Goal: Task Accomplishment & Management: Use online tool/utility

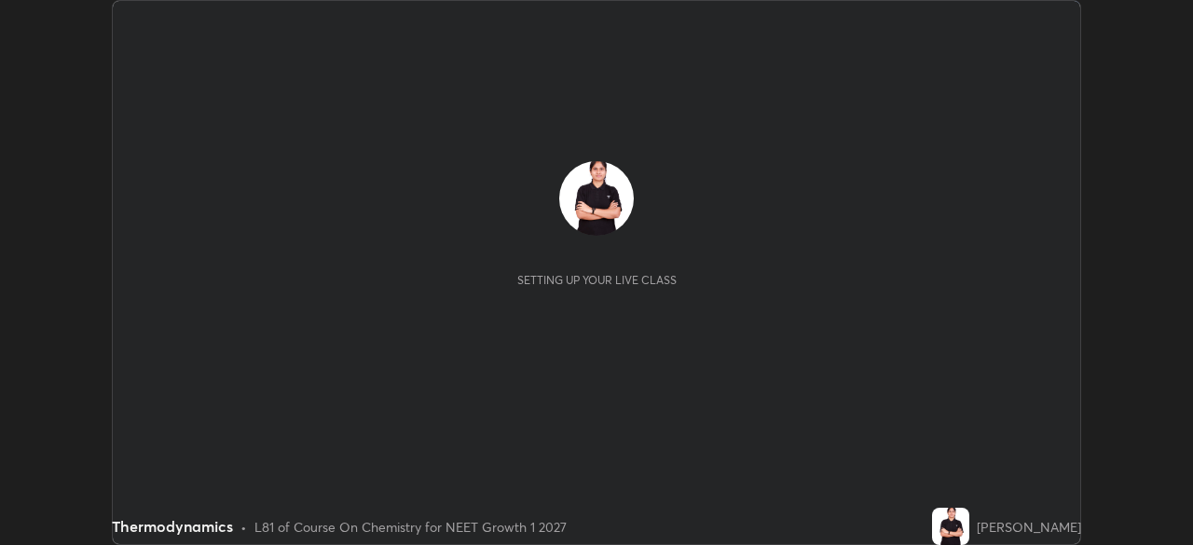
scroll to position [545, 1192]
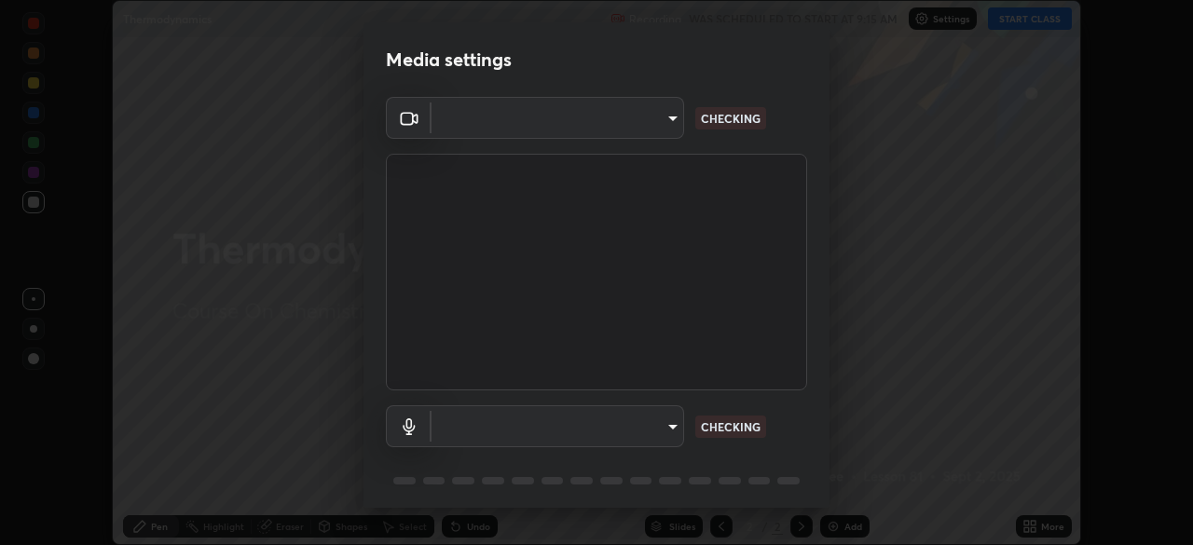
type input "5402053dac797fbd6203b9055fefd71c8703e877445e1219393e3e645ba4b0f2"
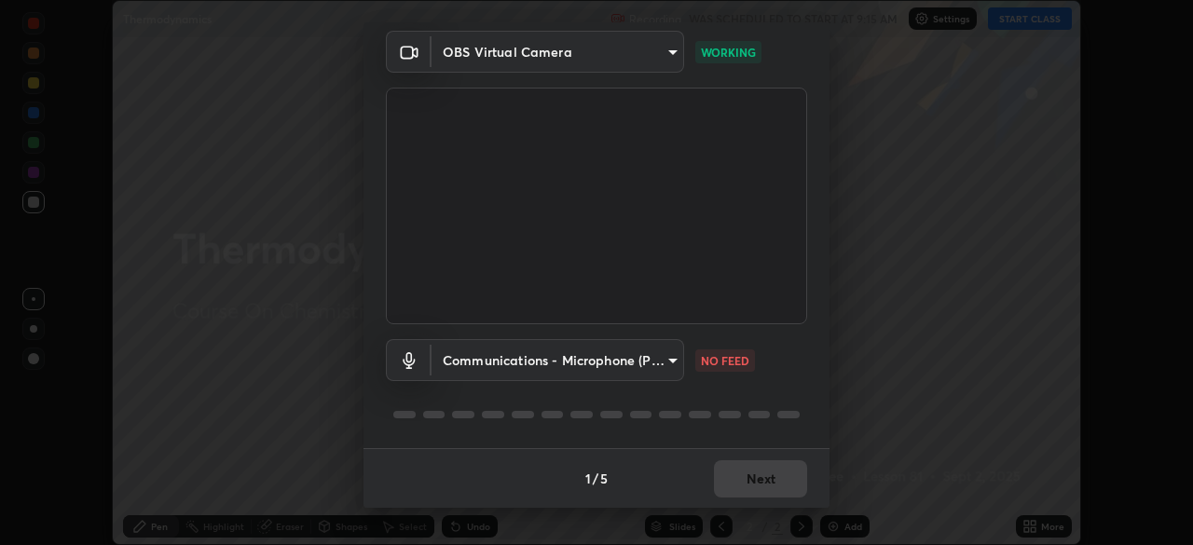
click at [483, 354] on body "Erase all Thermodynamics Recording WAS SCHEDULED TO START AT 9:15 AM Settings S…" at bounding box center [596, 272] width 1193 height 545
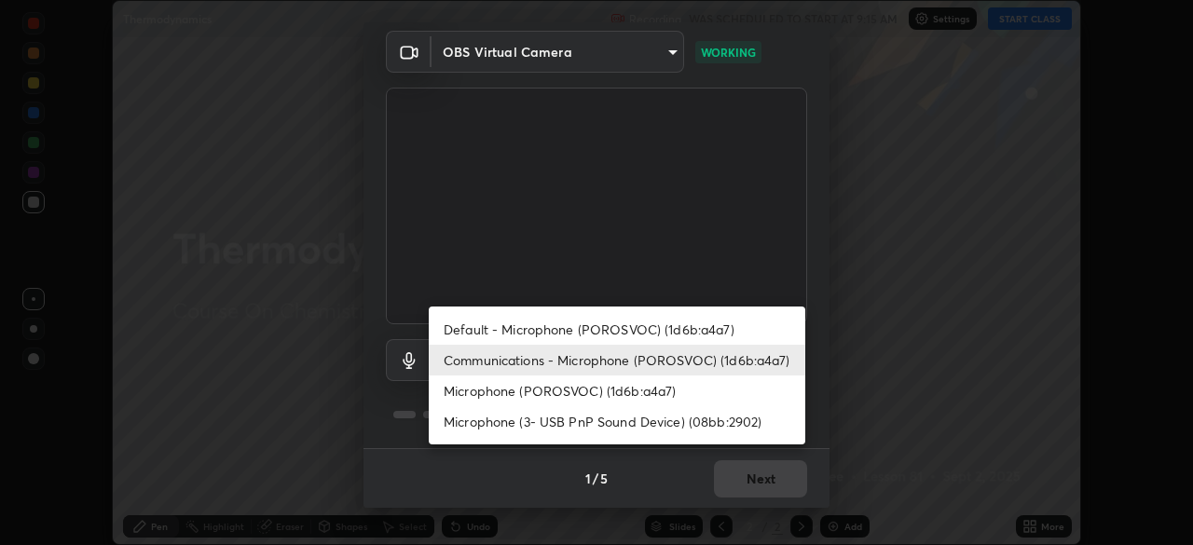
click at [506, 319] on li "Default - Microphone (POROSVOC) (1d6b:a4a7)" at bounding box center [617, 329] width 377 height 31
type input "default"
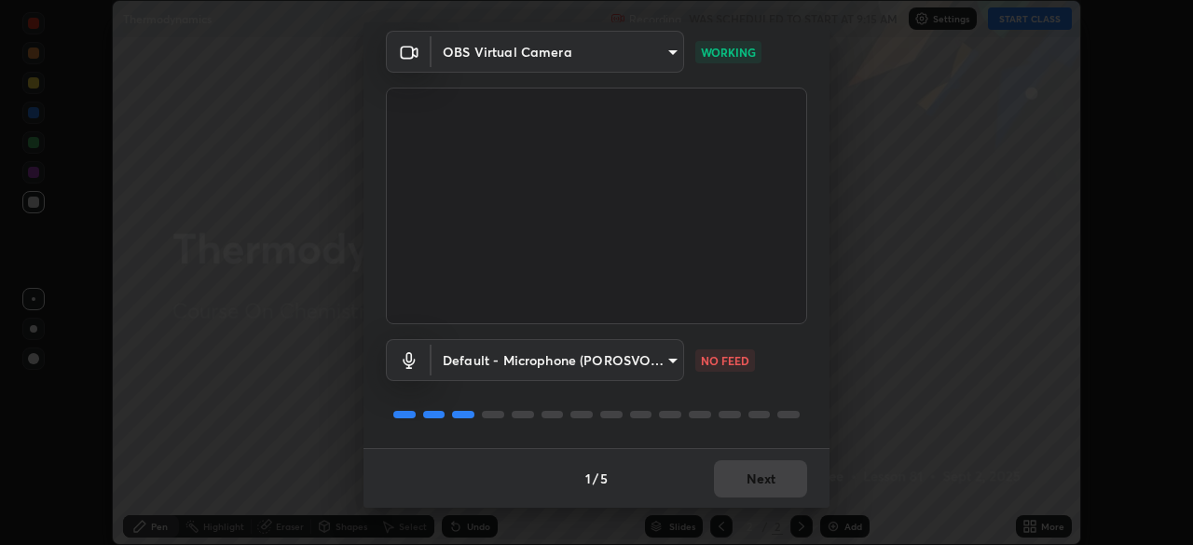
click at [666, 415] on div at bounding box center [670, 414] width 22 height 7
click at [759, 480] on button "Next" at bounding box center [760, 479] width 93 height 37
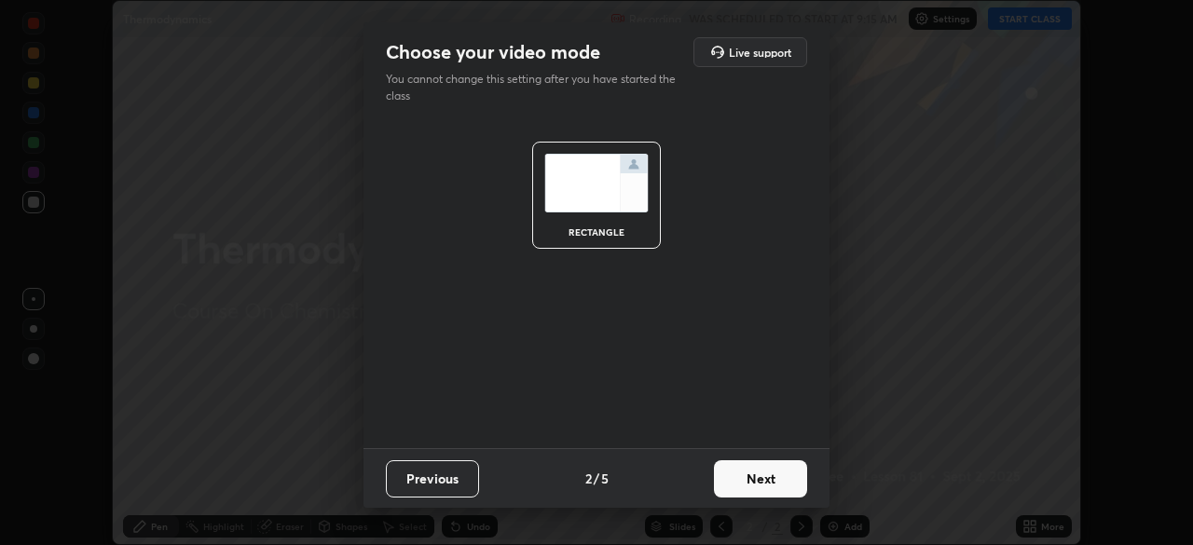
scroll to position [0, 0]
click at [758, 481] on button "Next" at bounding box center [760, 479] width 93 height 37
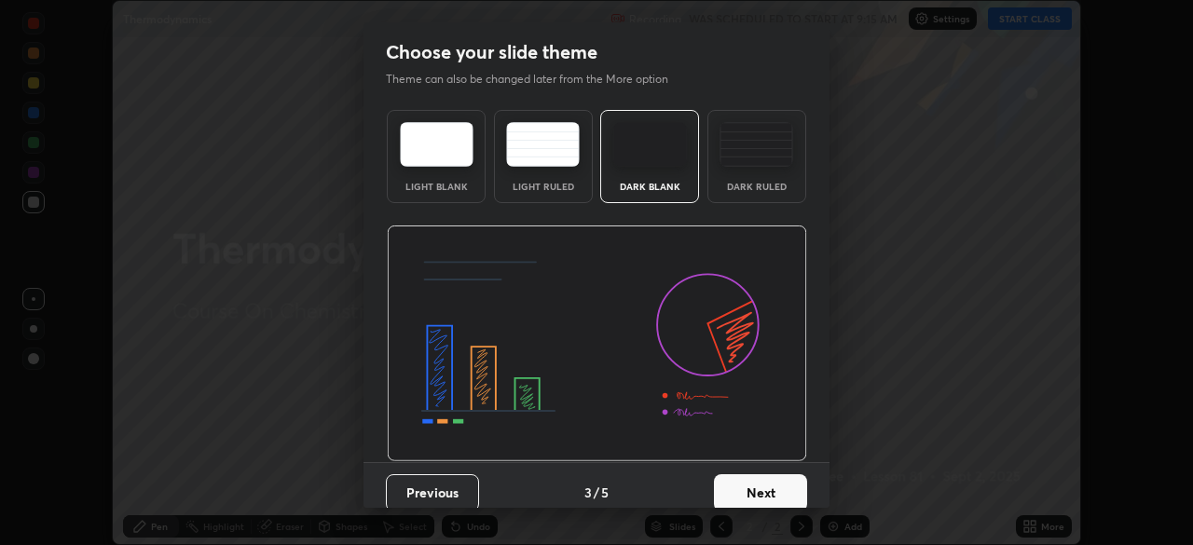
click at [772, 494] on button "Next" at bounding box center [760, 493] width 93 height 37
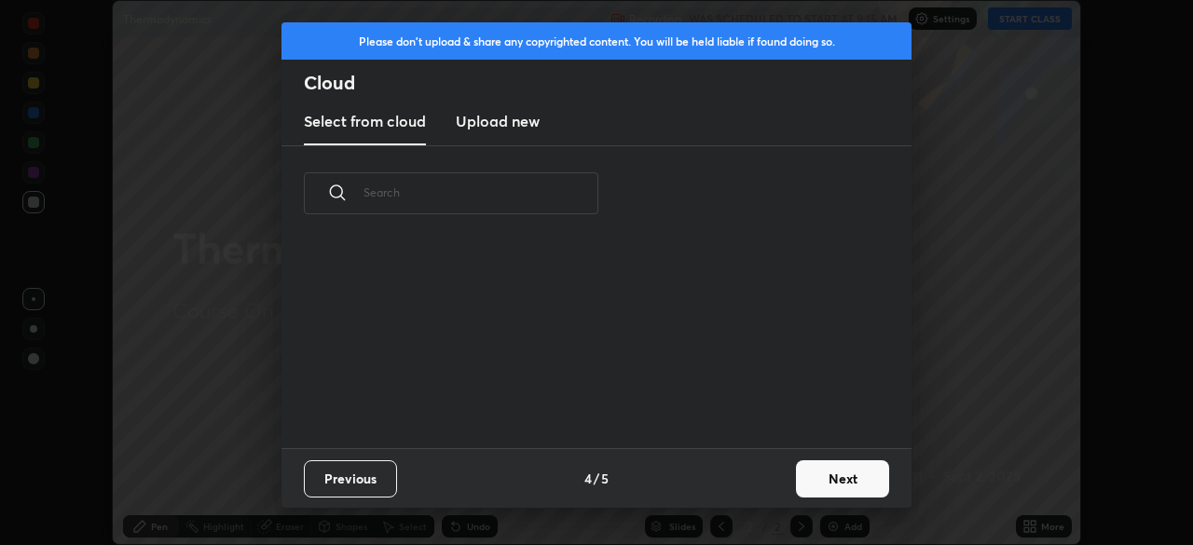
click at [777, 490] on div "Previous 4 / 5 Next" at bounding box center [597, 478] width 630 height 60
click at [779, 479] on div "Previous 4 / 5 Next" at bounding box center [597, 478] width 630 height 60
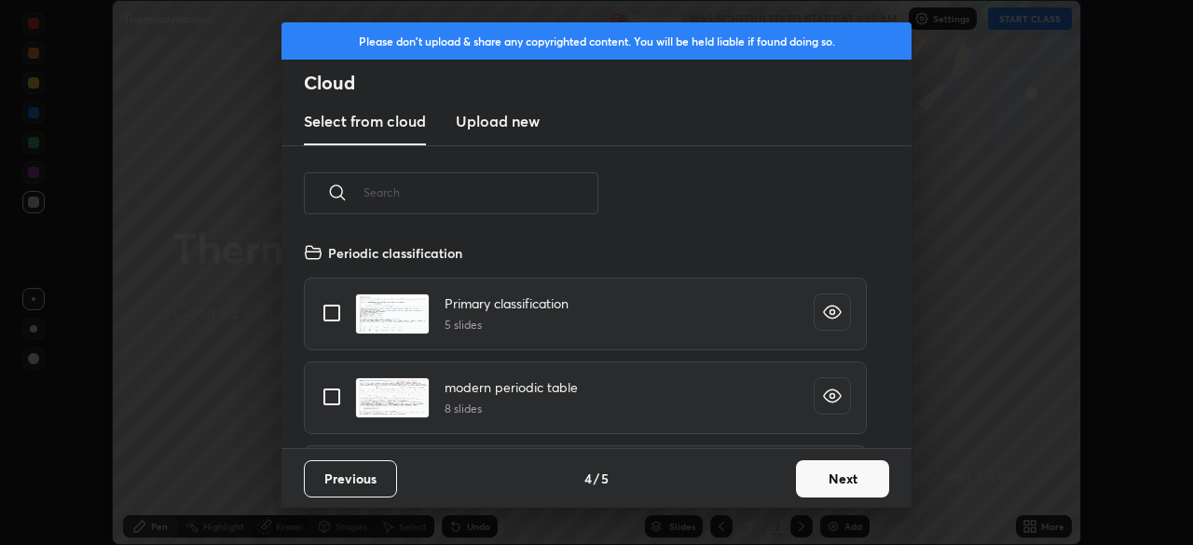
scroll to position [207, 598]
click at [840, 474] on button "Next" at bounding box center [842, 479] width 93 height 37
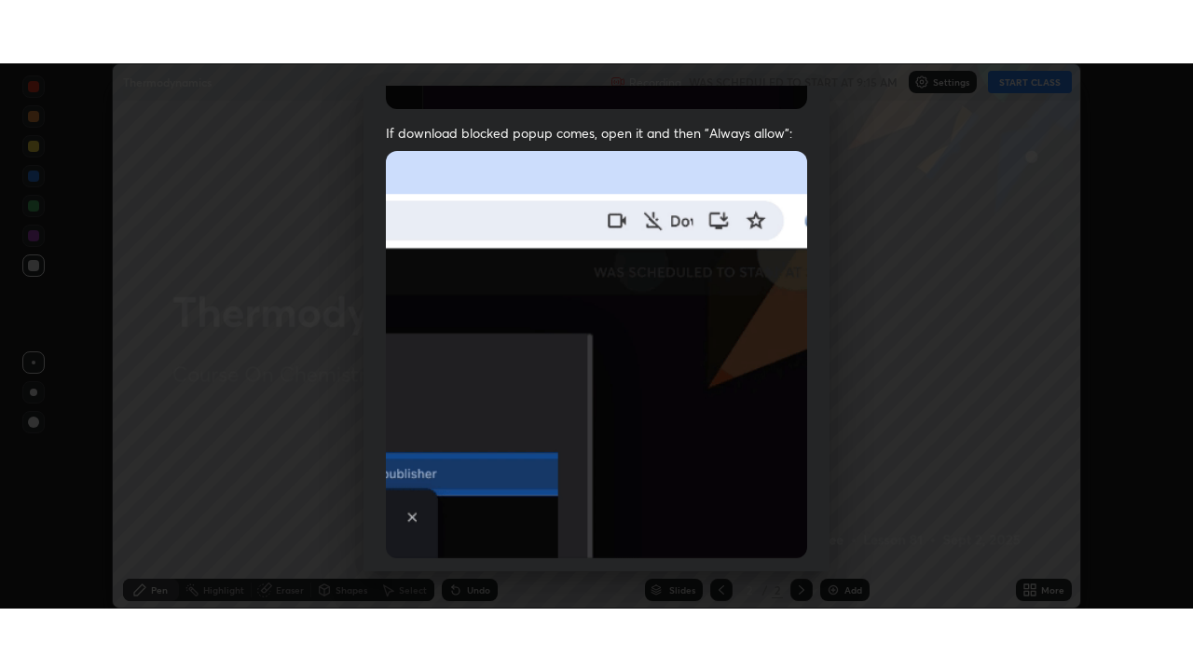
scroll to position [447, 0]
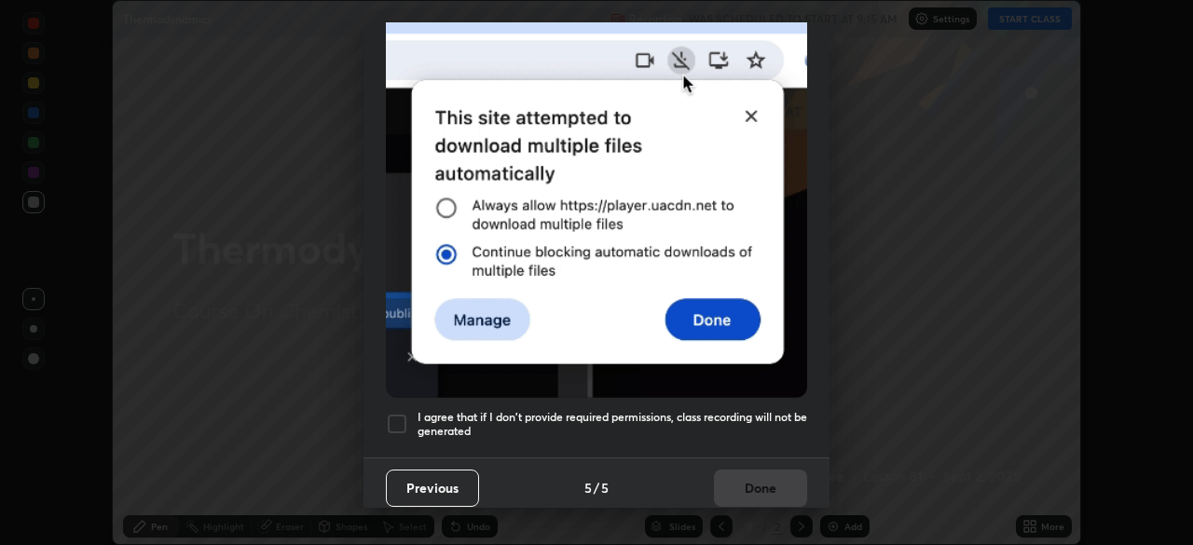
click at [397, 413] on div at bounding box center [397, 424] width 22 height 22
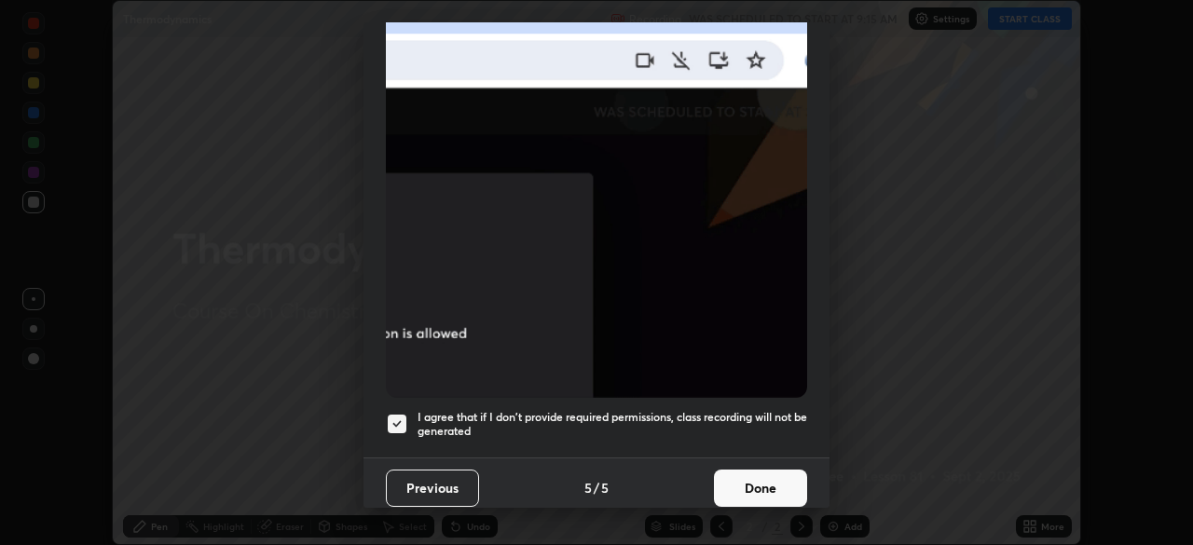
click at [775, 477] on button "Done" at bounding box center [760, 488] width 93 height 37
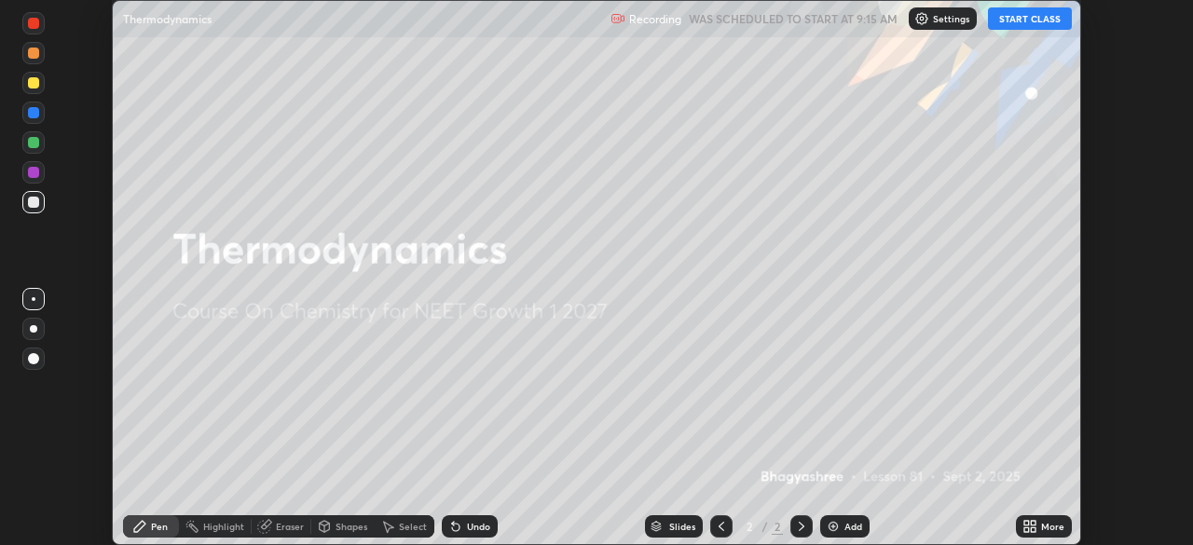
click at [1028, 19] on button "START CLASS" at bounding box center [1030, 18] width 84 height 22
click at [1029, 530] on icon at bounding box center [1027, 530] width 5 height 5
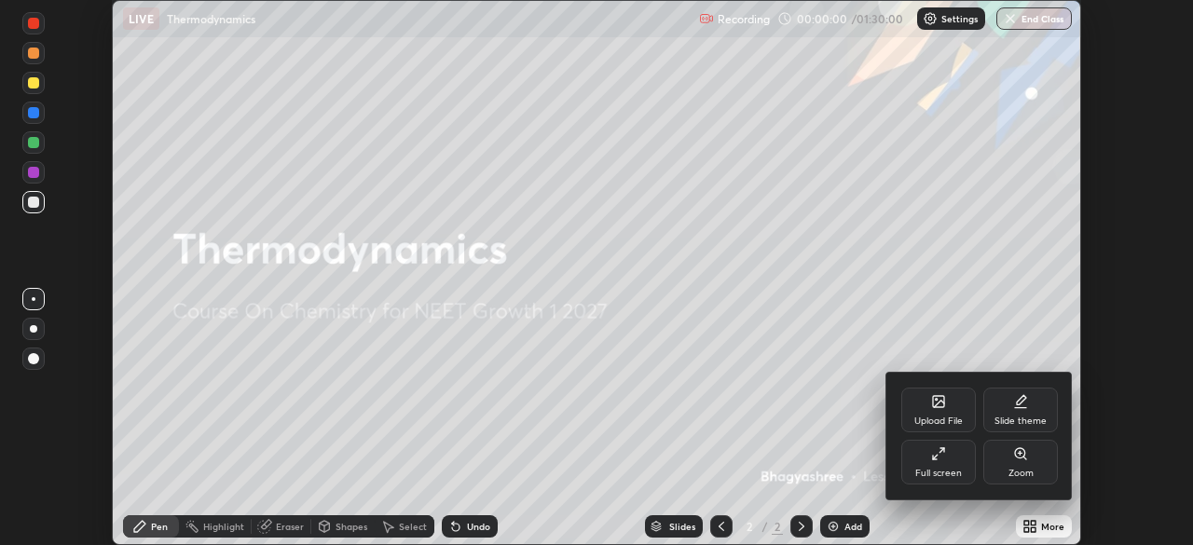
click at [941, 449] on icon at bounding box center [938, 454] width 15 height 15
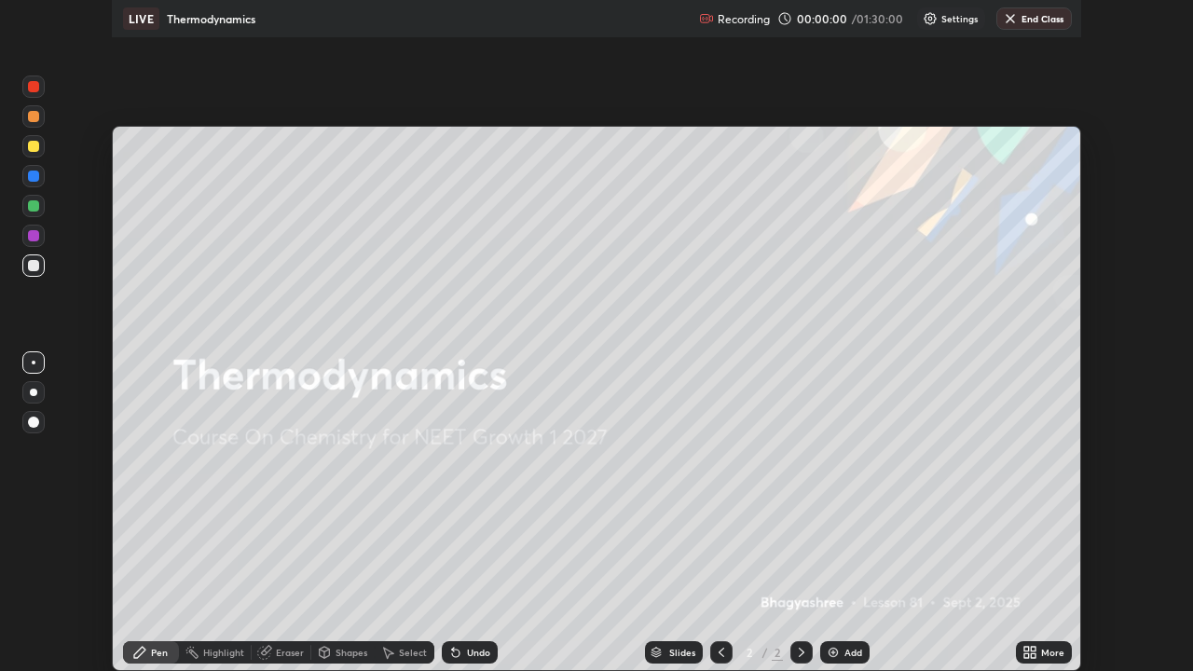
scroll to position [671, 1193]
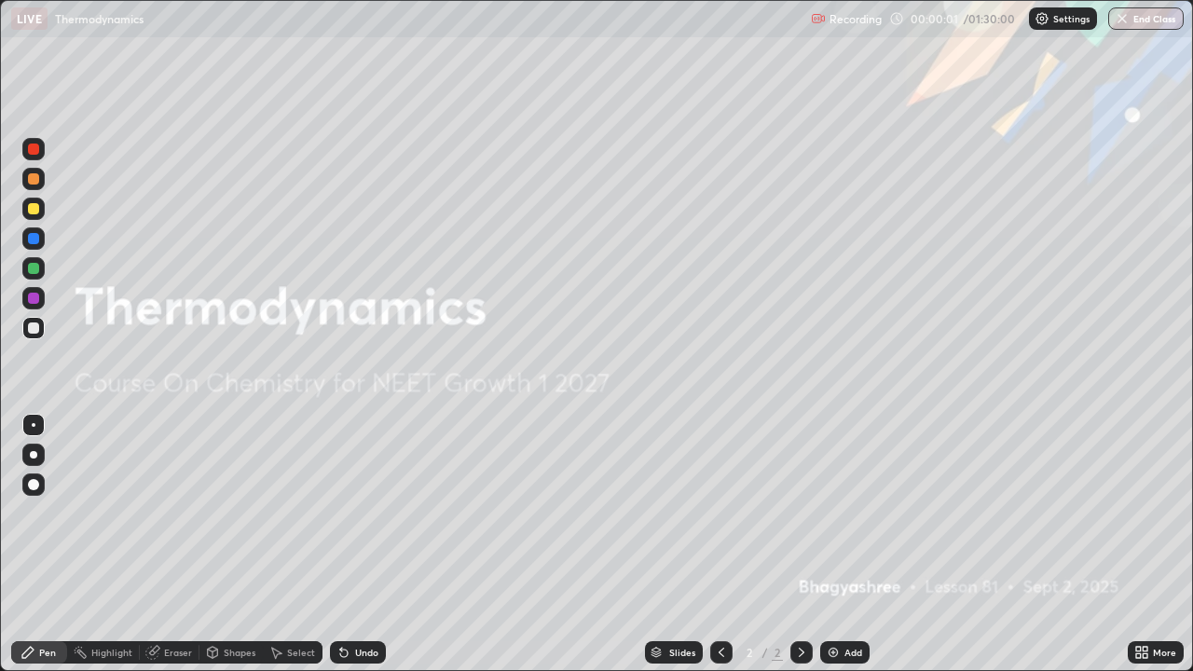
click at [845, 544] on div "Add" at bounding box center [854, 652] width 18 height 9
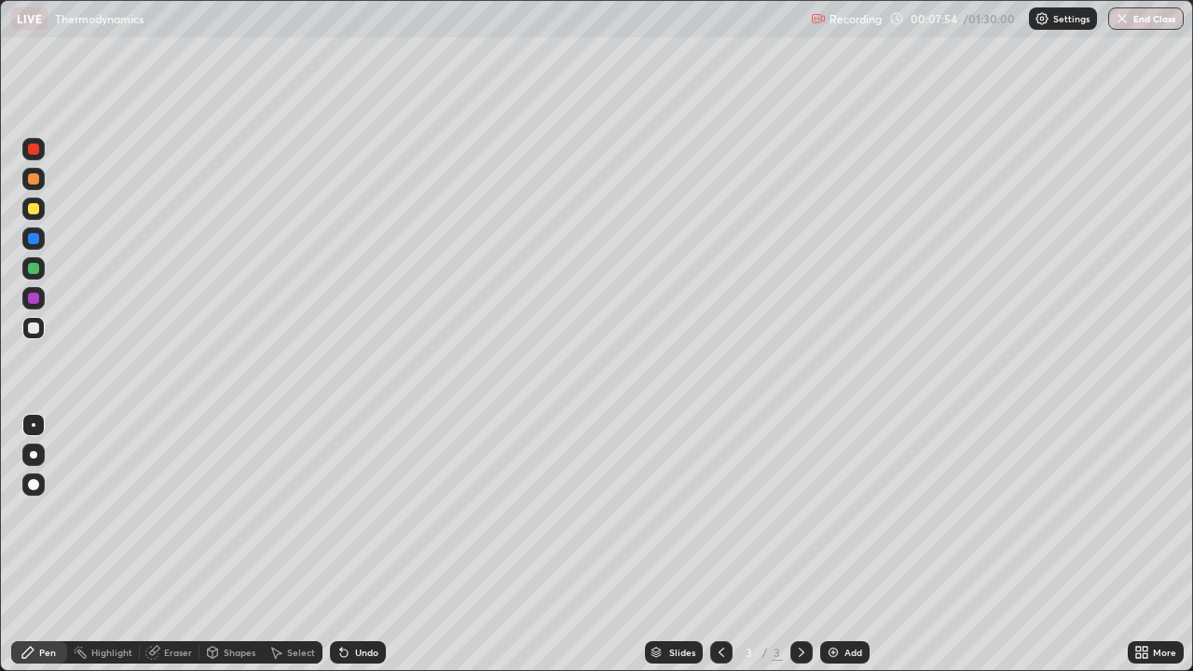
click at [38, 241] on div at bounding box center [33, 238] width 11 height 11
click at [34, 303] on div at bounding box center [33, 298] width 11 height 11
click at [841, 544] on div "Add" at bounding box center [844, 652] width 49 height 22
click at [38, 209] on div at bounding box center [33, 208] width 11 height 11
click at [37, 330] on div at bounding box center [33, 328] width 11 height 11
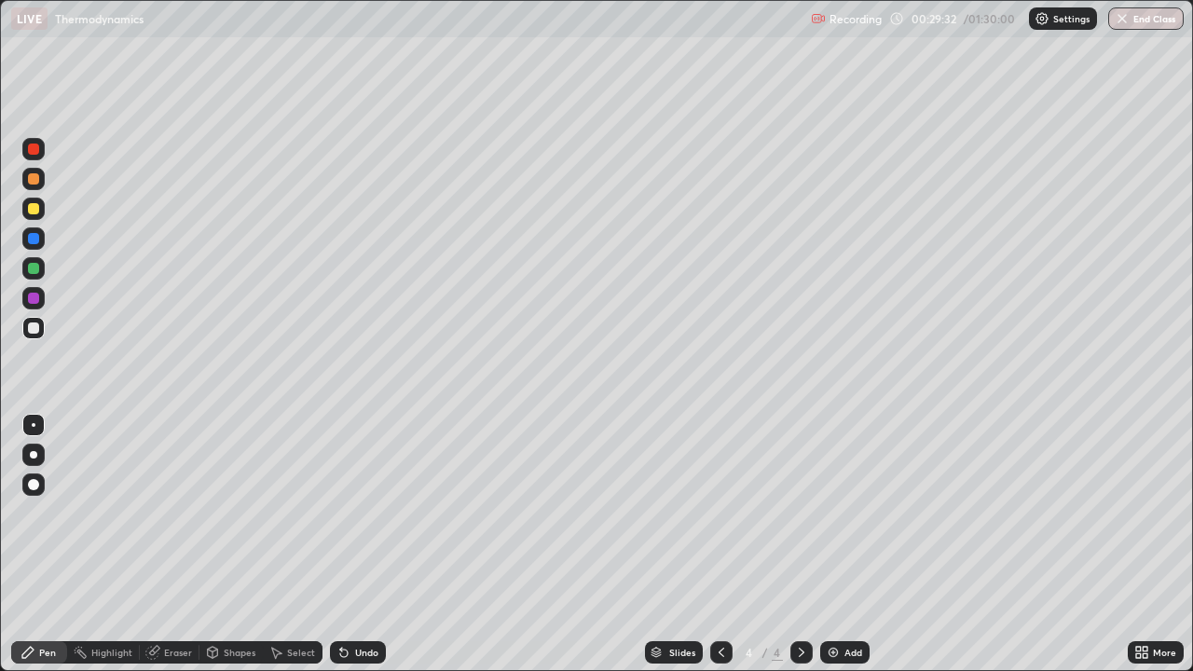
click at [832, 544] on img at bounding box center [833, 652] width 15 height 15
click at [363, 544] on div "Undo" at bounding box center [366, 652] width 23 height 9
click at [295, 544] on div "Select" at bounding box center [301, 652] width 28 height 9
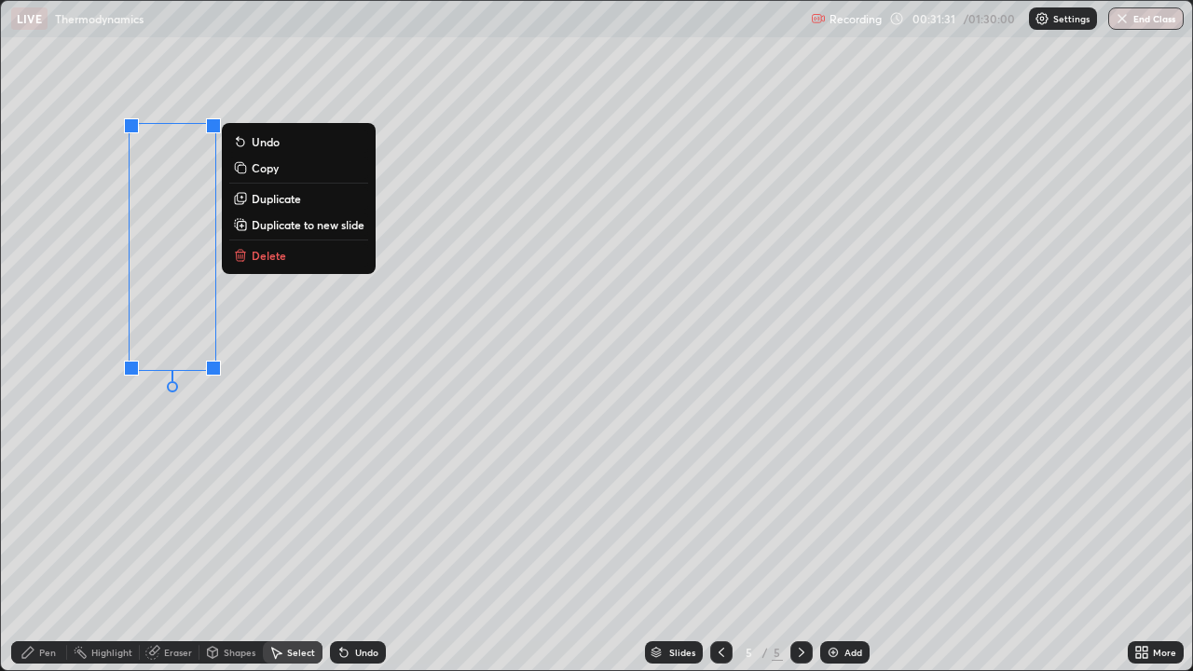
click at [308, 261] on button "Delete" at bounding box center [298, 255] width 139 height 22
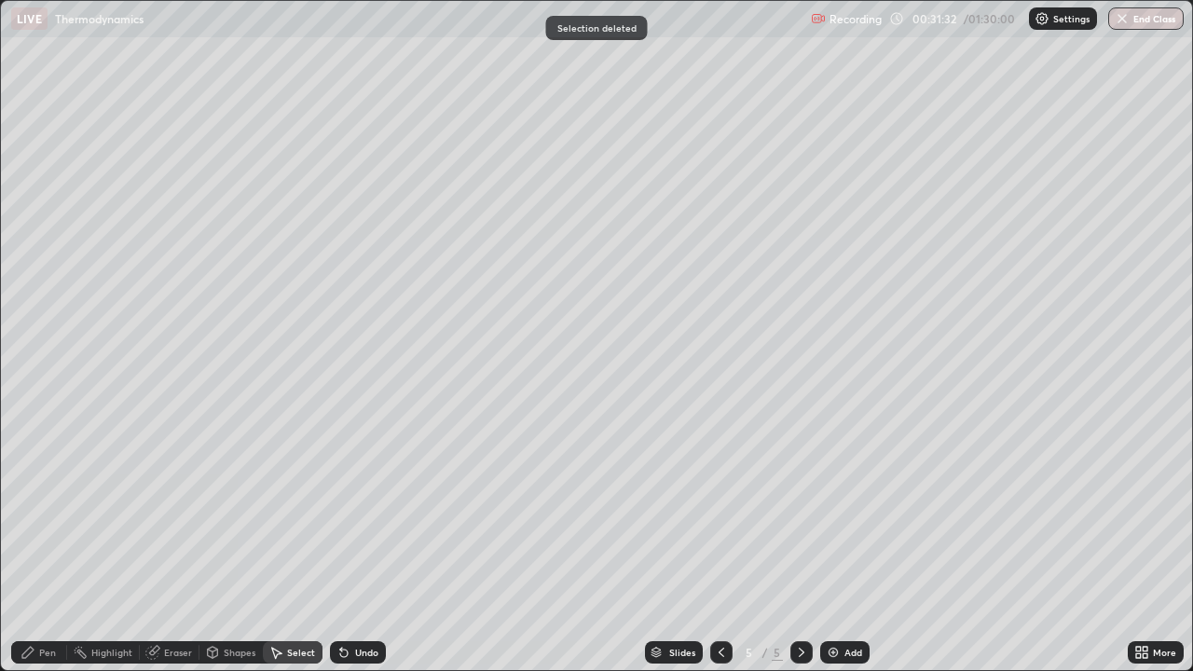
click at [36, 544] on div "Pen" at bounding box center [39, 652] width 56 height 22
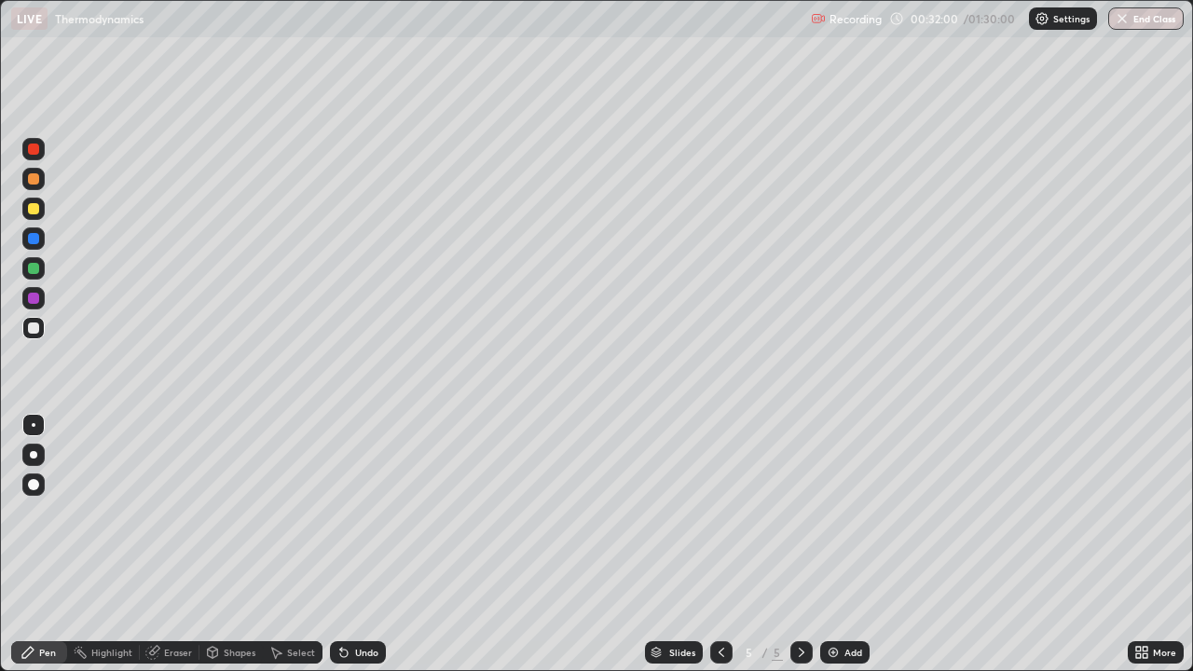
click at [40, 275] on div at bounding box center [33, 268] width 22 height 22
click at [37, 238] on div at bounding box center [33, 238] width 11 height 11
click at [357, 544] on div "Undo" at bounding box center [366, 652] width 23 height 9
click at [355, 544] on div "Undo" at bounding box center [366, 652] width 23 height 9
click at [36, 325] on div at bounding box center [33, 328] width 11 height 11
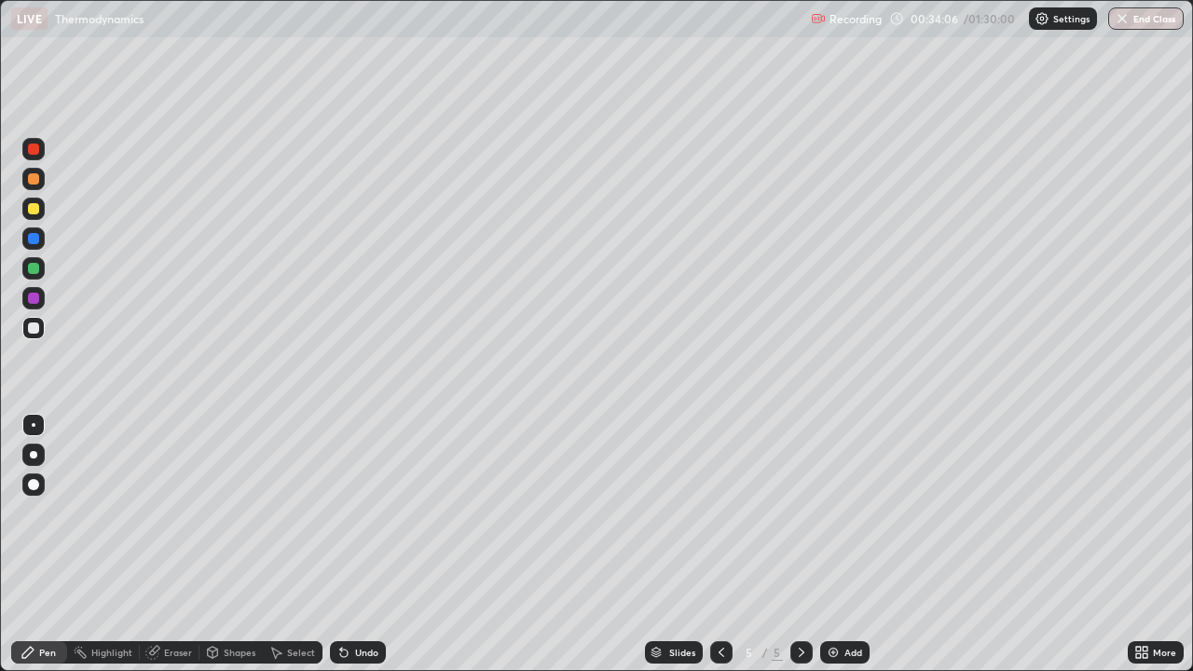
click at [828, 544] on img at bounding box center [833, 652] width 15 height 15
click at [49, 544] on div "Pen" at bounding box center [47, 652] width 17 height 9
click at [31, 335] on div at bounding box center [33, 328] width 22 height 22
click at [35, 296] on div at bounding box center [33, 298] width 11 height 11
click at [292, 544] on div "Select" at bounding box center [301, 652] width 28 height 9
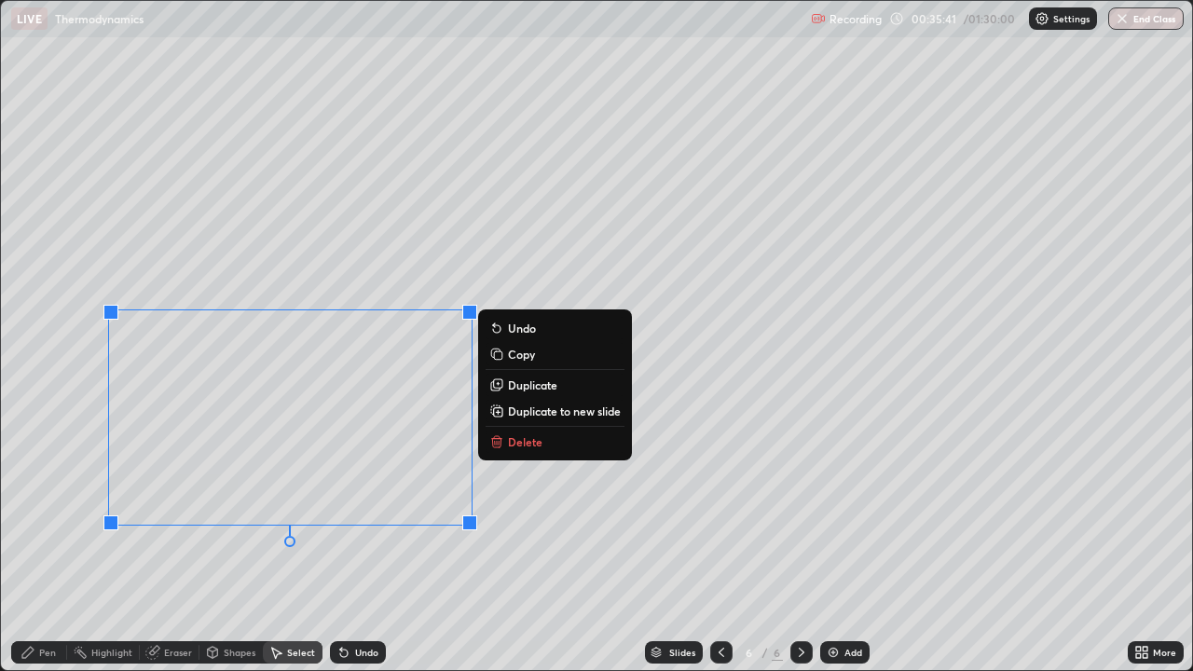
click at [537, 437] on p "Delete" at bounding box center [525, 441] width 34 height 15
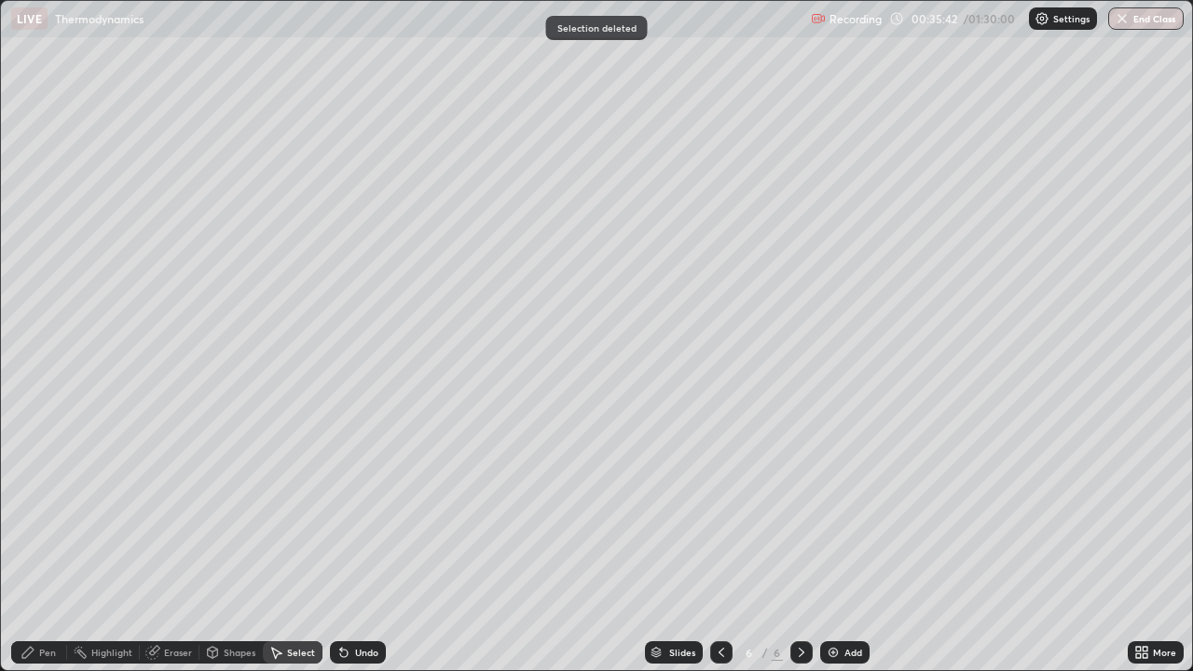
click at [720, 544] on icon at bounding box center [721, 652] width 15 height 15
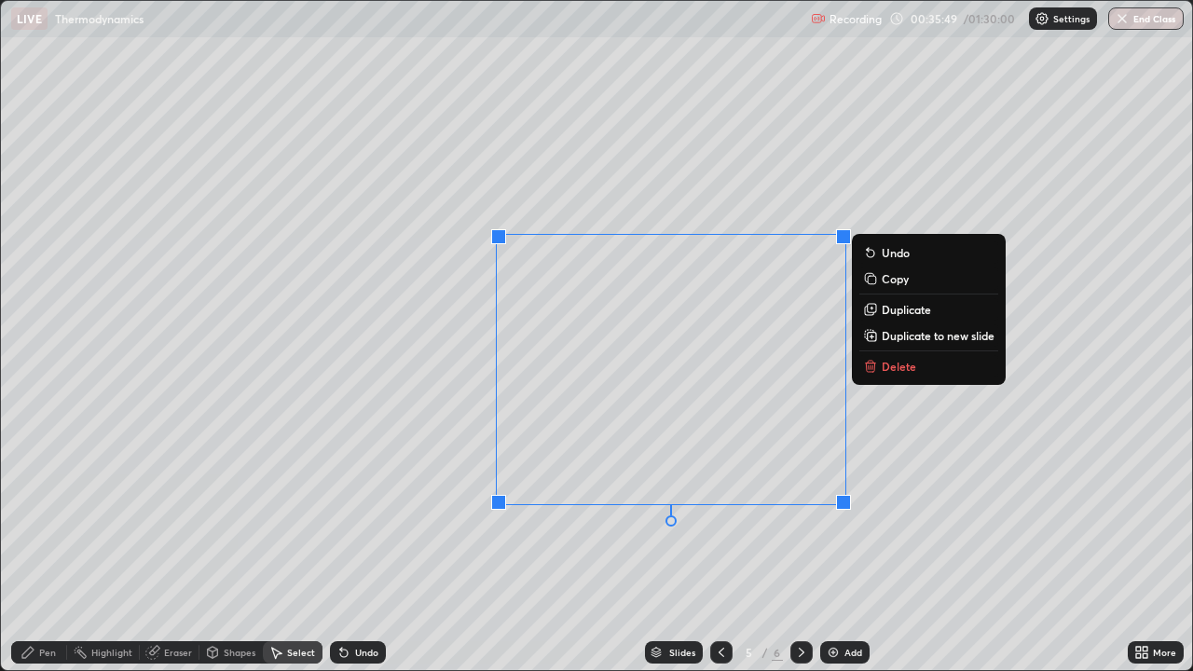
click at [889, 367] on p "Delete" at bounding box center [899, 366] width 34 height 15
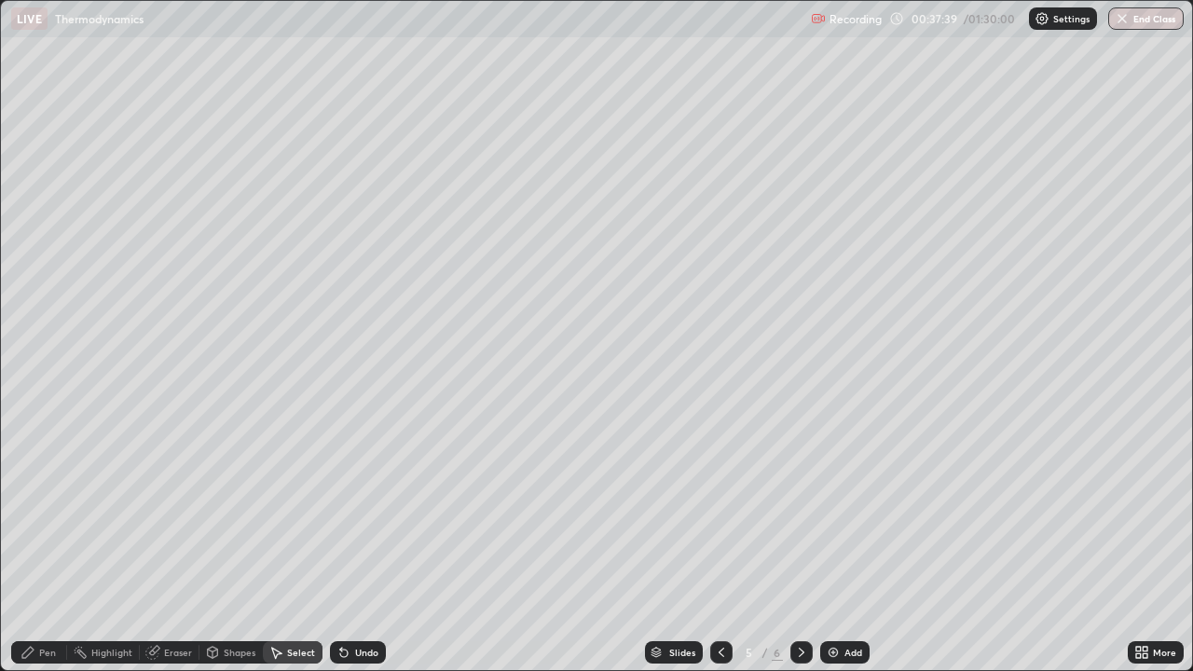
click at [37, 544] on div "Pen" at bounding box center [39, 652] width 56 height 22
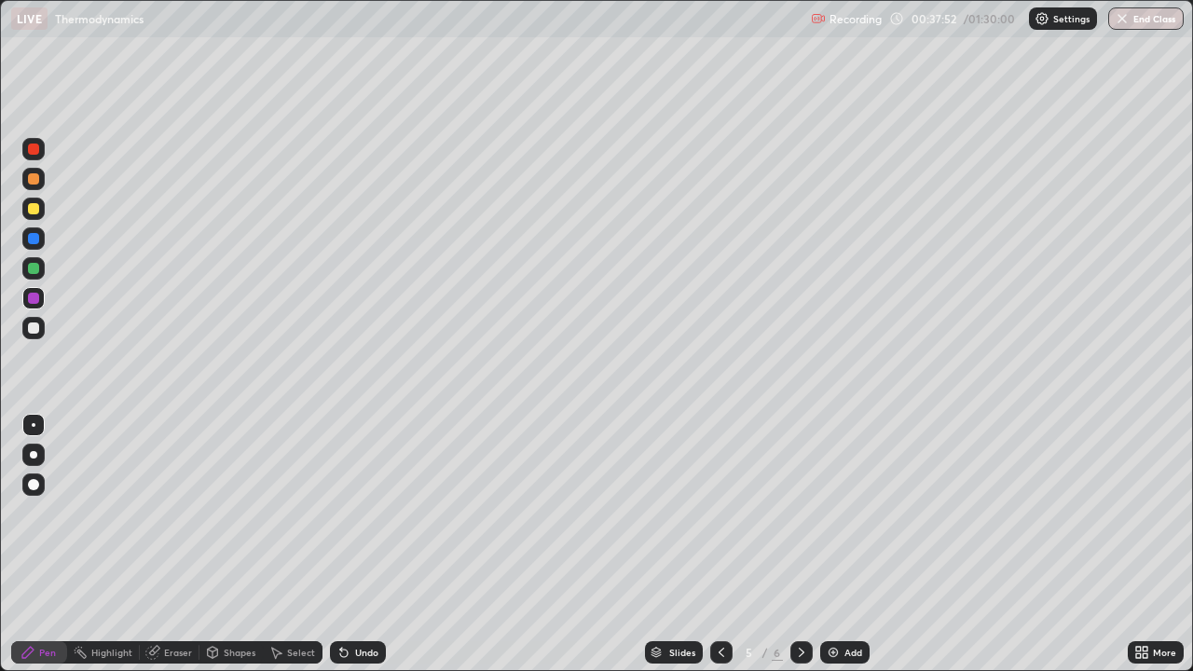
click at [36, 203] on div at bounding box center [33, 208] width 11 height 11
click at [34, 329] on div at bounding box center [33, 328] width 11 height 11
click at [800, 544] on icon at bounding box center [802, 652] width 6 height 9
click at [54, 544] on div "Pen" at bounding box center [39, 652] width 56 height 22
click at [294, 544] on div "Select" at bounding box center [301, 652] width 28 height 9
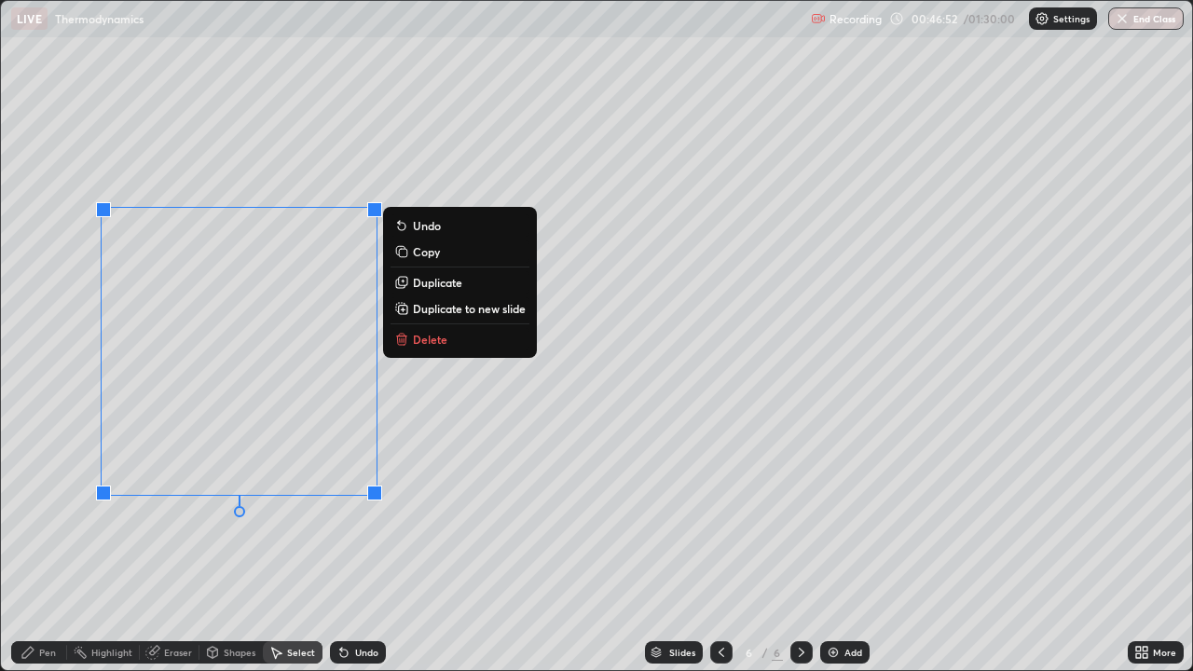
click at [419, 346] on p "Delete" at bounding box center [430, 339] width 34 height 15
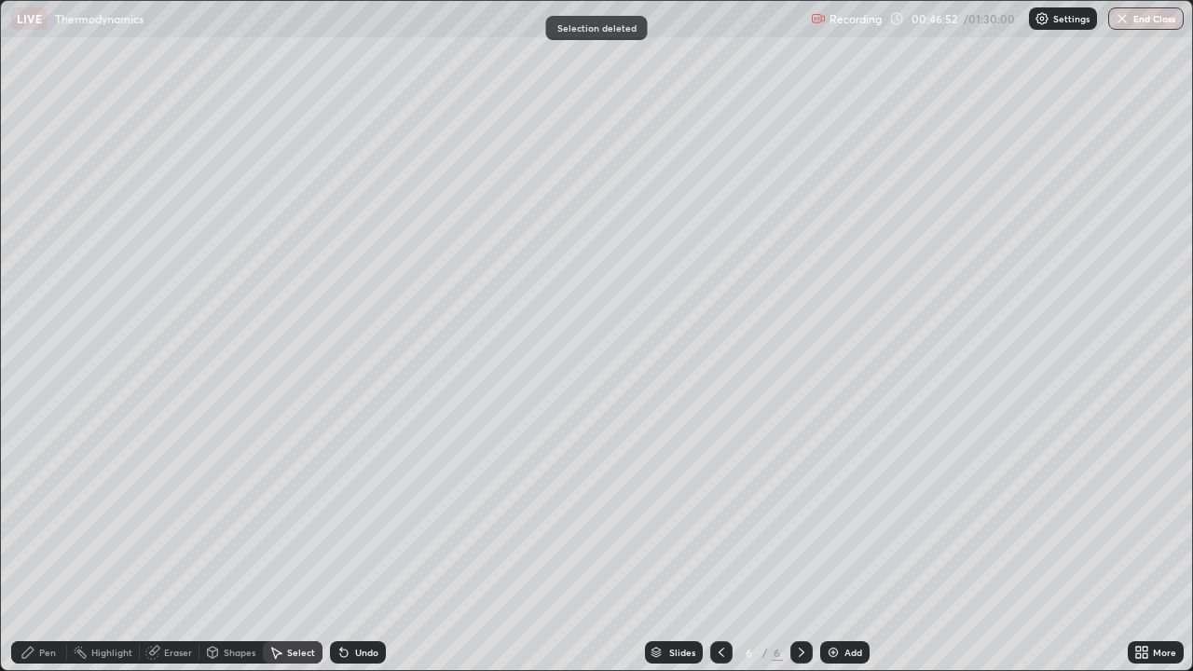
click at [44, 544] on div "Pen" at bounding box center [39, 652] width 56 height 22
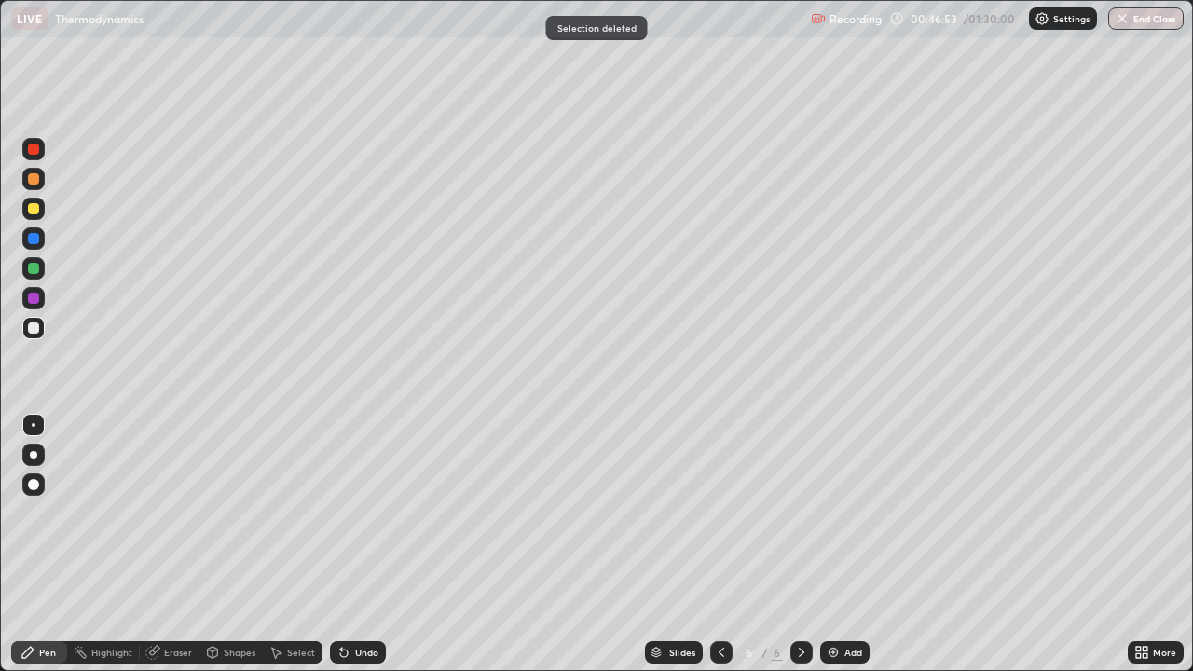
click at [34, 327] on div at bounding box center [33, 328] width 11 height 11
click at [34, 298] on div at bounding box center [33, 298] width 11 height 11
click at [34, 265] on div at bounding box center [33, 268] width 11 height 11
click at [35, 297] on div at bounding box center [33, 298] width 11 height 11
click at [41, 330] on div at bounding box center [33, 328] width 22 height 22
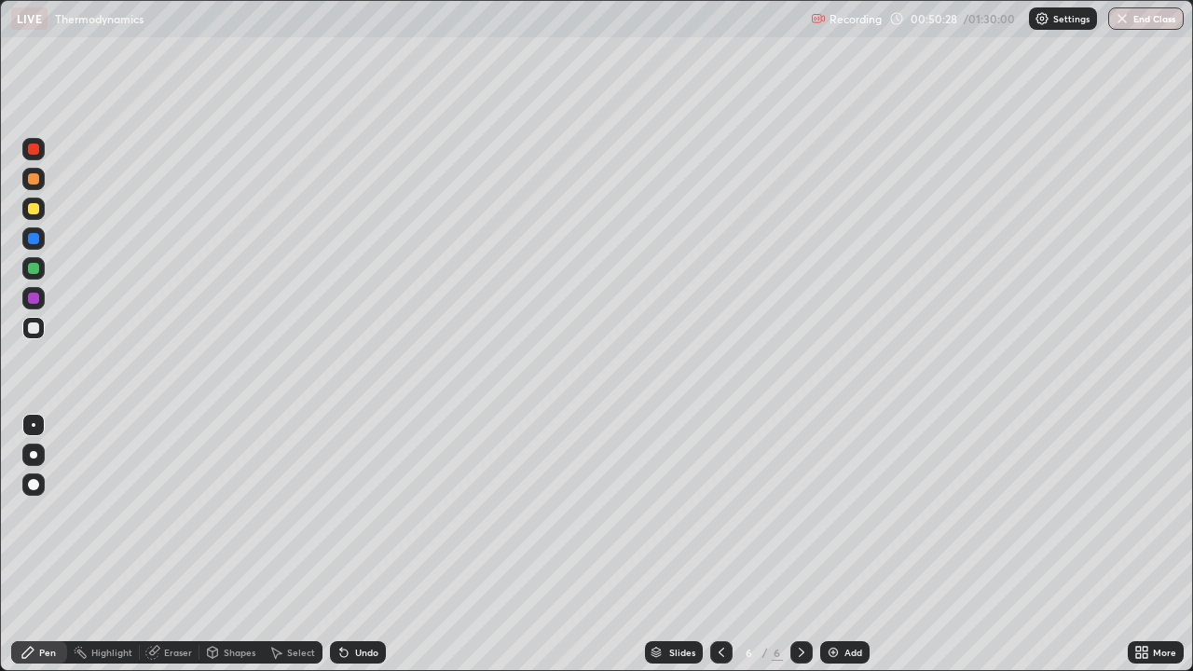
click at [347, 544] on icon at bounding box center [344, 652] width 15 height 15
click at [34, 240] on div at bounding box center [33, 238] width 11 height 11
click at [842, 544] on div "Add" at bounding box center [844, 652] width 49 height 22
click at [38, 175] on div at bounding box center [33, 179] width 22 height 22
click at [35, 335] on div at bounding box center [33, 328] width 22 height 22
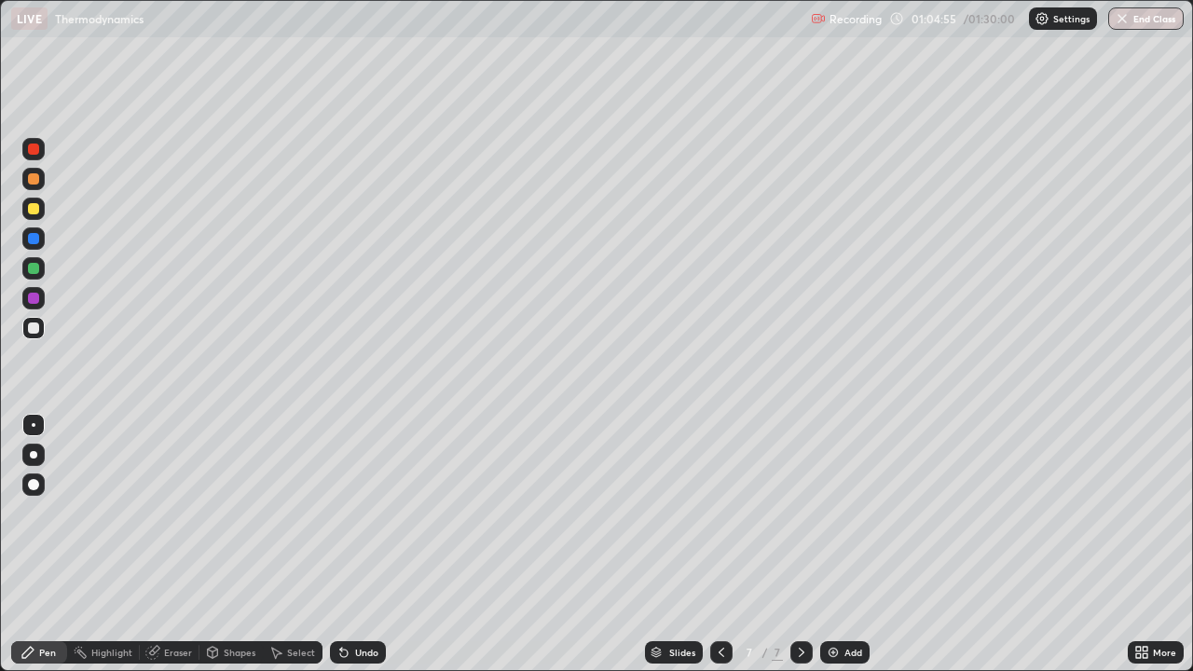
click at [34, 240] on div at bounding box center [33, 238] width 11 height 11
click at [34, 301] on div at bounding box center [33, 298] width 11 height 11
click at [848, 544] on div "Add" at bounding box center [844, 652] width 49 height 22
click at [34, 328] on div at bounding box center [33, 328] width 11 height 11
click at [37, 305] on div at bounding box center [33, 298] width 22 height 22
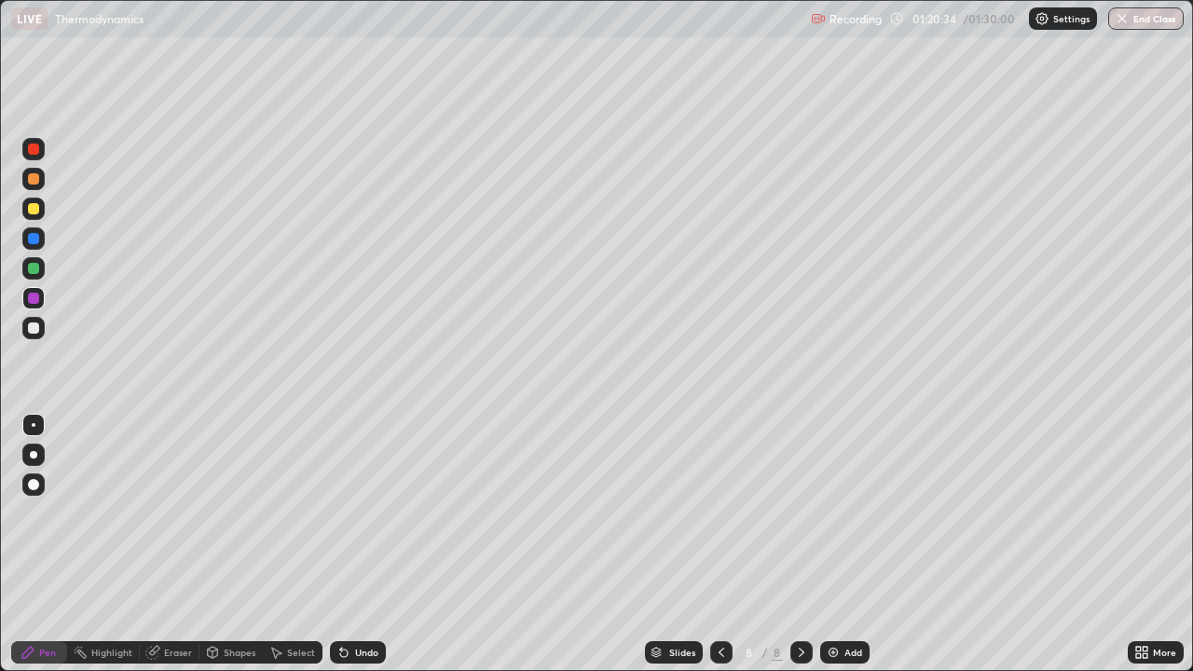
click at [364, 544] on div "Undo" at bounding box center [366, 652] width 23 height 9
click at [1166, 21] on button "End Class" at bounding box center [1147, 18] width 74 height 22
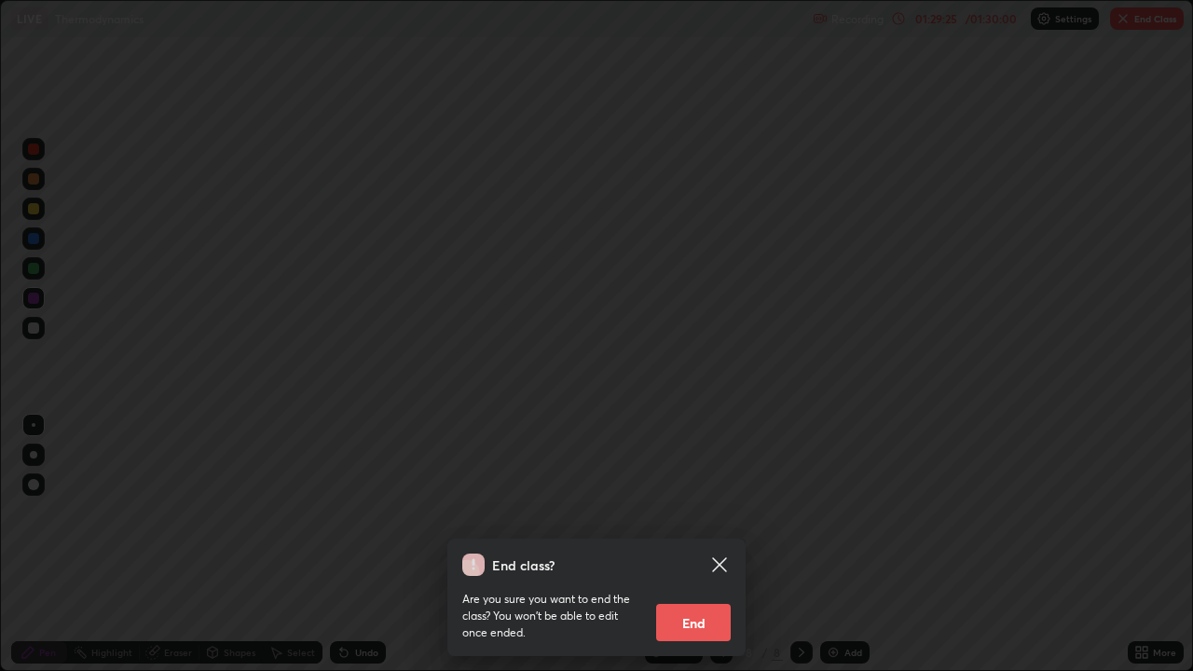
click at [705, 544] on button "End" at bounding box center [693, 622] width 75 height 37
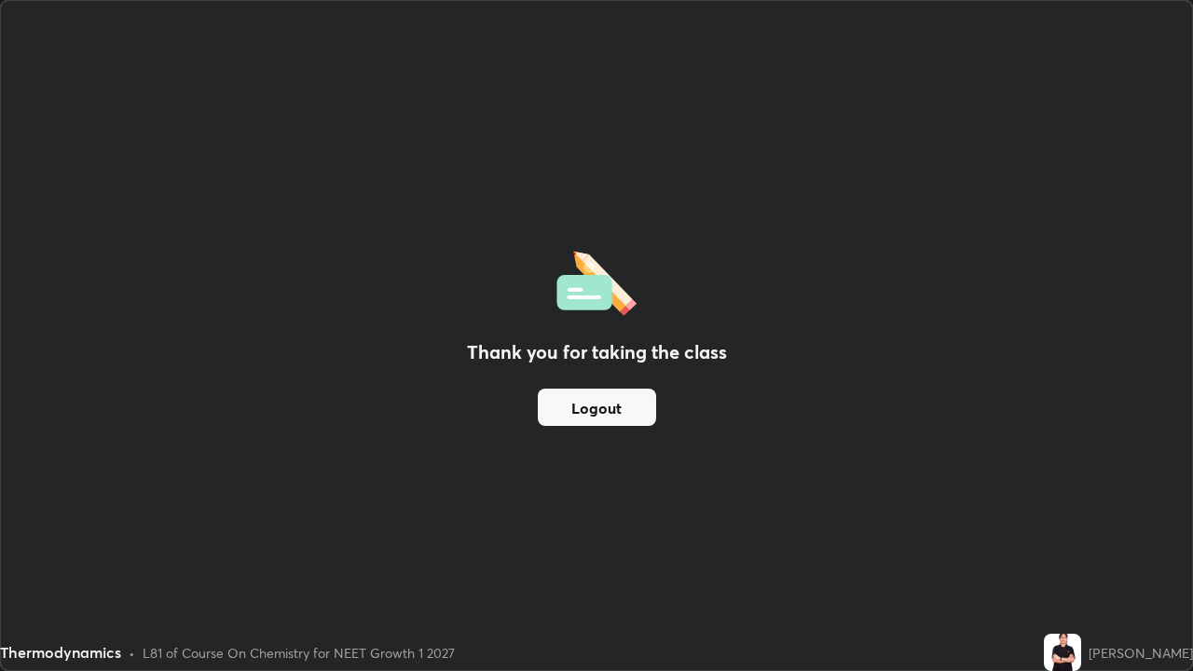
click at [630, 409] on button "Logout" at bounding box center [597, 407] width 118 height 37
click at [625, 413] on button "Logout" at bounding box center [597, 407] width 118 height 37
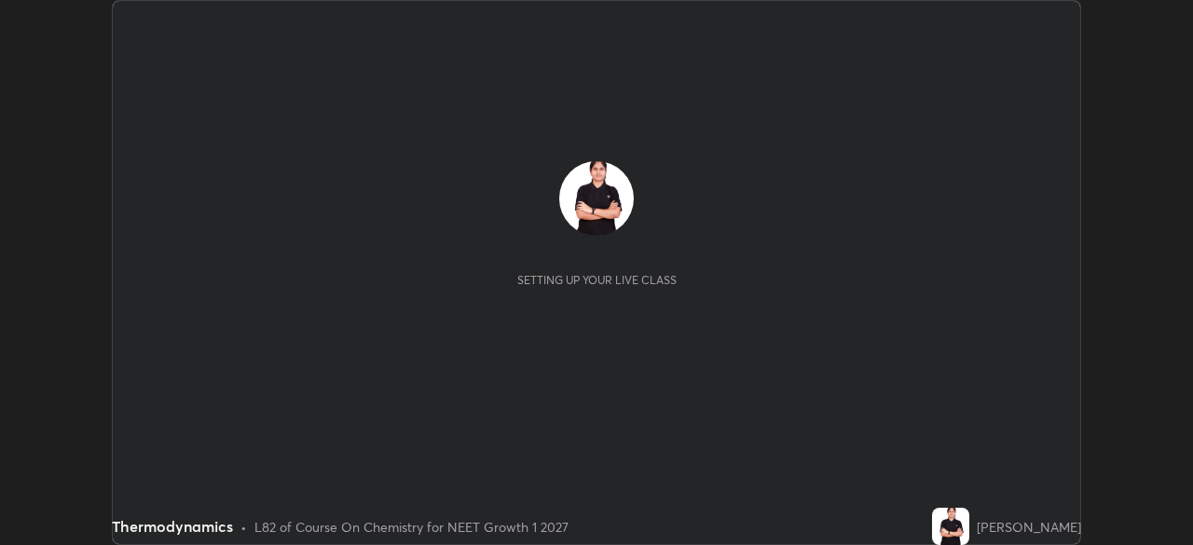
scroll to position [545, 1192]
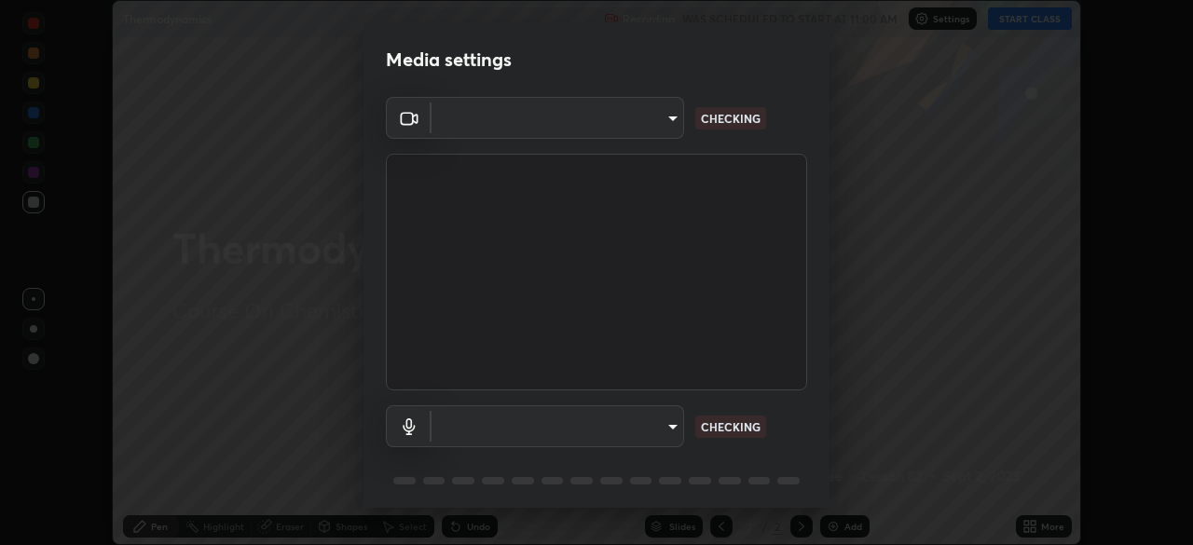
click at [665, 123] on body "Erase all Thermodynamics Recording WAS SCHEDULED TO START AT 11:00 AM Settings …" at bounding box center [596, 272] width 1193 height 545
click at [662, 124] on div at bounding box center [596, 272] width 1193 height 545
type input "5402053dac797fbd6203b9055fefd71c8703e877445e1219393e3e645ba4b0f2"
type input "default"
click at [655, 112] on body "Erase all Thermodynamics Recording WAS SCHEDULED TO START AT 11:00 AM Settings …" at bounding box center [596, 272] width 1193 height 545
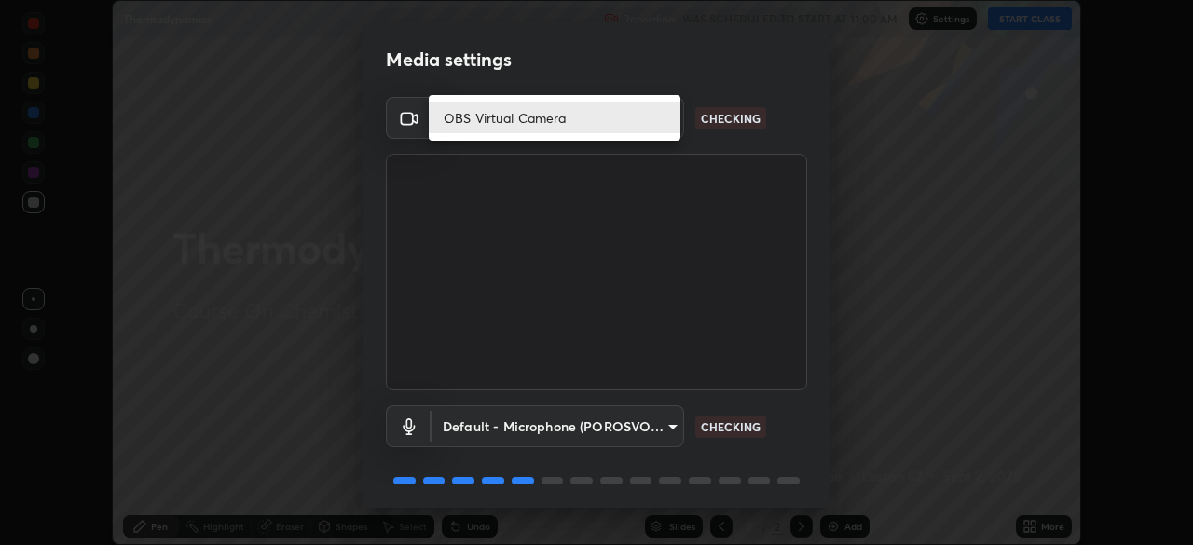
click at [654, 118] on li "OBS Virtual Camera" at bounding box center [555, 118] width 252 height 31
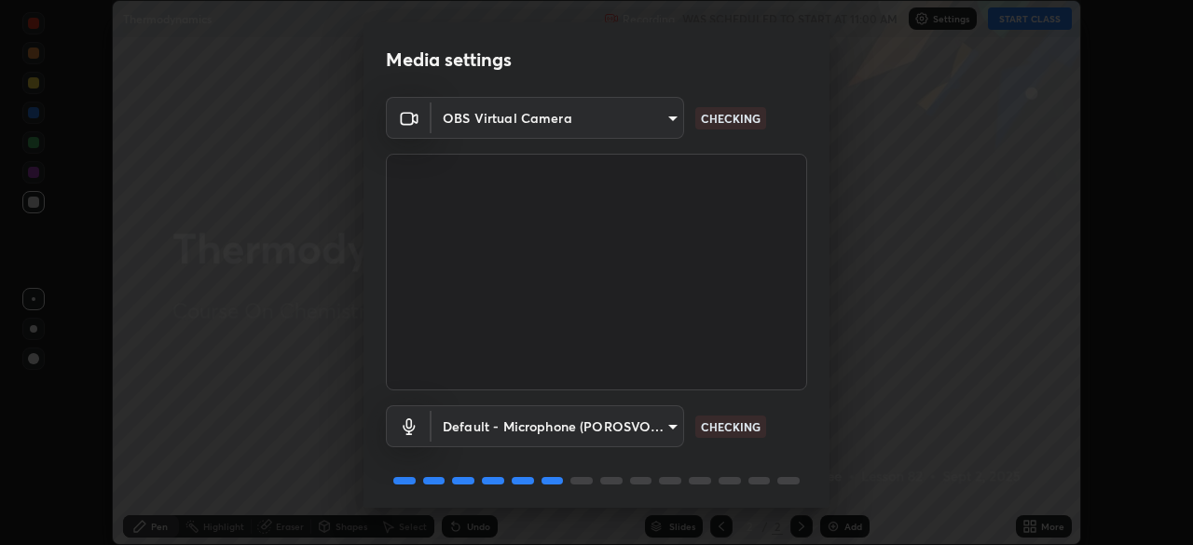
click at [620, 433] on body "Erase all Thermodynamics Recording WAS SCHEDULED TO START AT 11:00 AM Settings …" at bounding box center [596, 272] width 1193 height 545
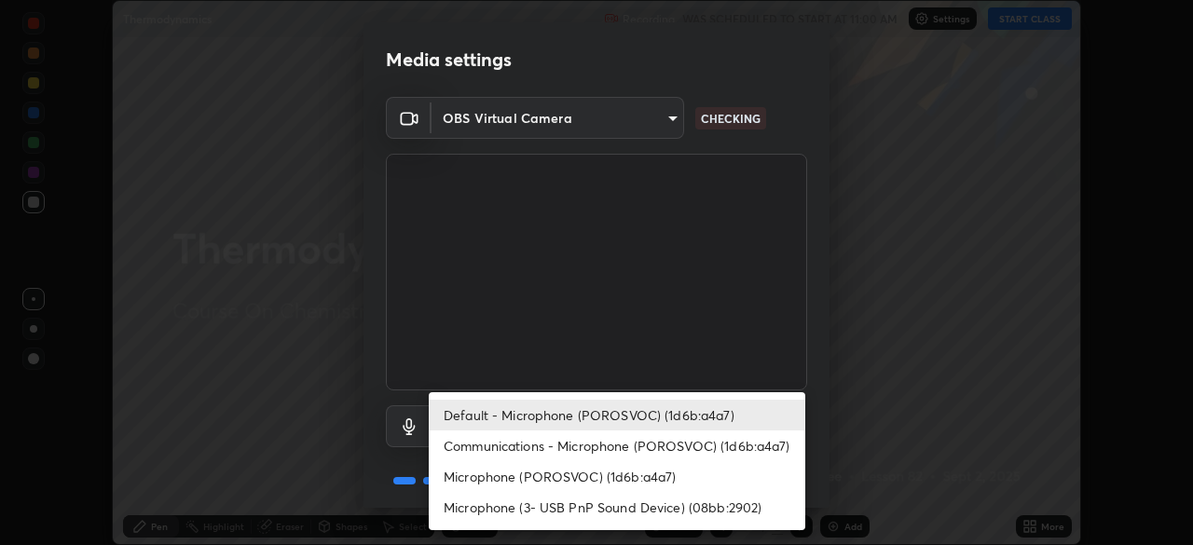
click at [614, 419] on li "Default - Microphone (POROSVOC) (1d6b:a4a7)" at bounding box center [617, 415] width 377 height 31
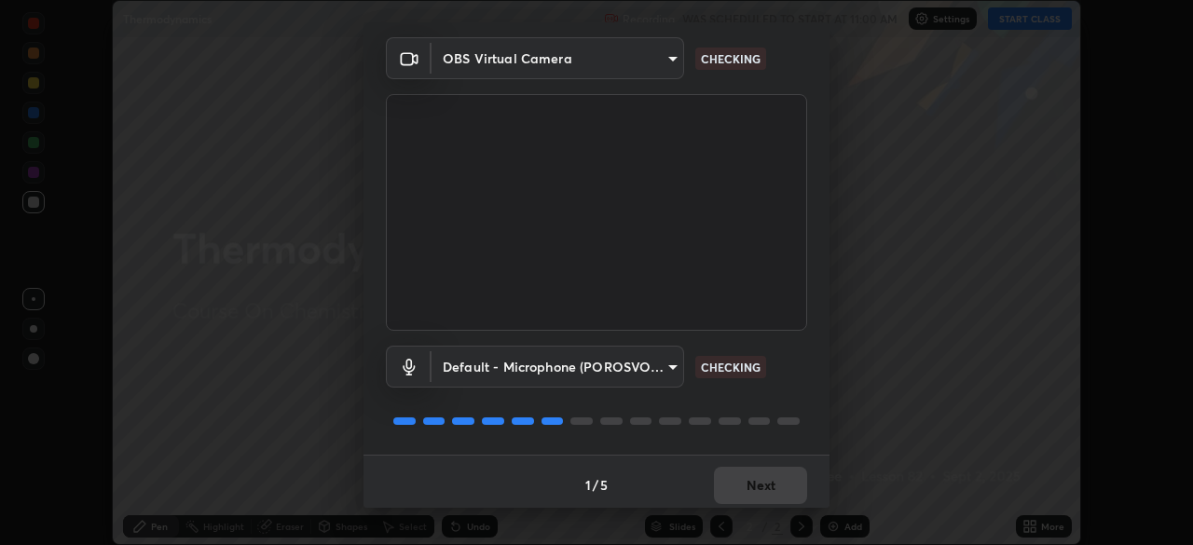
scroll to position [66, 0]
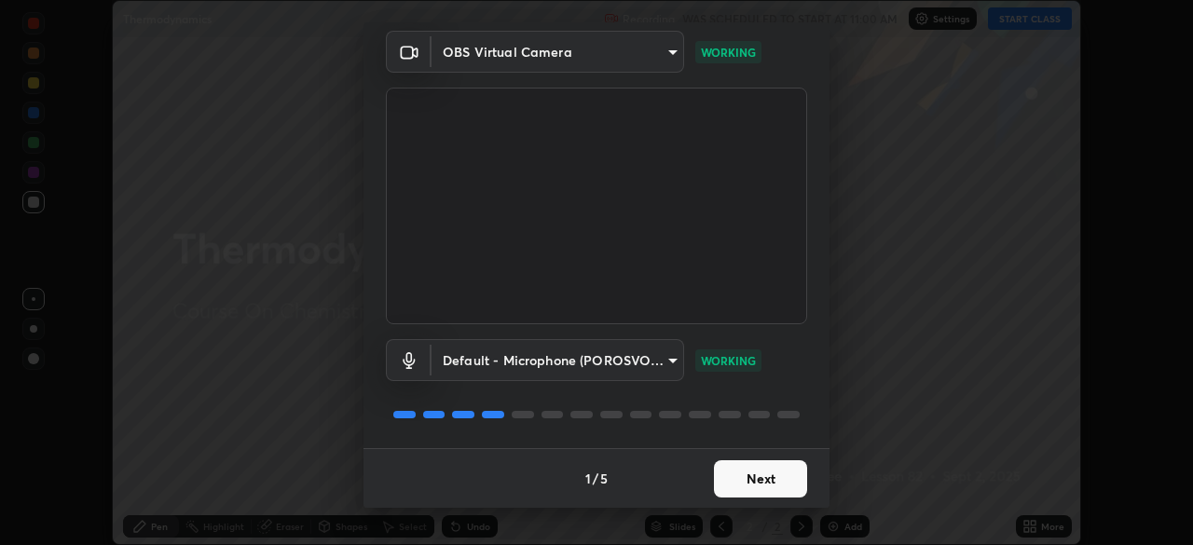
click at [777, 482] on button "Next" at bounding box center [760, 479] width 93 height 37
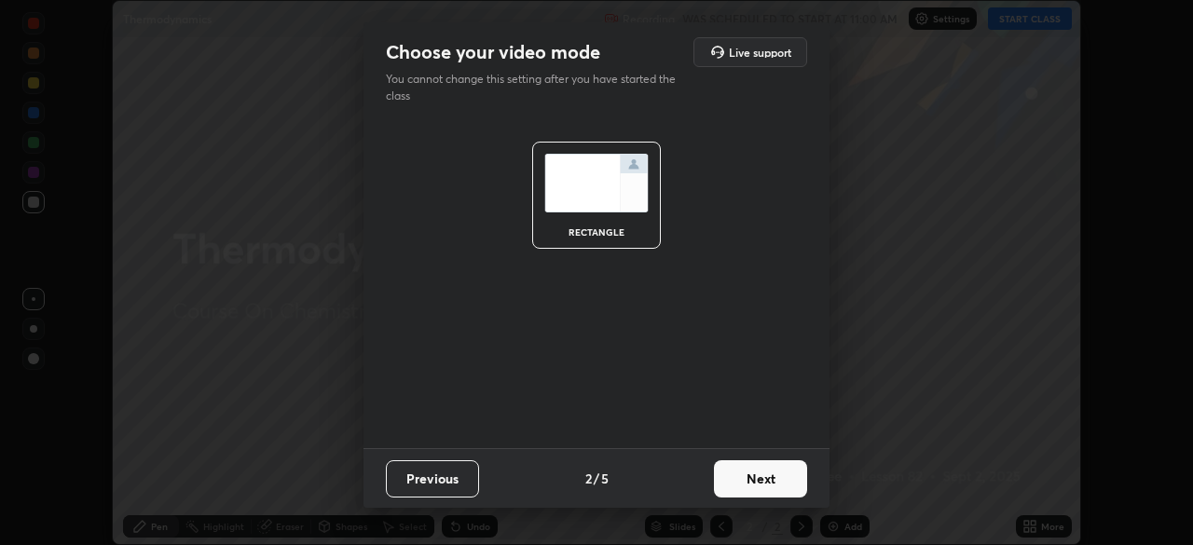
click at [782, 481] on button "Next" at bounding box center [760, 479] width 93 height 37
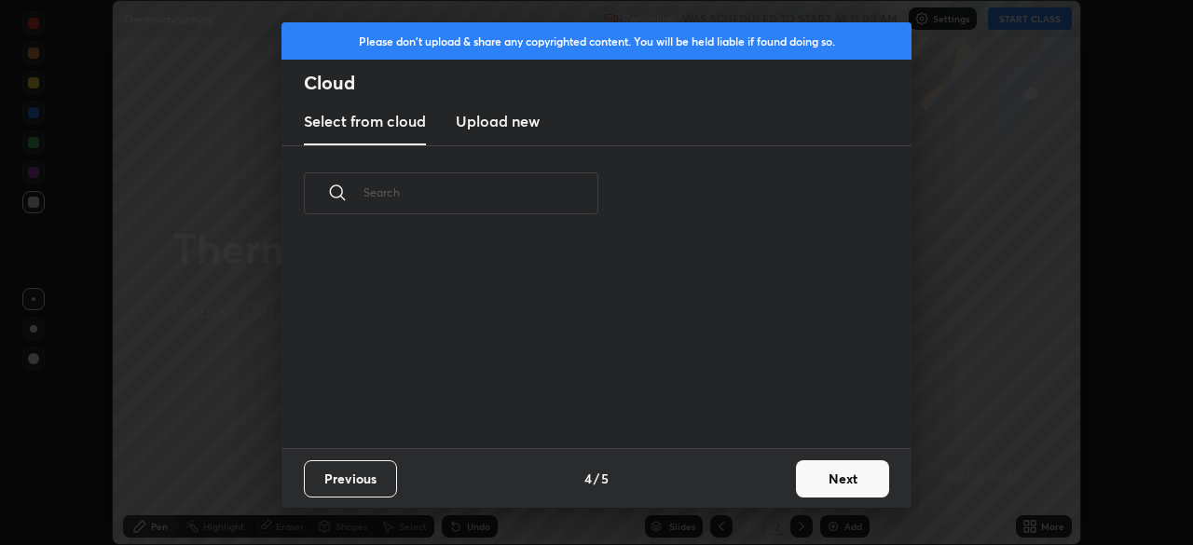
click at [858, 475] on button "Next" at bounding box center [842, 479] width 93 height 37
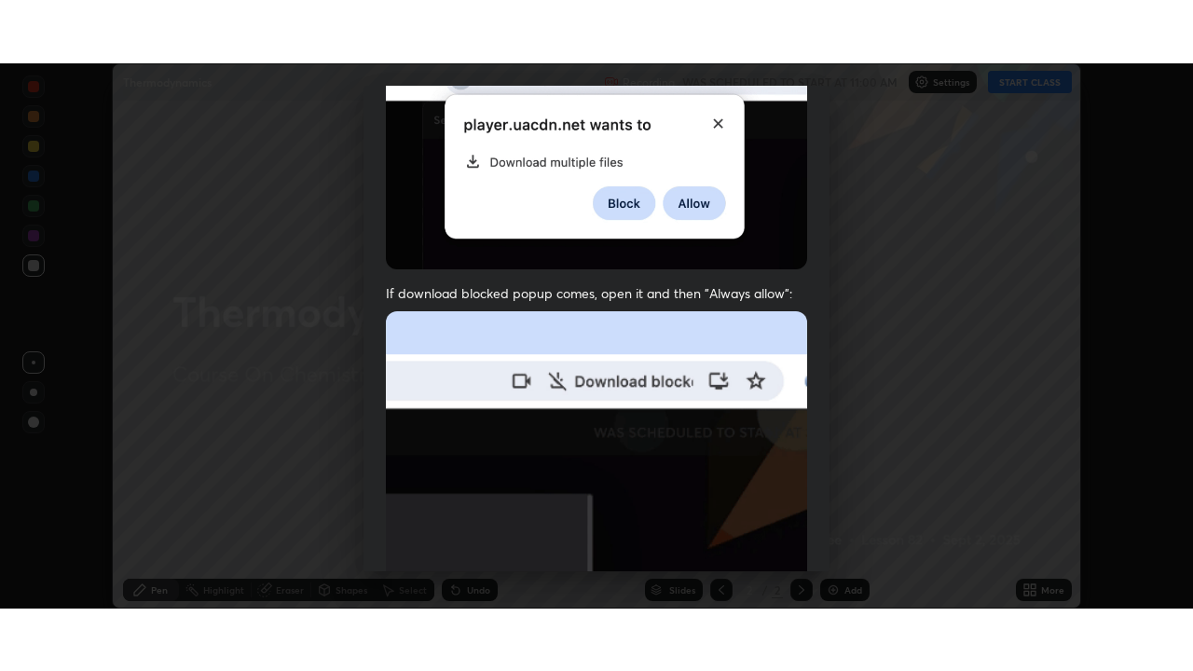
scroll to position [447, 0]
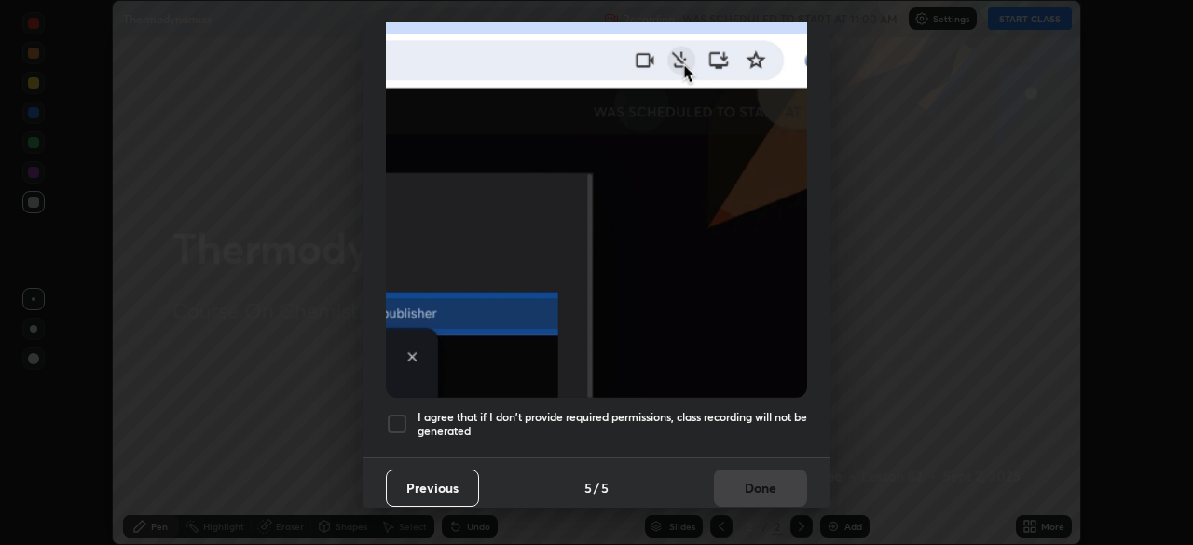
click at [409, 415] on div "I agree that if I don't provide required permissions, class recording will not …" at bounding box center [596, 424] width 421 height 22
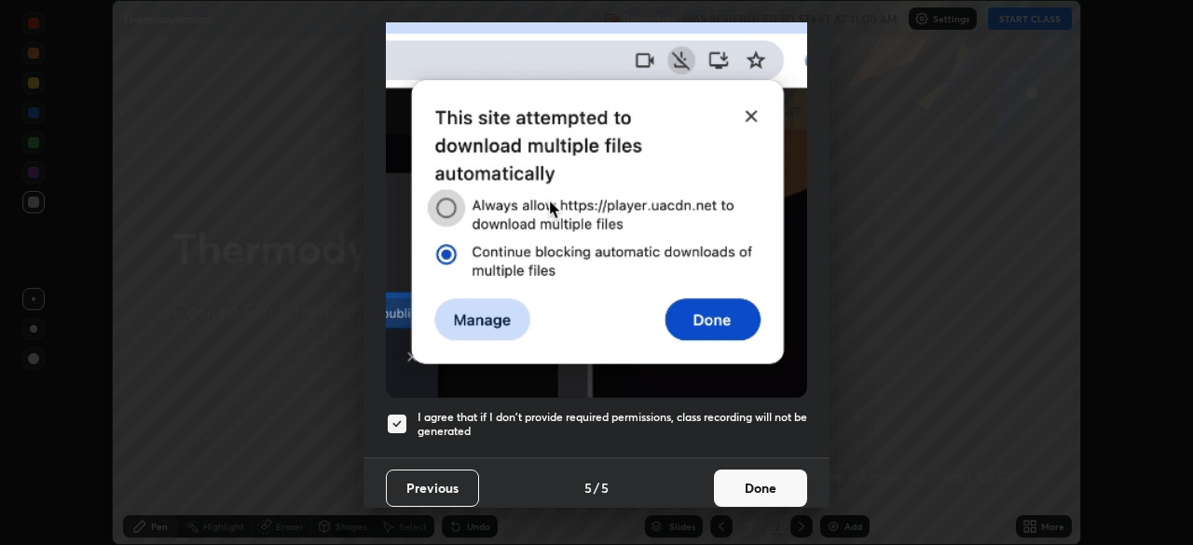
click at [770, 484] on button "Done" at bounding box center [760, 488] width 93 height 37
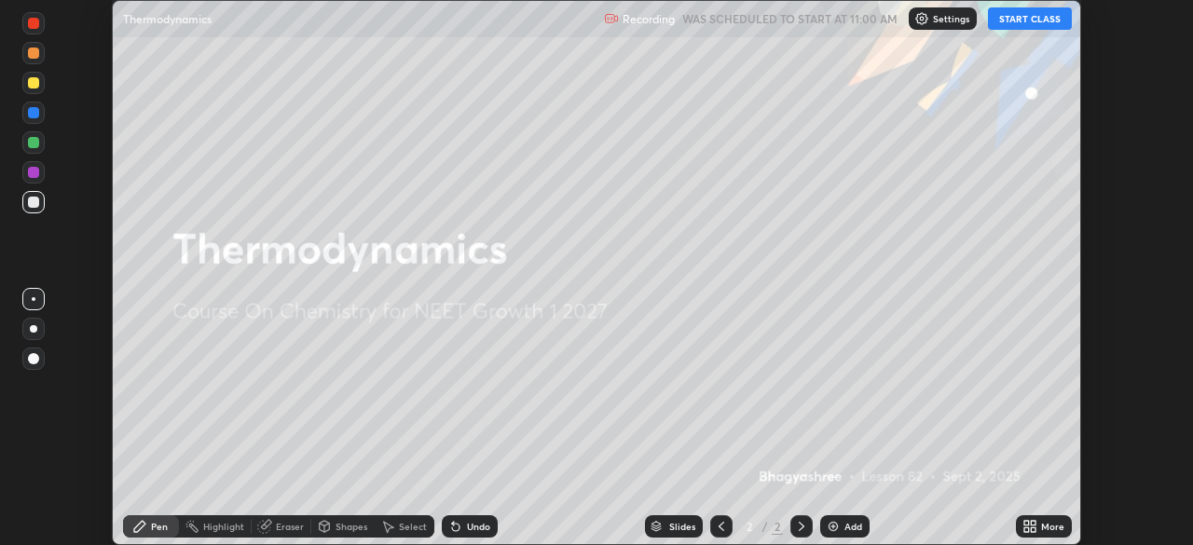
click at [1043, 16] on button "START CLASS" at bounding box center [1030, 18] width 84 height 22
click at [1042, 517] on div "More" at bounding box center [1044, 527] width 56 height 22
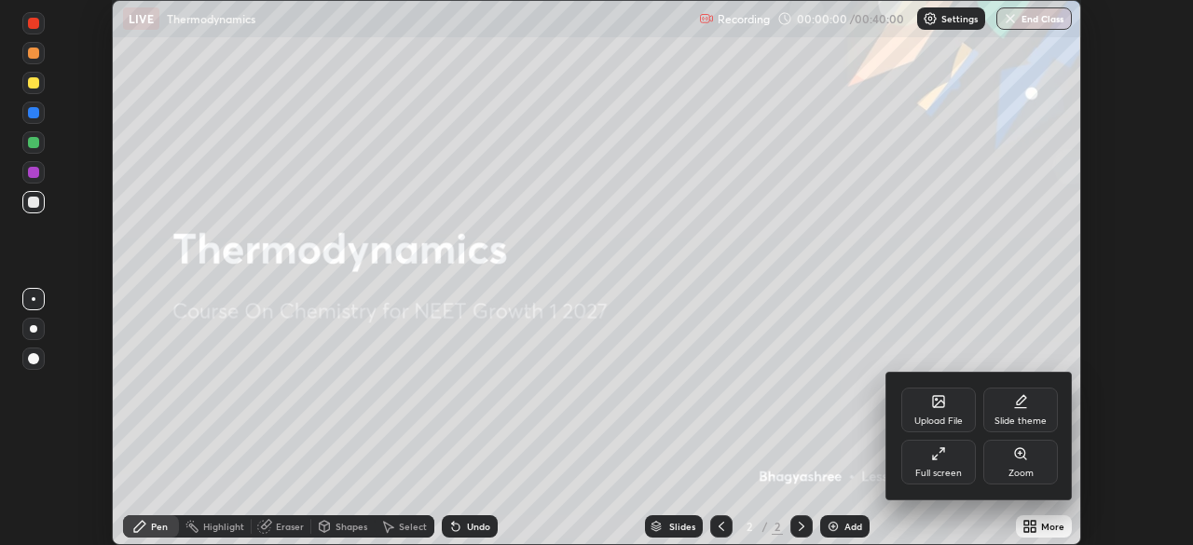
click at [932, 469] on div "Full screen" at bounding box center [938, 473] width 47 height 9
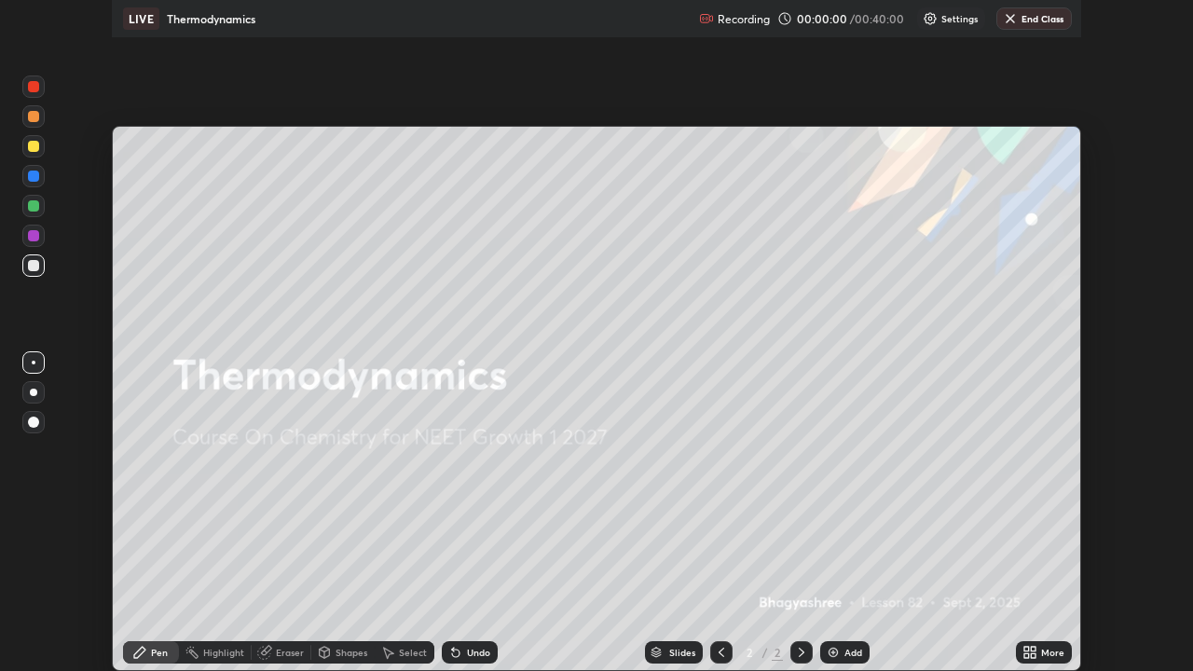
scroll to position [671, 1193]
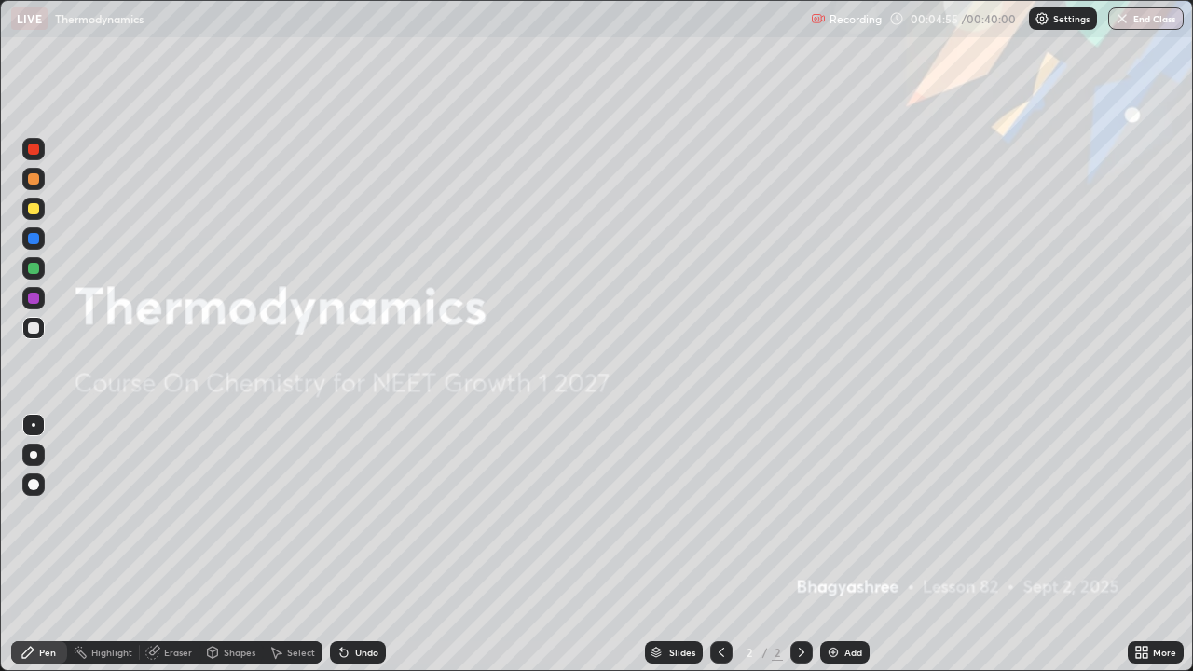
click at [839, 544] on img at bounding box center [833, 652] width 15 height 15
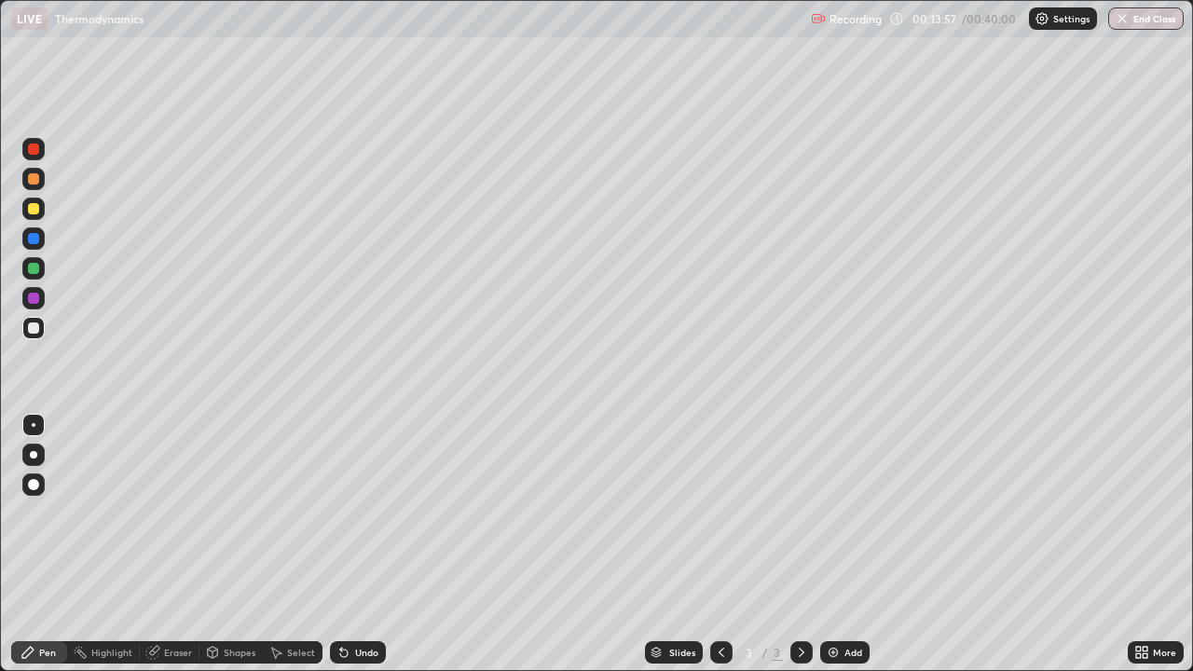
click at [38, 302] on div at bounding box center [33, 298] width 11 height 11
click at [29, 327] on div at bounding box center [33, 328] width 11 height 11
click at [845, 544] on div "Add" at bounding box center [854, 652] width 18 height 9
click at [37, 207] on div at bounding box center [33, 208] width 11 height 11
click at [38, 296] on div at bounding box center [33, 298] width 11 height 11
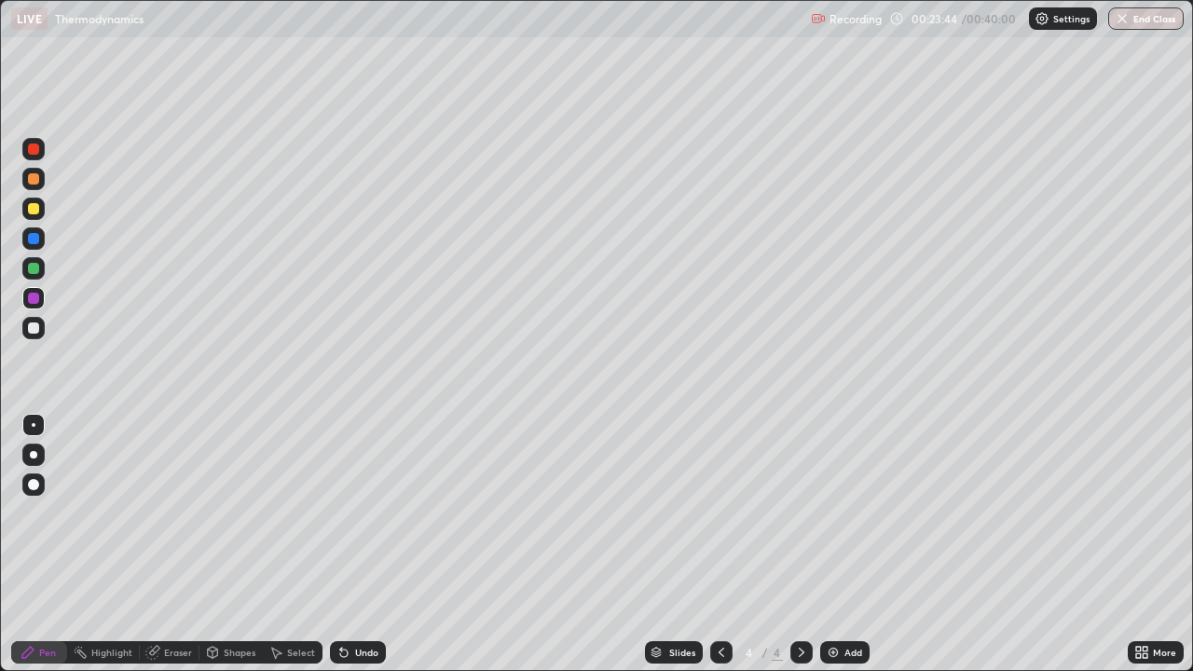
click at [35, 209] on div at bounding box center [33, 208] width 11 height 11
click at [41, 184] on div at bounding box center [33, 179] width 22 height 22
click at [34, 329] on div at bounding box center [33, 328] width 11 height 11
click at [35, 176] on div at bounding box center [33, 178] width 11 height 11
click at [34, 329] on div at bounding box center [33, 328] width 11 height 11
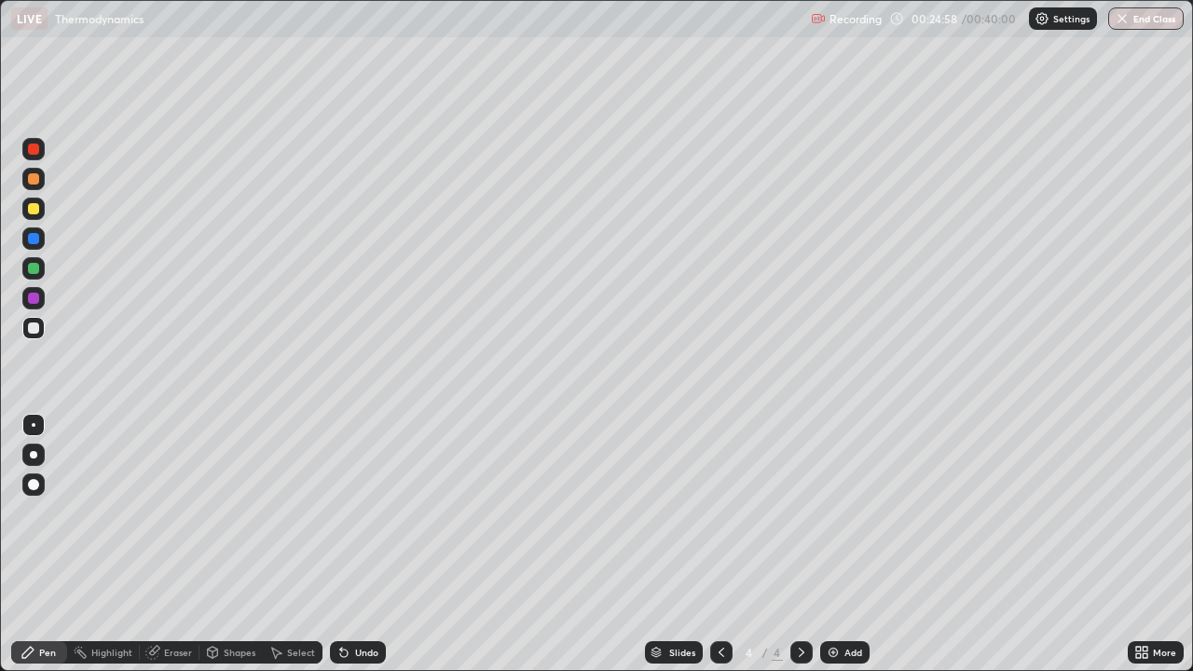
click at [34, 240] on div at bounding box center [33, 238] width 11 height 11
click at [26, 147] on div at bounding box center [33, 149] width 22 height 22
click at [34, 150] on div at bounding box center [33, 149] width 11 height 11
click at [340, 544] on icon at bounding box center [341, 649] width 2 height 2
click at [355, 544] on div "Undo" at bounding box center [366, 652] width 23 height 9
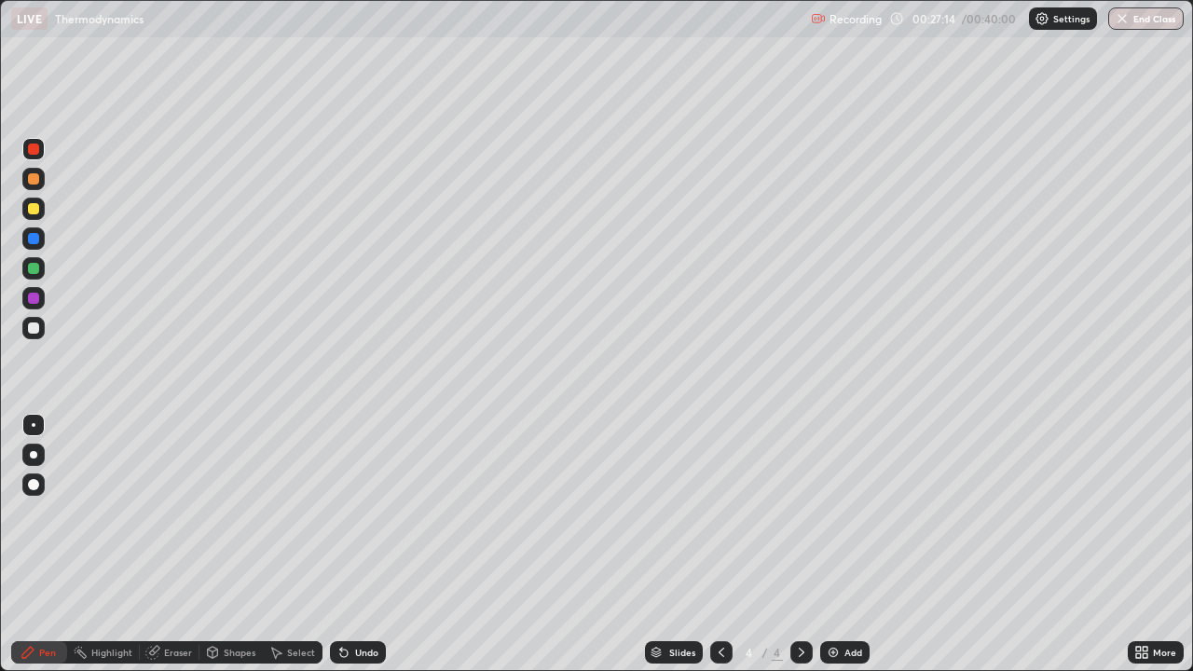
click at [30, 332] on div at bounding box center [33, 328] width 11 height 11
click at [33, 237] on div at bounding box center [33, 238] width 11 height 11
click at [34, 139] on div at bounding box center [33, 149] width 22 height 22
click at [175, 544] on div "Eraser" at bounding box center [178, 652] width 28 height 9
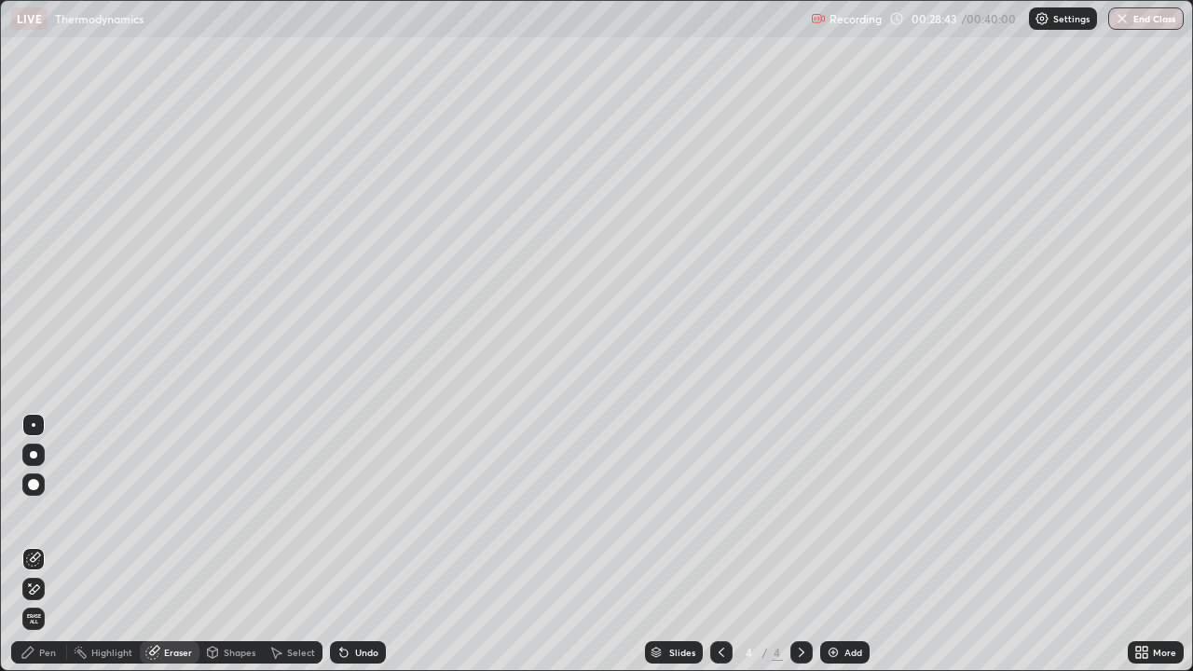
click at [49, 544] on div "Pen" at bounding box center [39, 652] width 56 height 22
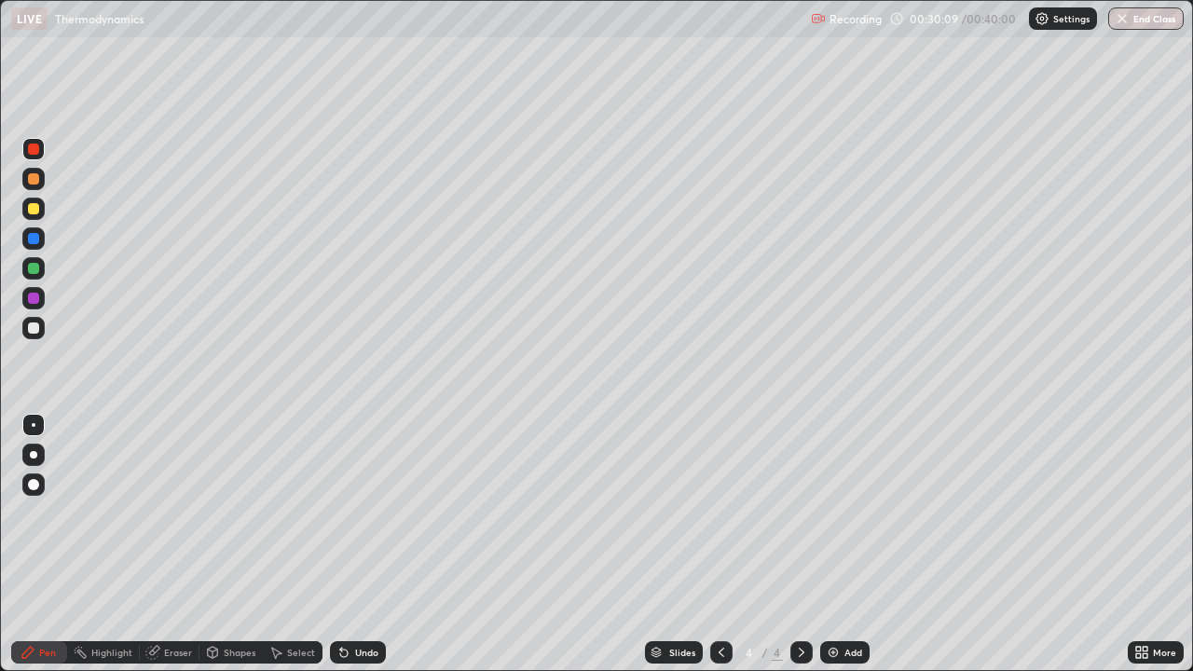
click at [38, 301] on div at bounding box center [33, 298] width 11 height 11
click at [343, 544] on icon at bounding box center [344, 652] width 15 height 15
click at [340, 544] on icon at bounding box center [341, 649] width 2 height 2
click at [167, 544] on div "Eraser" at bounding box center [178, 652] width 28 height 9
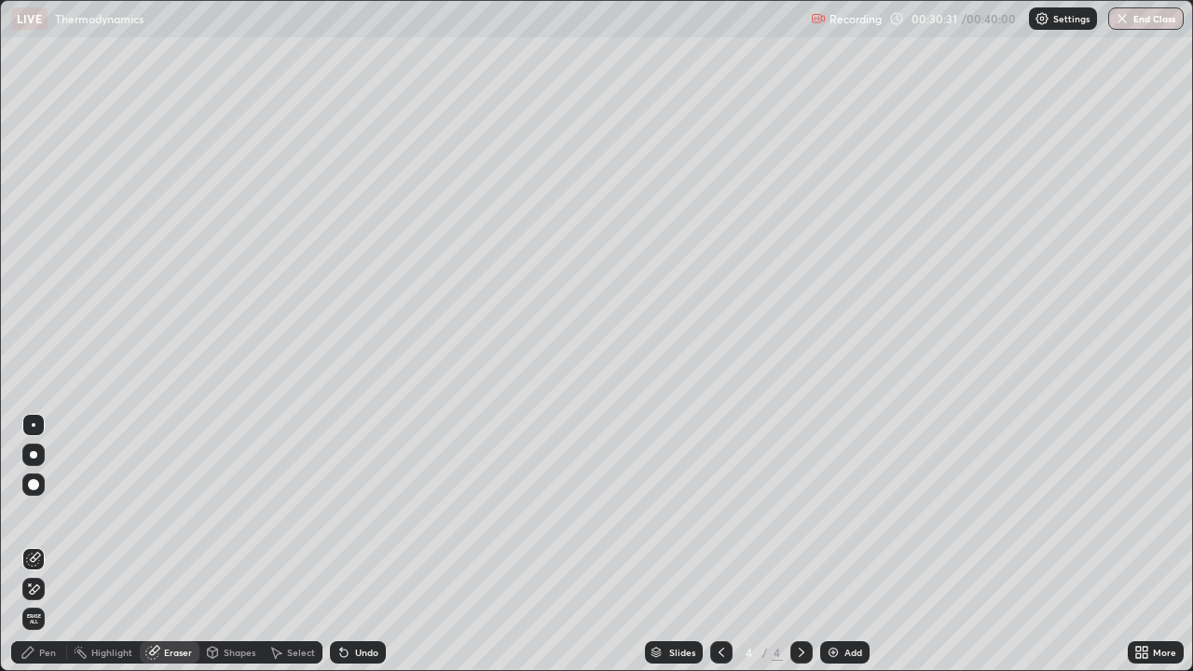
click at [46, 544] on div "Pen" at bounding box center [47, 652] width 17 height 9
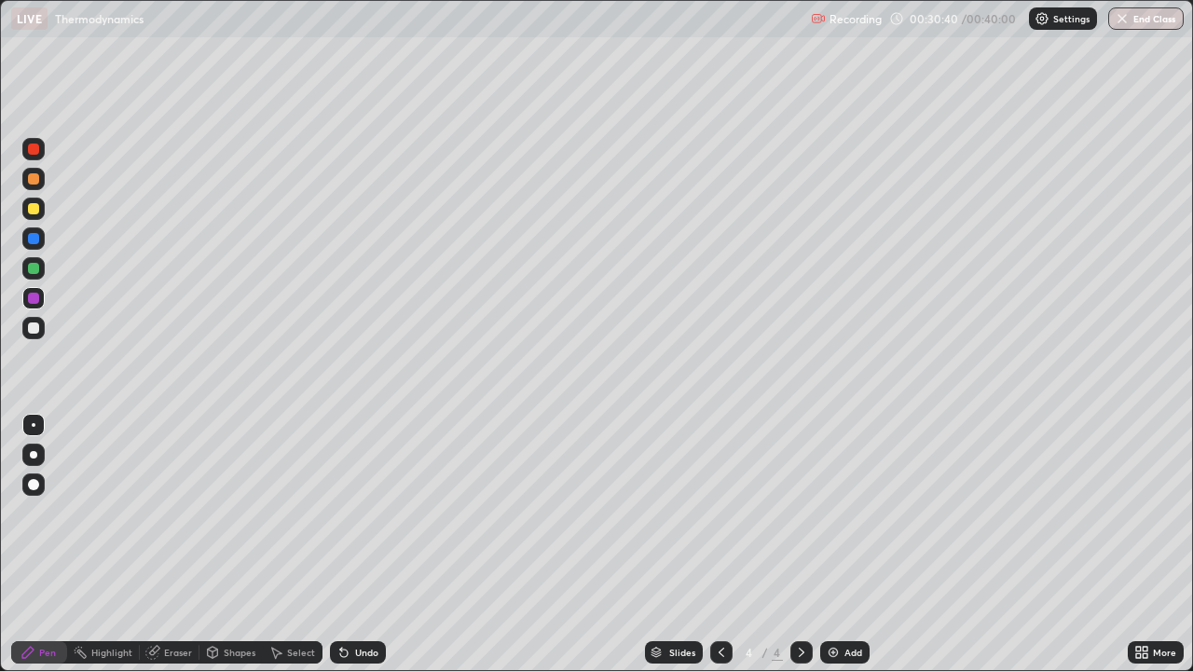
click at [172, 544] on div "Eraser" at bounding box center [178, 652] width 28 height 9
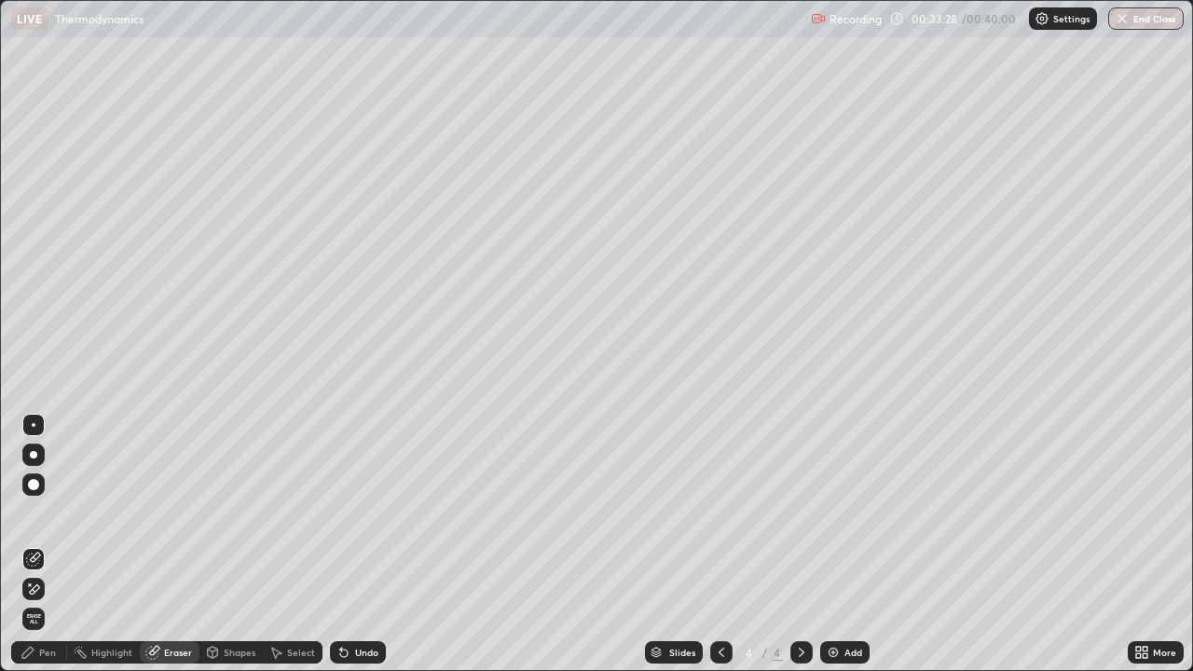
click at [304, 544] on div "Select" at bounding box center [293, 652] width 60 height 22
click at [353, 544] on div "Undo" at bounding box center [358, 652] width 56 height 22
click at [340, 544] on icon at bounding box center [343, 653] width 7 height 7
click at [882, 544] on div "0 ° Undo Copy Duplicate Duplicate to new slide Delete" at bounding box center [596, 335] width 1191 height 669
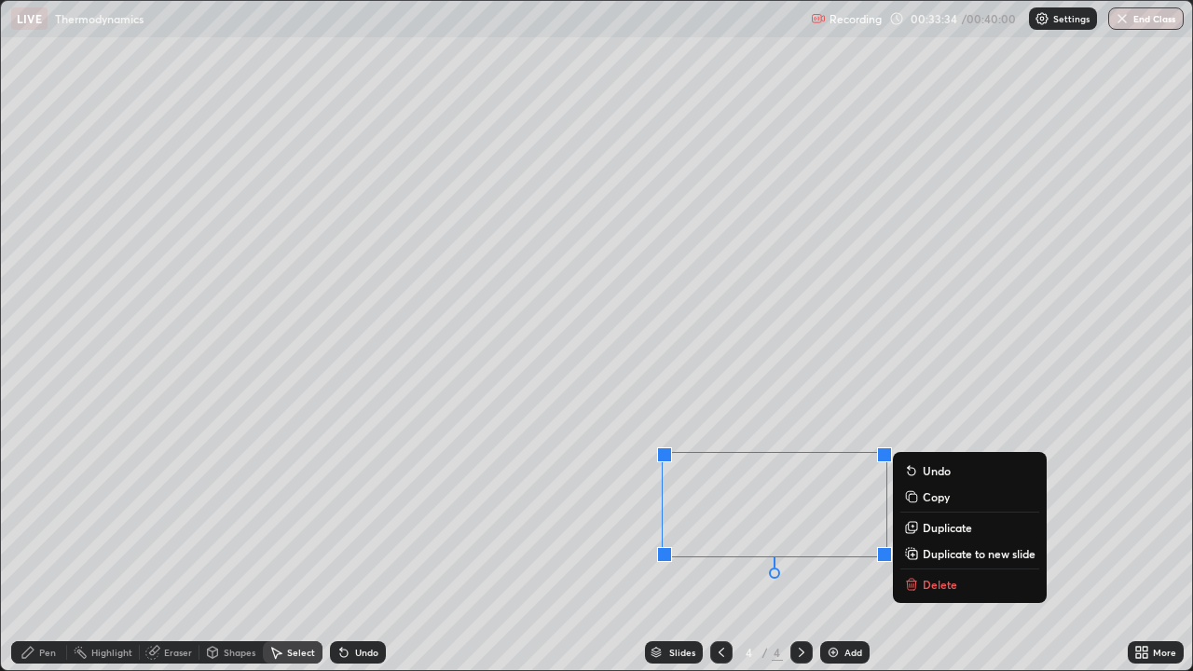
click at [829, 544] on div "0 ° Undo Copy Duplicate Duplicate to new slide Delete" at bounding box center [596, 335] width 1191 height 669
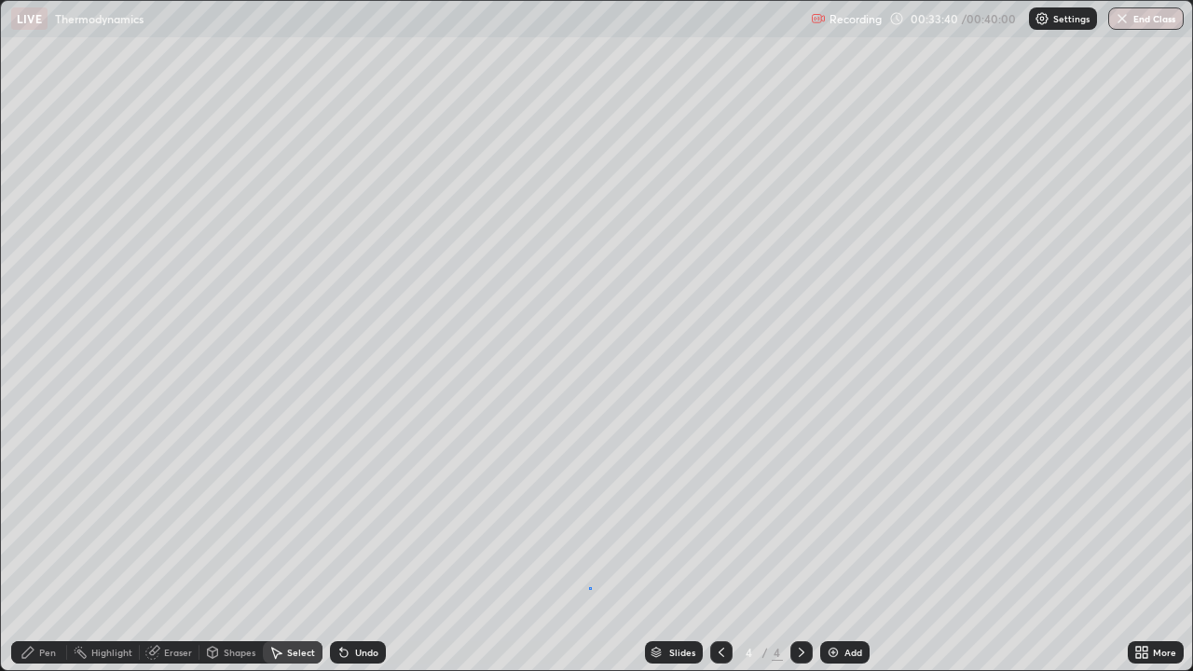
click at [591, 544] on div "0 ° Undo Copy Duplicate Duplicate to new slide Delete" at bounding box center [596, 335] width 1191 height 669
click at [1158, 544] on div "0 ° Undo Copy Duplicate Duplicate to new slide Delete" at bounding box center [596, 335] width 1191 height 669
click at [1124, 22] on img "button" at bounding box center [1122, 18] width 15 height 15
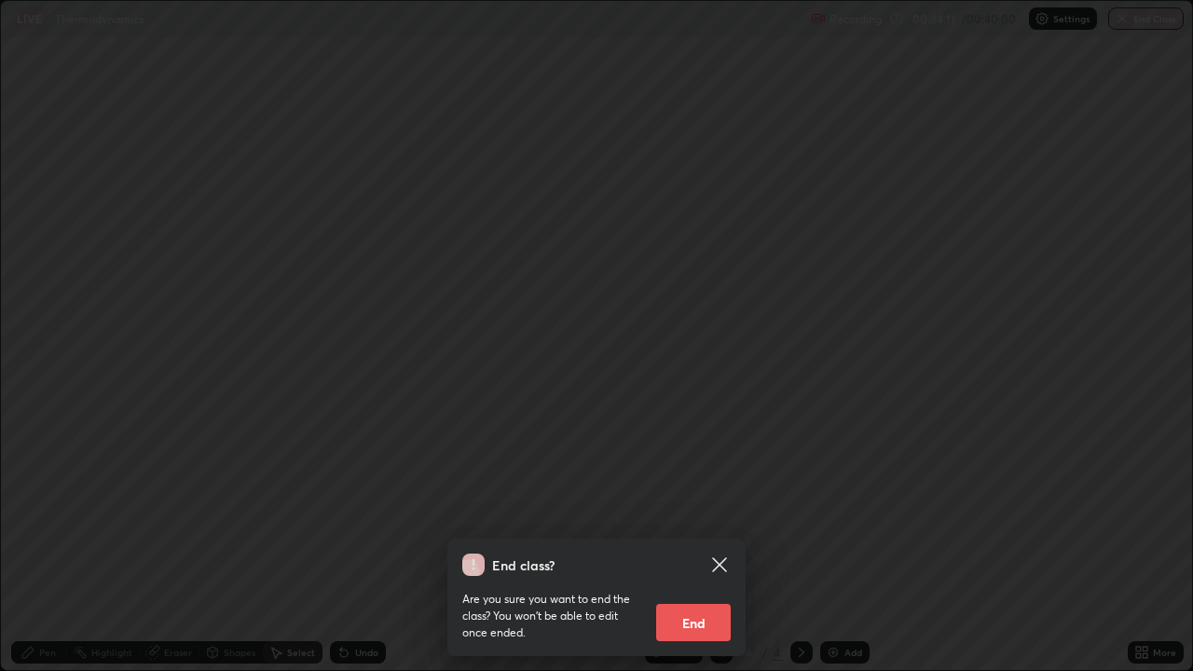
click at [700, 544] on button "End" at bounding box center [693, 622] width 75 height 37
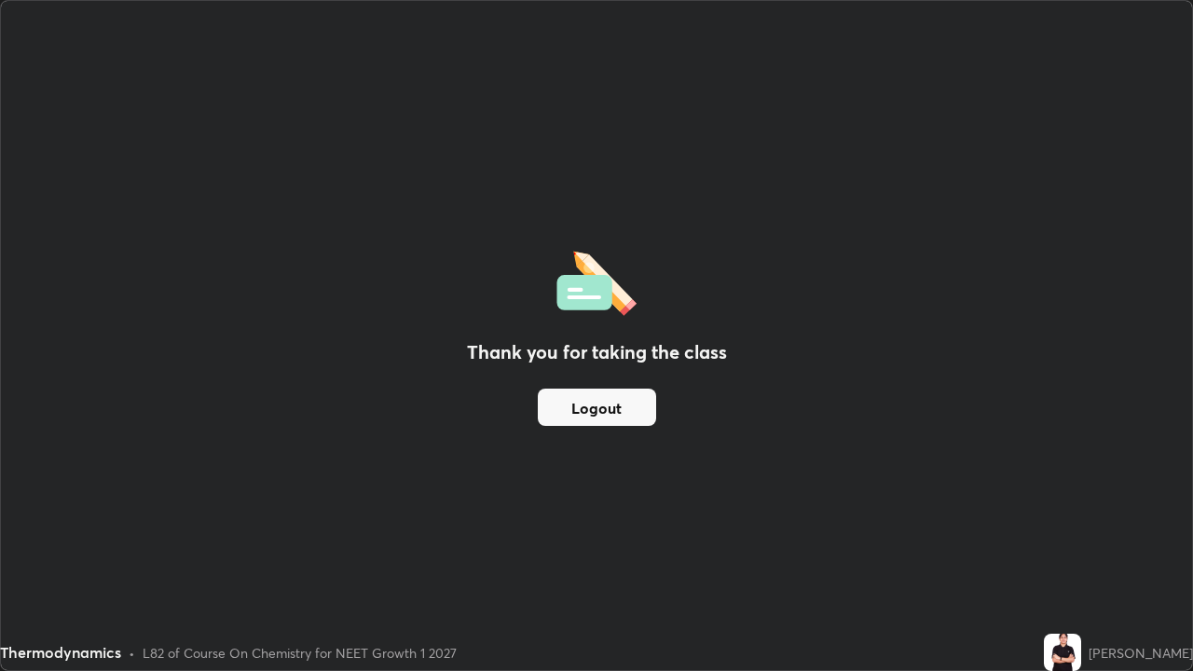
click at [618, 411] on button "Logout" at bounding box center [597, 407] width 118 height 37
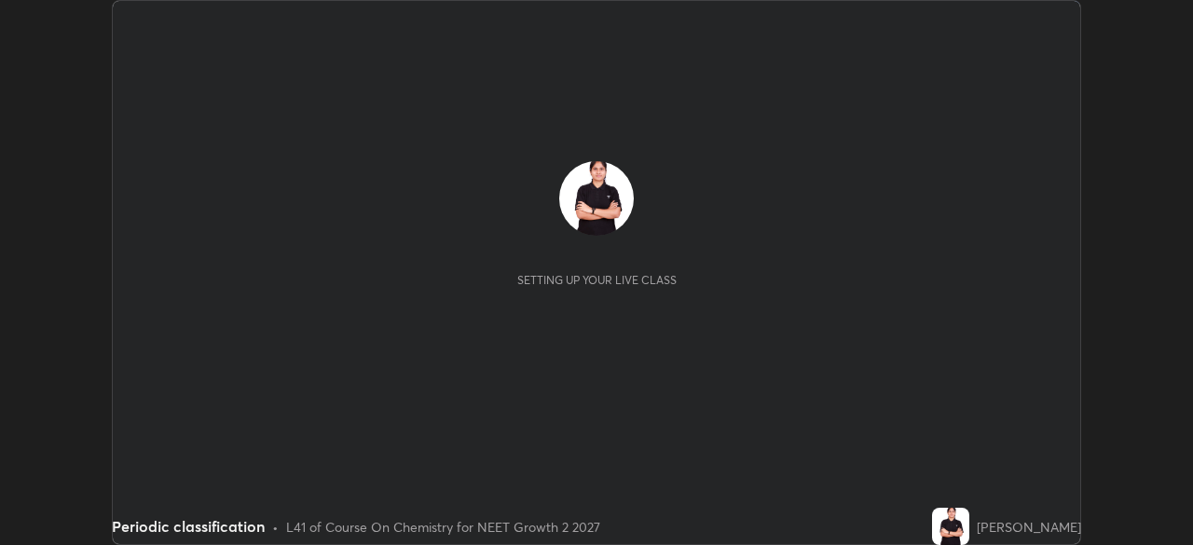
scroll to position [545, 1192]
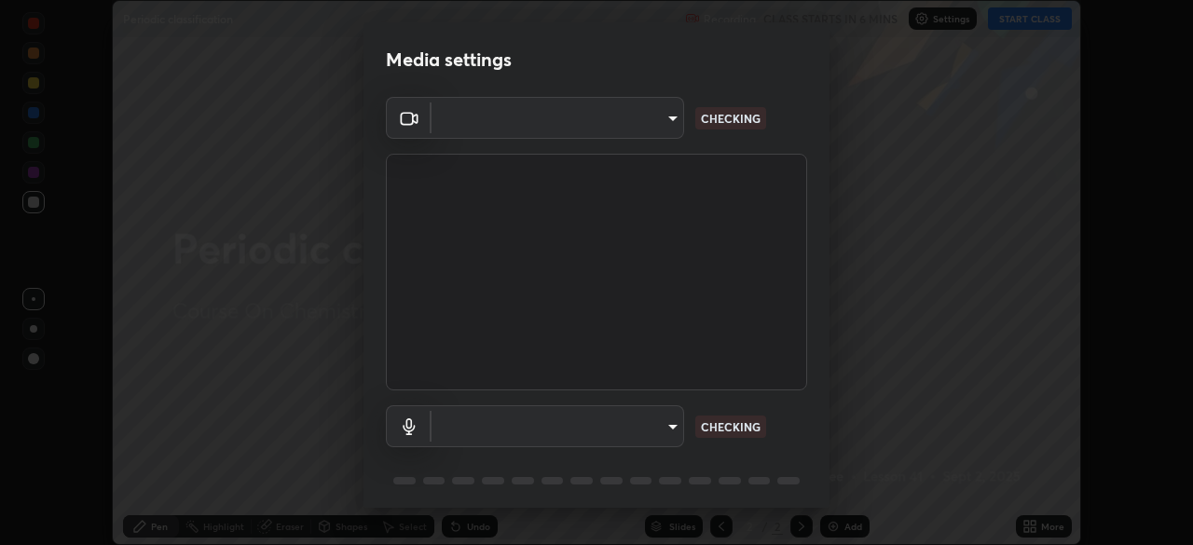
type input "5402053dac797fbd6203b9055fefd71c8703e877445e1219393e3e645ba4b0f2"
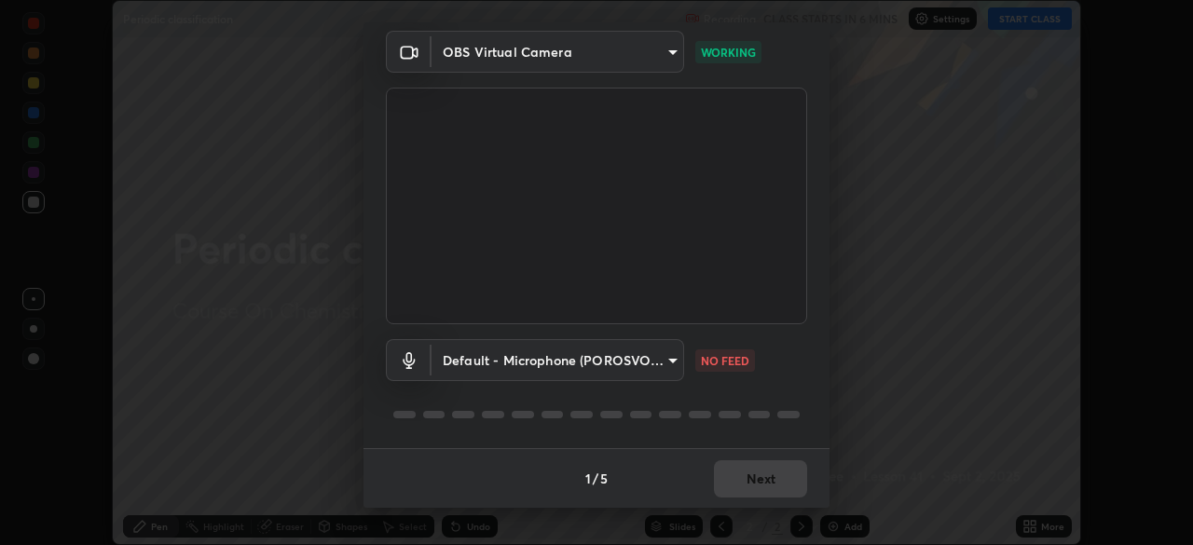
click at [636, 356] on body "Erase all Periodic classification Recording CLASS STARTS IN 6 MINS Settings STA…" at bounding box center [596, 272] width 1193 height 545
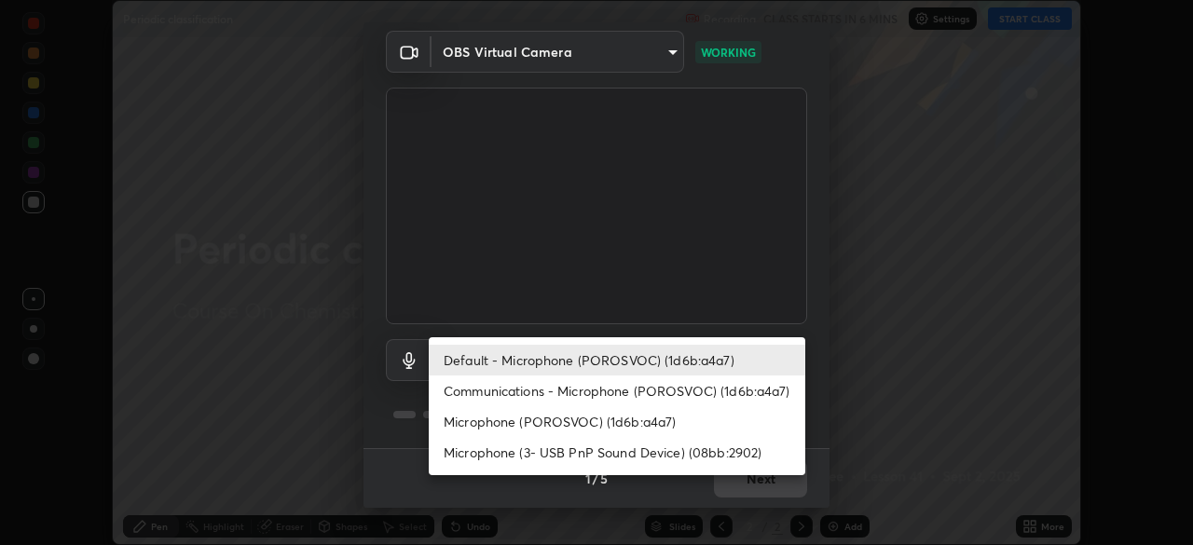
click at [656, 391] on li "Communications - Microphone (POROSVOC) (1d6b:a4a7)" at bounding box center [617, 391] width 377 height 31
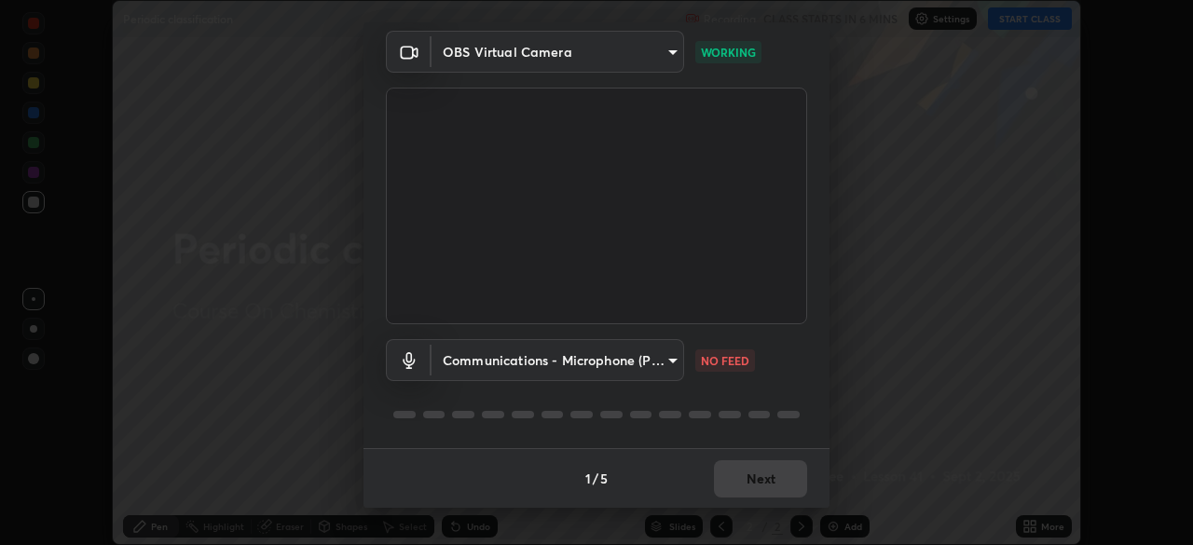
type input "communications"
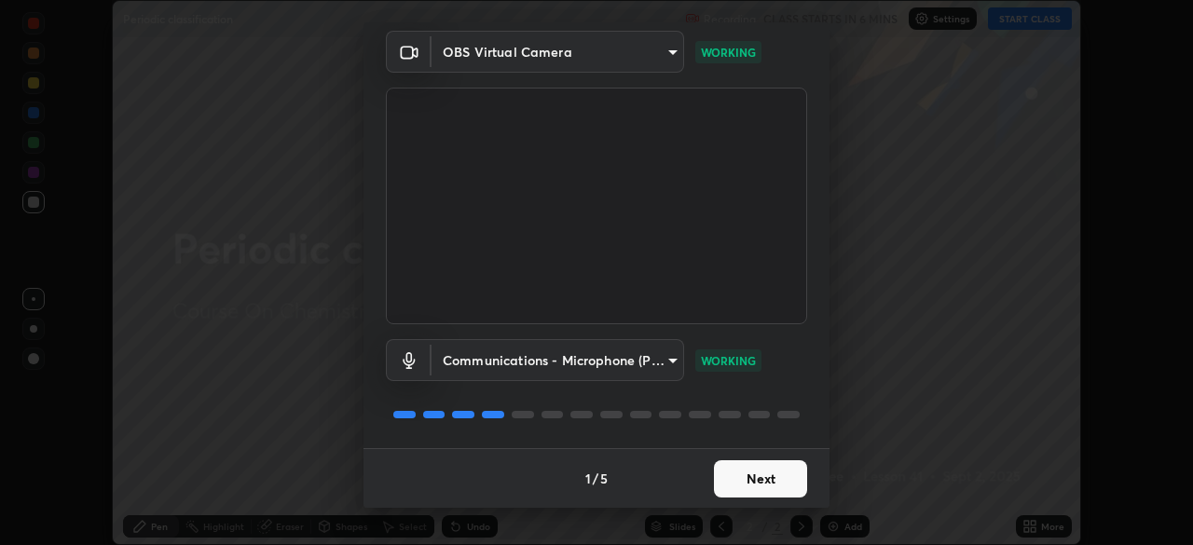
click at [752, 476] on button "Next" at bounding box center [760, 479] width 93 height 37
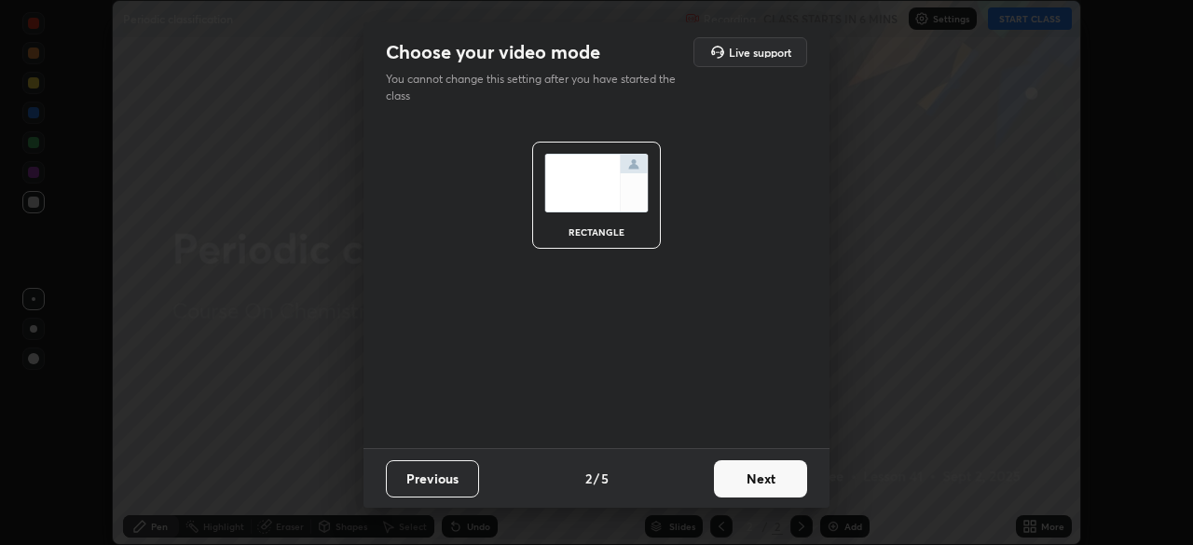
click at [763, 477] on button "Next" at bounding box center [760, 479] width 93 height 37
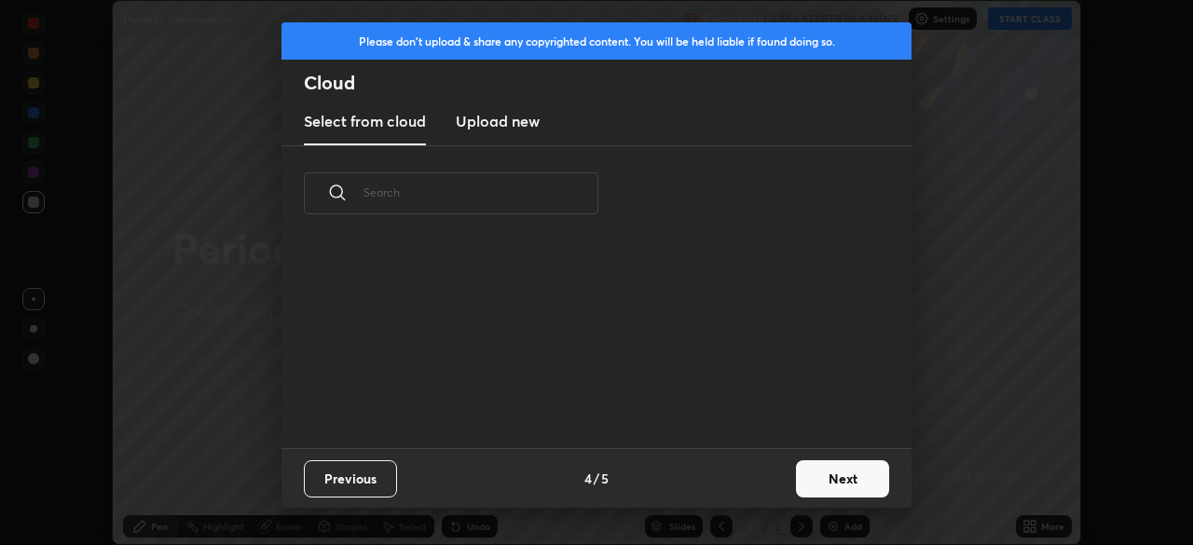
scroll to position [7, 10]
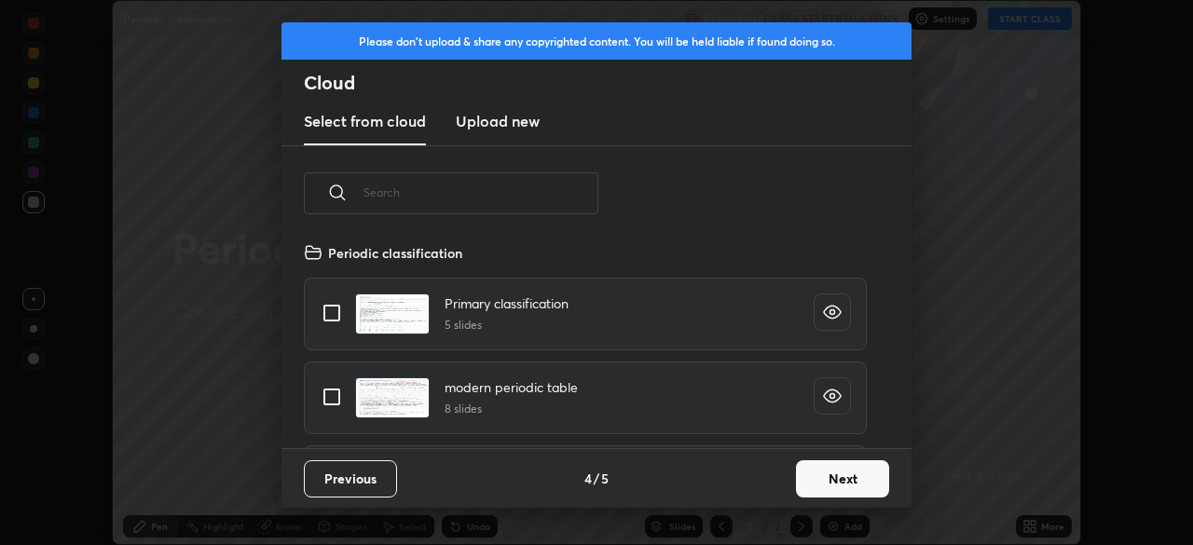
click at [828, 483] on button "Next" at bounding box center [842, 479] width 93 height 37
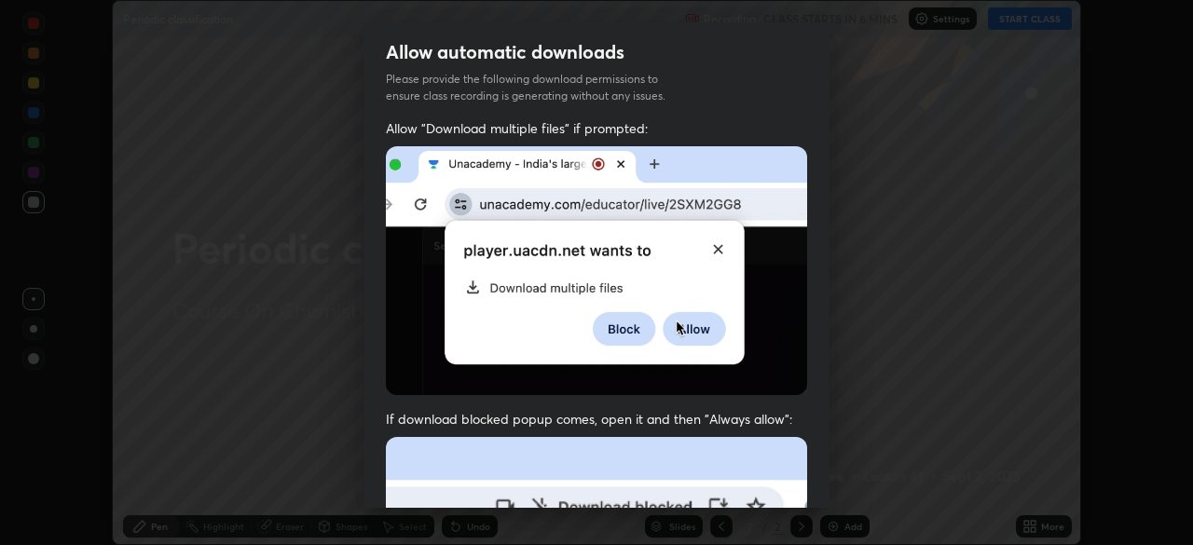
click at [667, 412] on span "If download blocked popup comes, open it and then "Always allow":" at bounding box center [596, 419] width 421 height 18
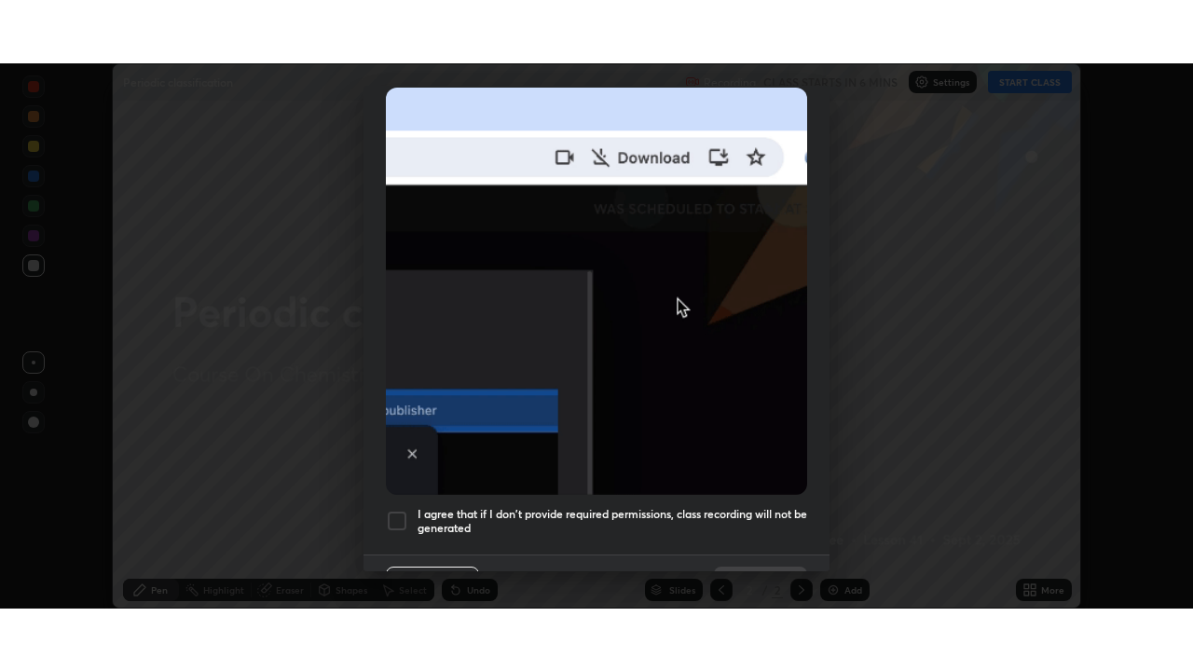
scroll to position [415, 0]
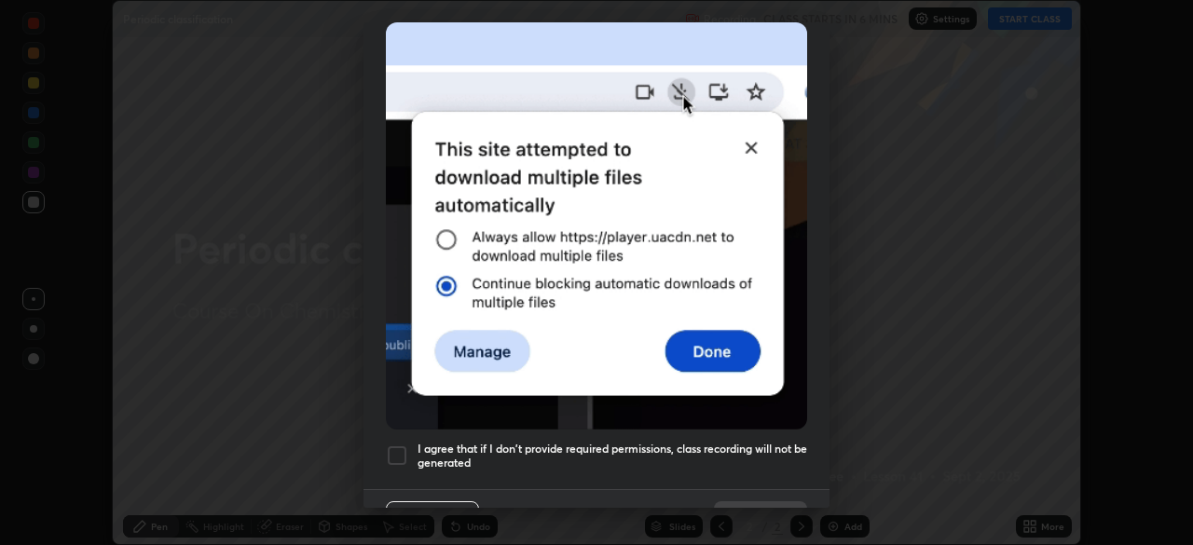
click at [402, 445] on div at bounding box center [397, 456] width 22 height 22
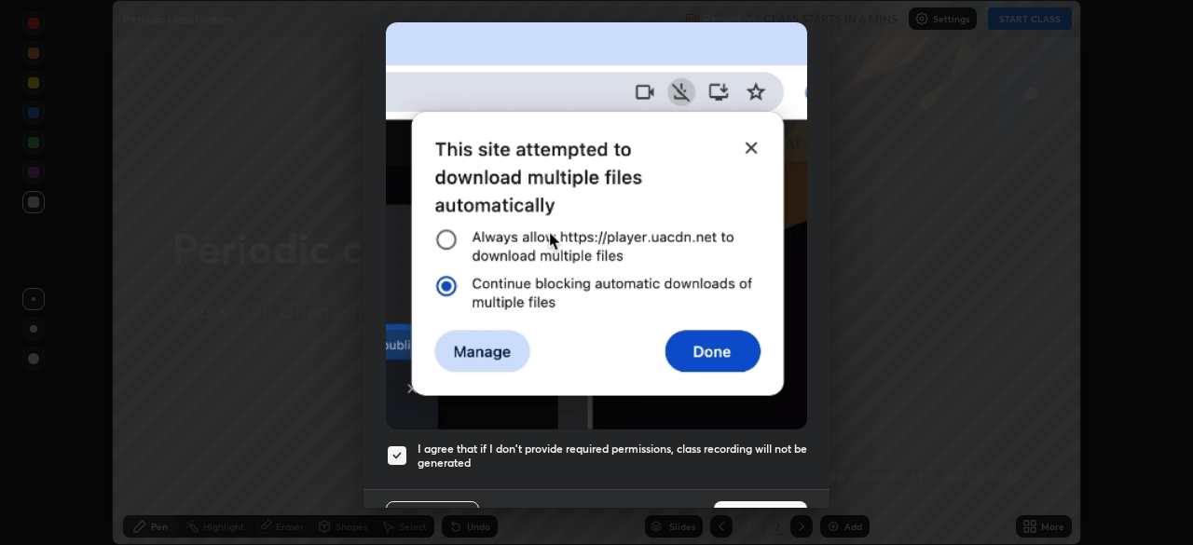
click at [759, 502] on button "Done" at bounding box center [760, 520] width 93 height 37
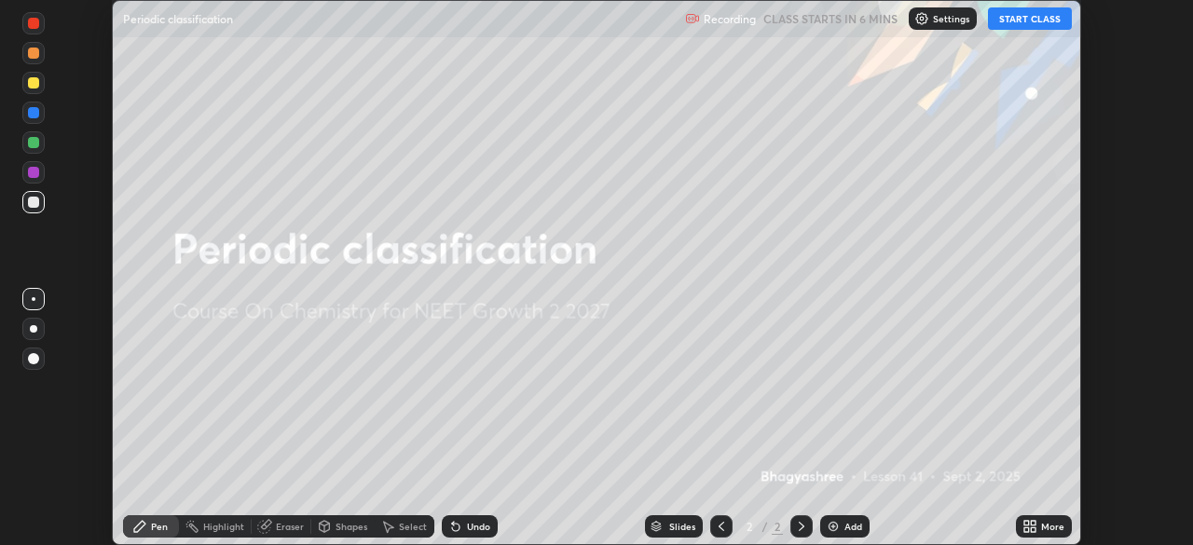
click at [1016, 22] on button "START CLASS" at bounding box center [1030, 18] width 84 height 22
click at [1032, 522] on icon at bounding box center [1033, 523] width 5 height 5
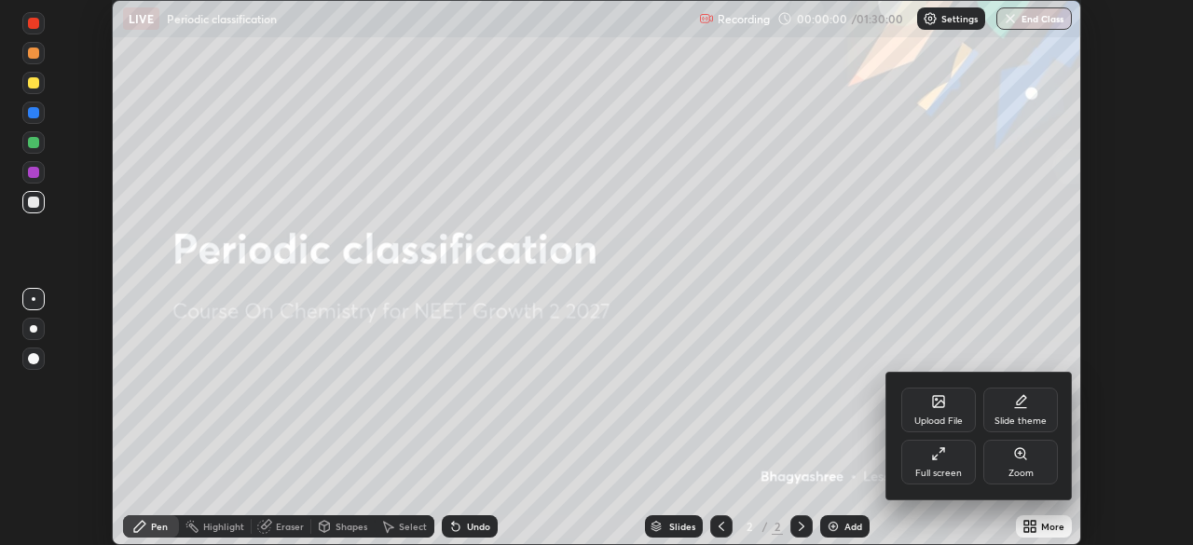
click at [933, 457] on icon at bounding box center [935, 458] width 4 height 4
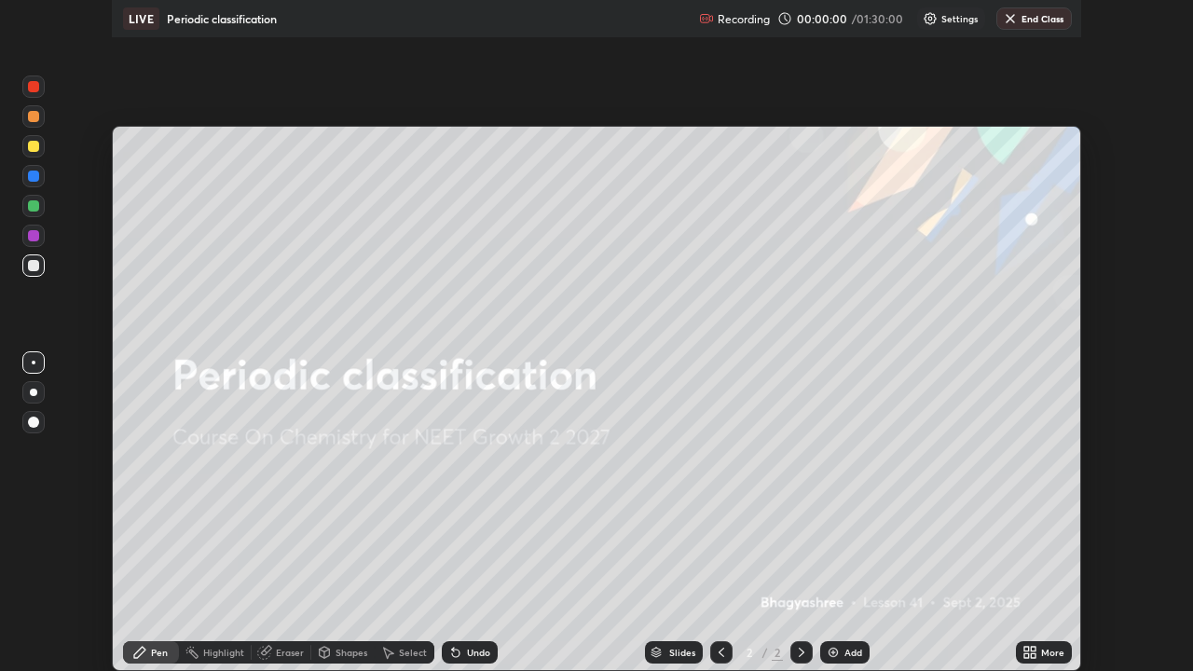
scroll to position [671, 1193]
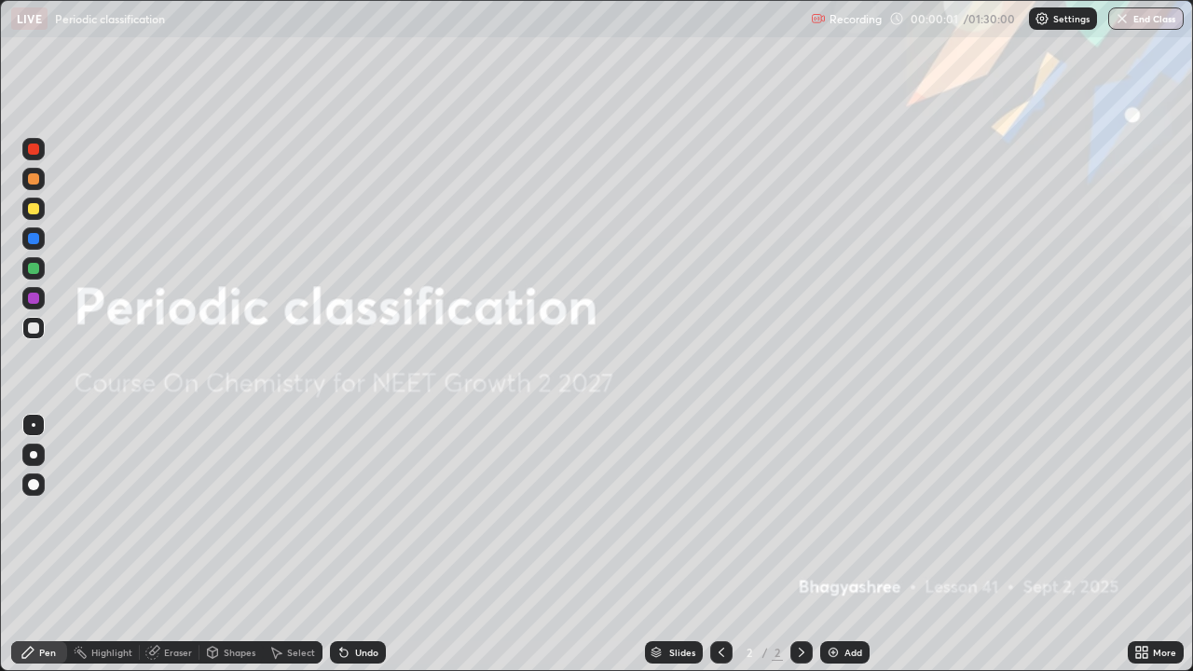
click at [835, 544] on img at bounding box center [833, 652] width 15 height 15
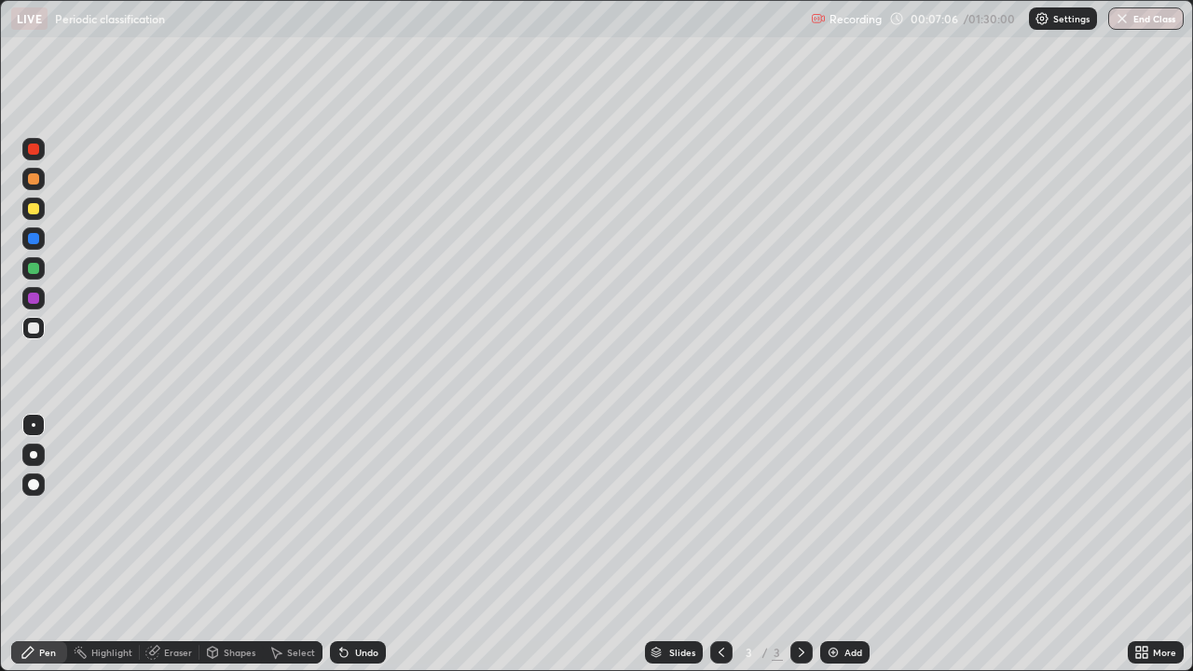
click at [1148, 544] on icon at bounding box center [1145, 649] width 5 height 5
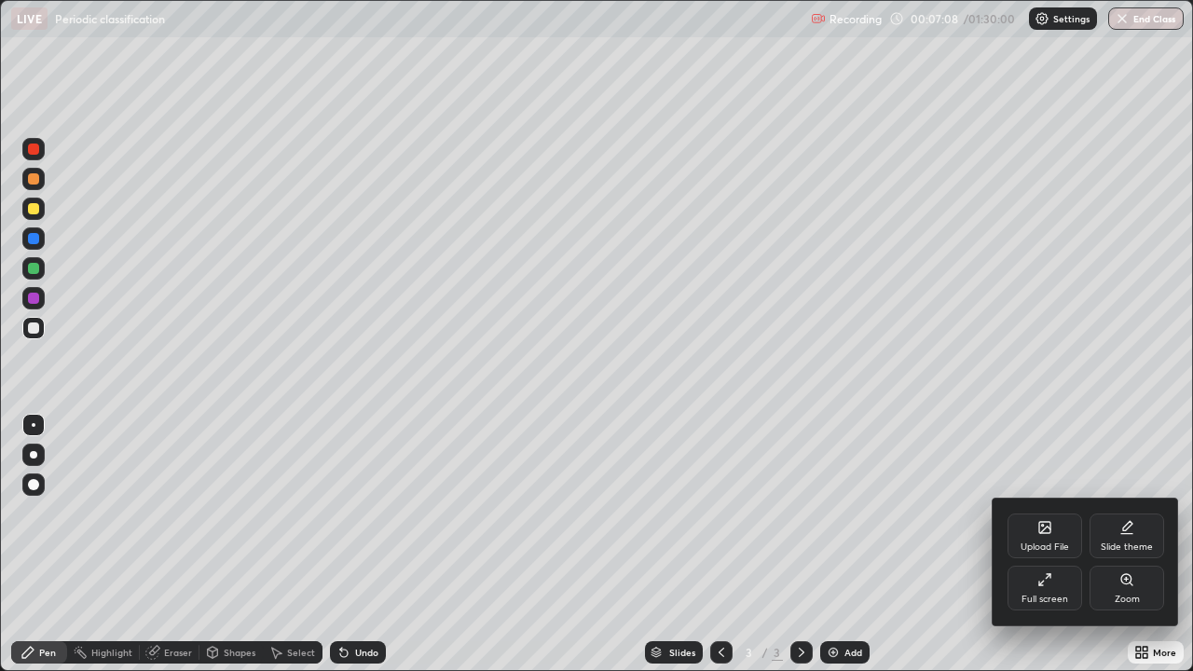
click at [1065, 530] on div "Upload File" at bounding box center [1045, 536] width 75 height 45
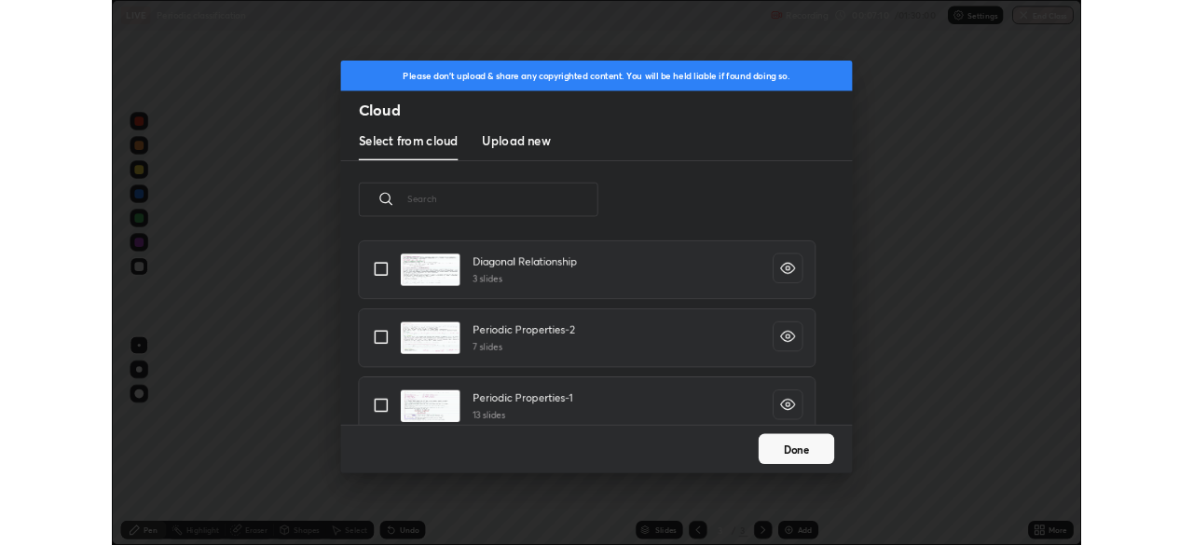
scroll to position [221, 0]
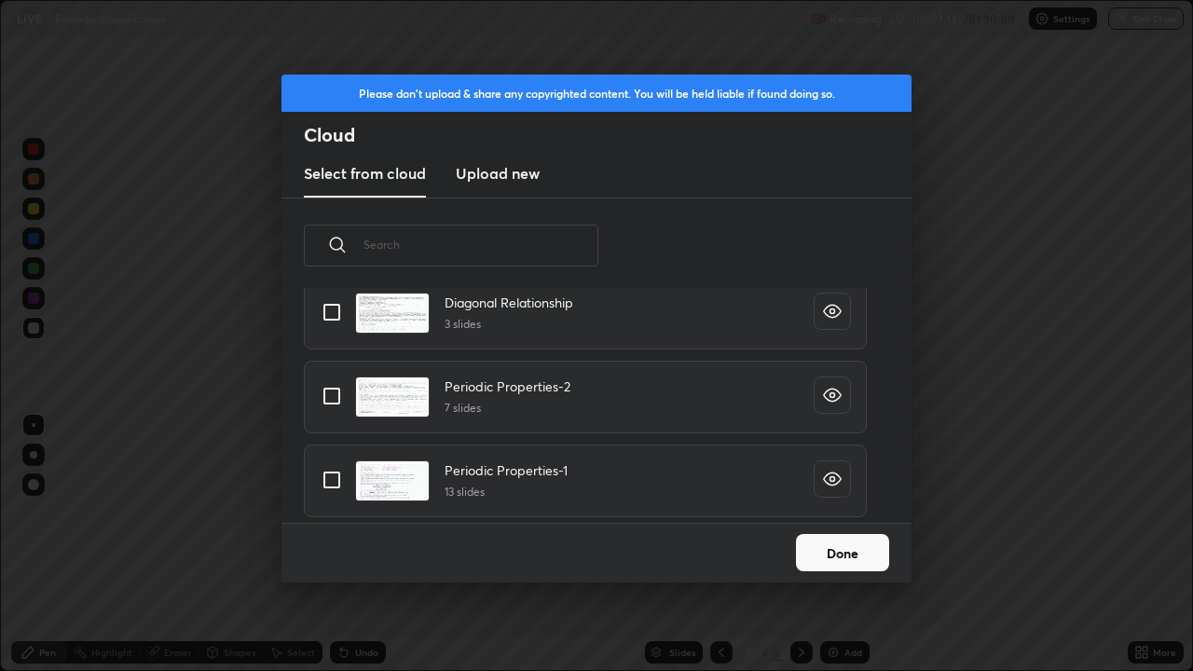
click at [552, 386] on h4 "Periodic Properties-2" at bounding box center [508, 387] width 126 height 20
click at [333, 393] on input "grid" at bounding box center [331, 396] width 39 height 39
checkbox input "true"
click at [852, 544] on button "Done" at bounding box center [842, 552] width 93 height 37
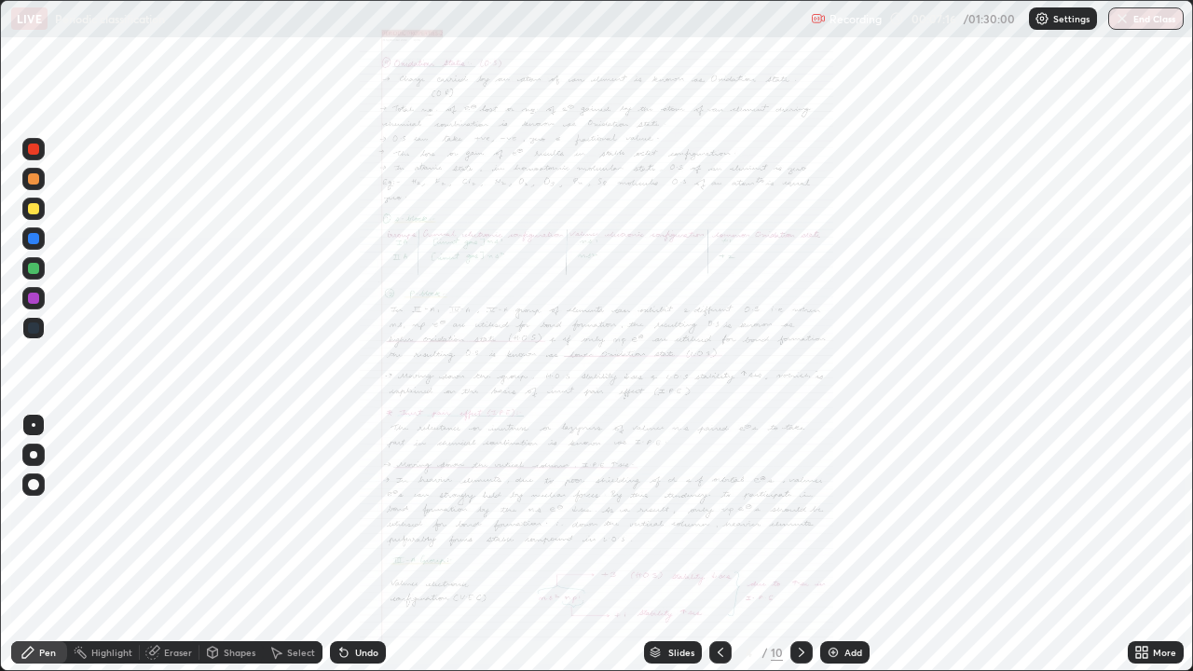
click at [1153, 544] on div "More" at bounding box center [1164, 652] width 23 height 9
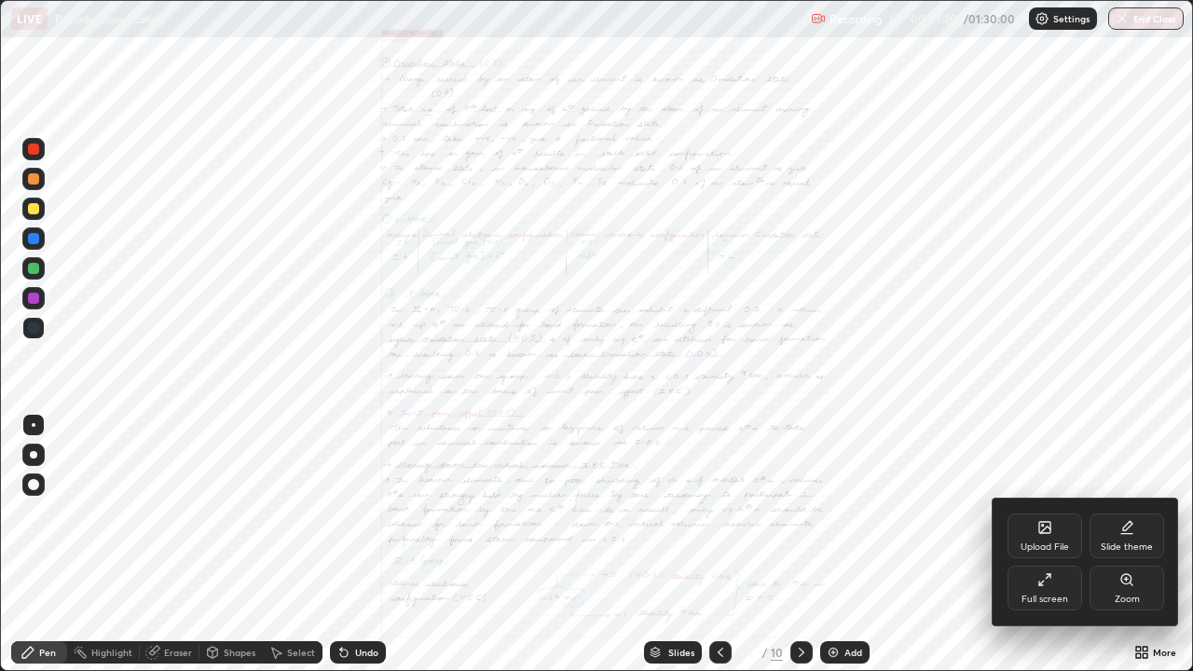
click at [947, 544] on div at bounding box center [596, 335] width 1193 height 671
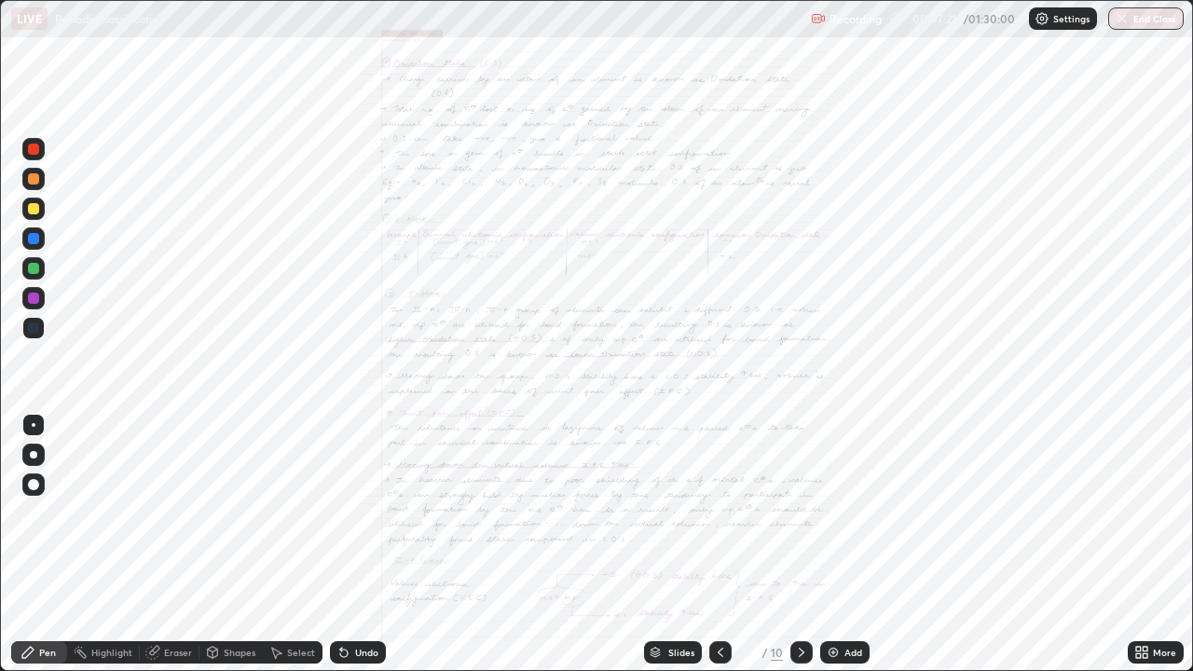
click at [1138, 544] on icon at bounding box center [1138, 649] width 5 height 5
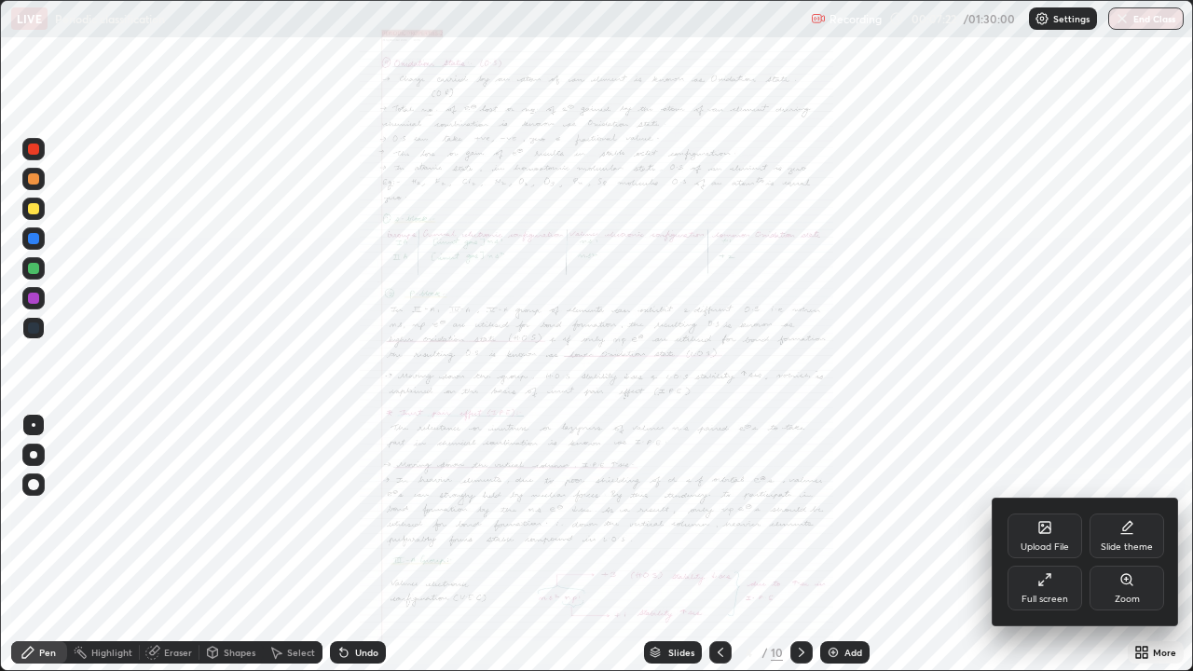
click at [1127, 544] on div "Zoom" at bounding box center [1127, 588] width 75 height 45
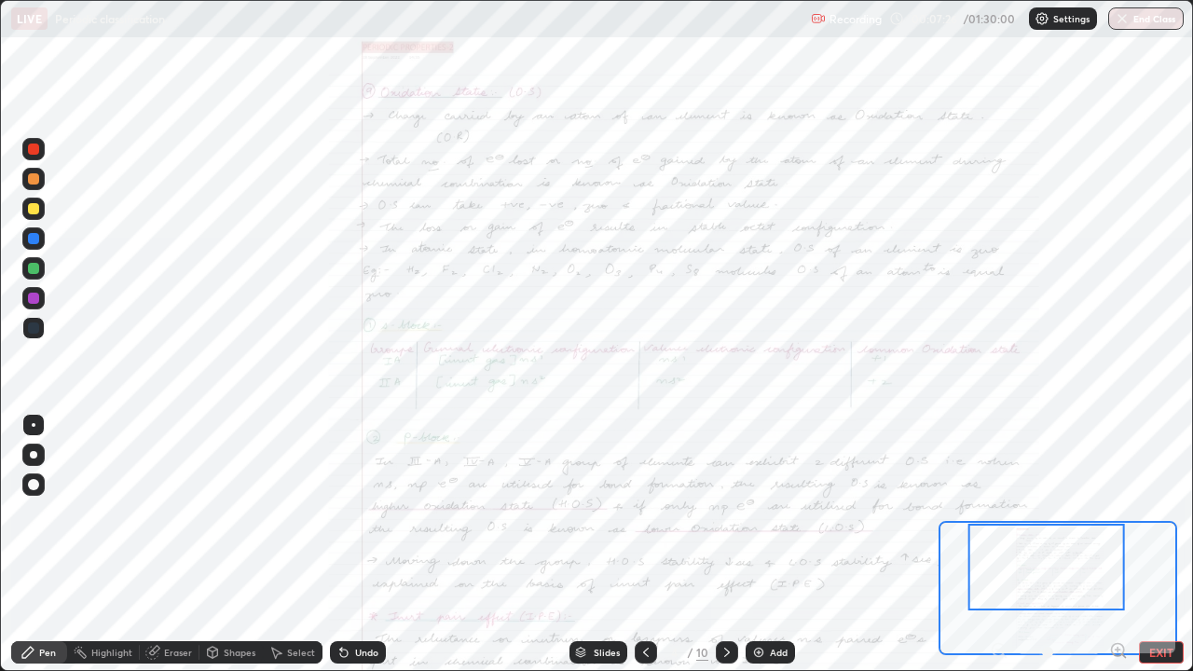
click at [1118, 544] on icon at bounding box center [1118, 650] width 5 height 0
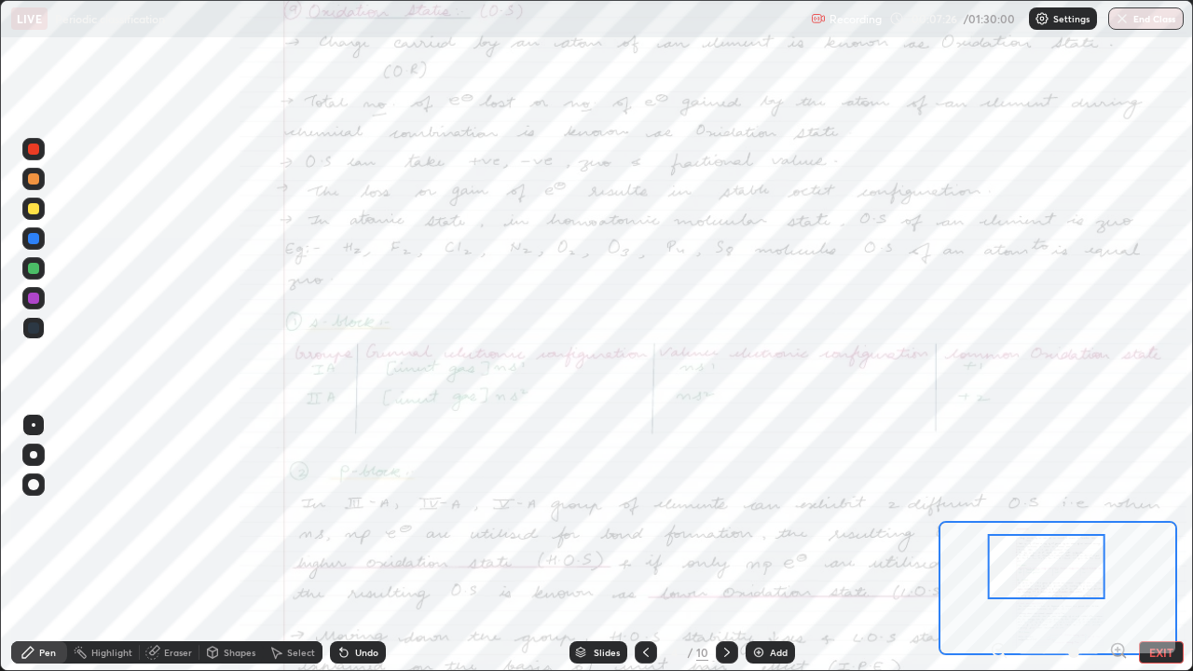
click at [1118, 544] on icon at bounding box center [1118, 650] width 5 height 0
click at [1120, 544] on div at bounding box center [1059, 652] width 138 height 22
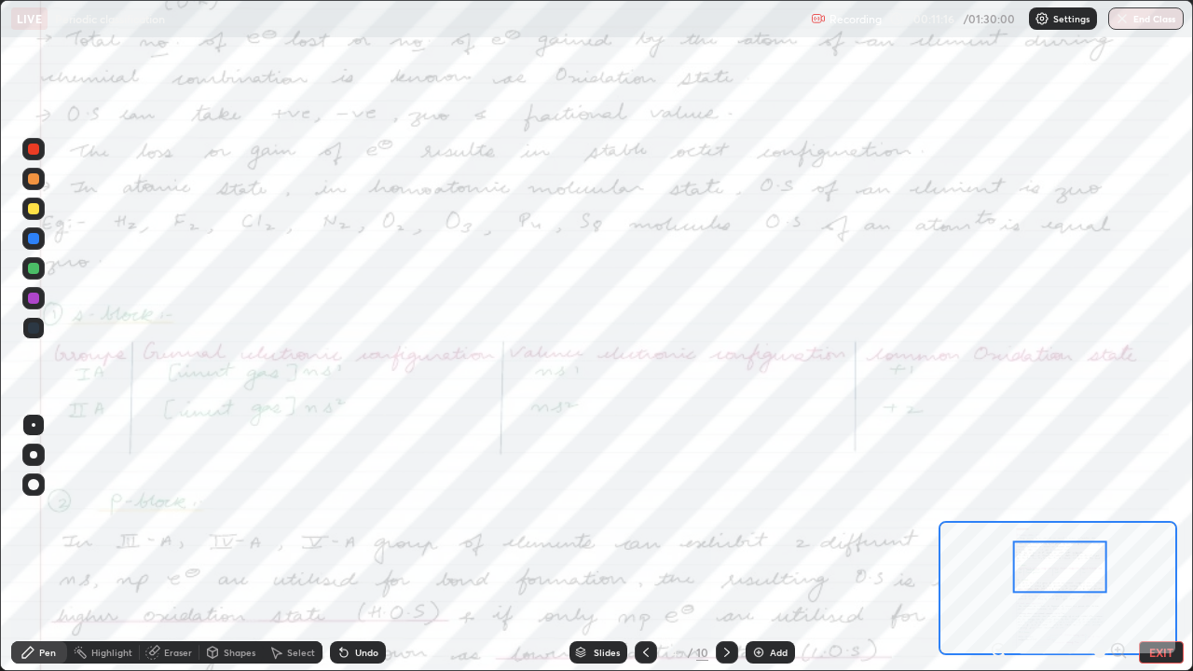
click at [41, 238] on div at bounding box center [33, 238] width 22 height 22
click at [1162, 544] on button "EXIT" at bounding box center [1161, 652] width 45 height 22
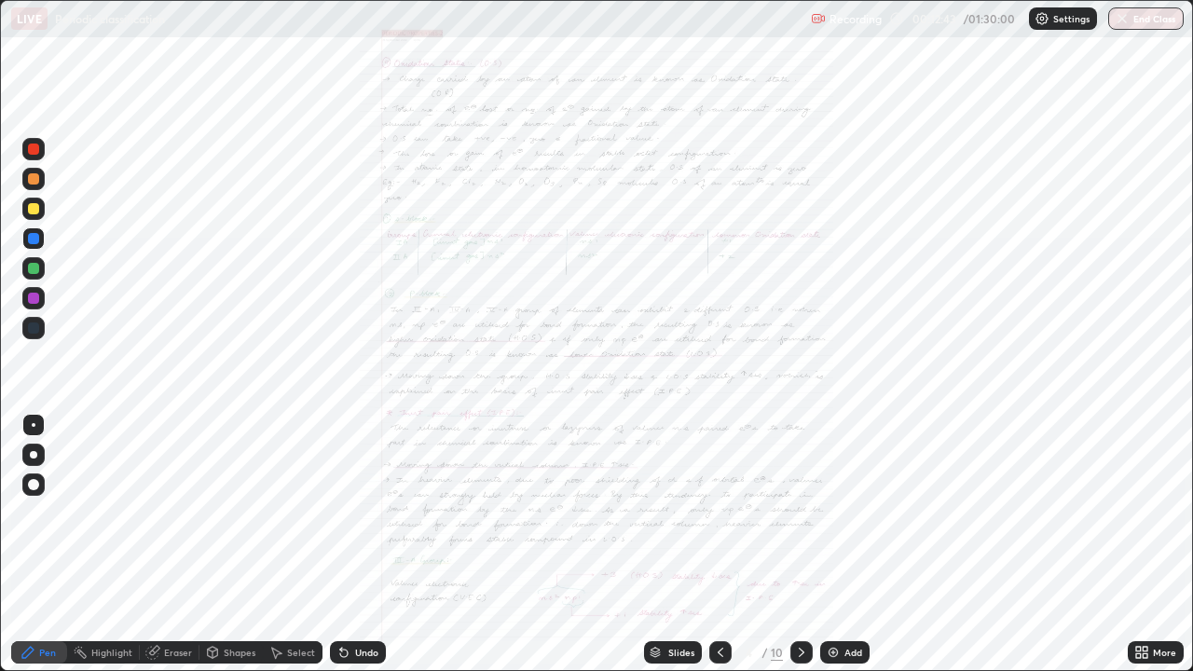
click at [1153, 544] on div "More" at bounding box center [1164, 652] width 23 height 9
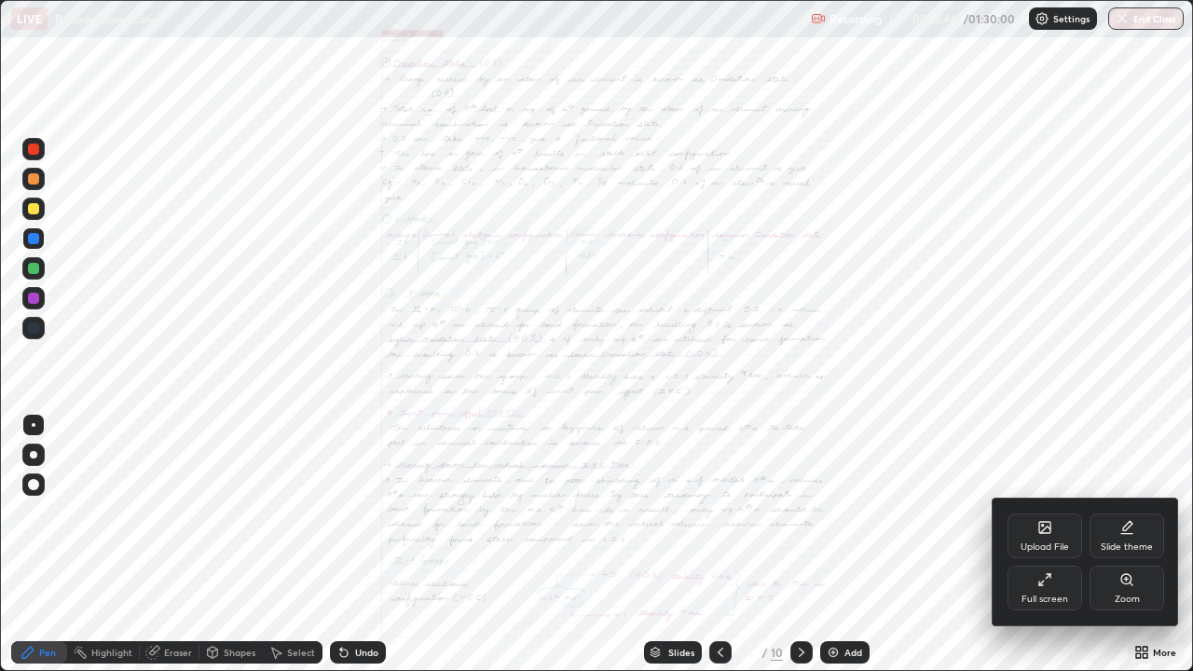
click at [1052, 544] on div "Full screen" at bounding box center [1045, 588] width 75 height 45
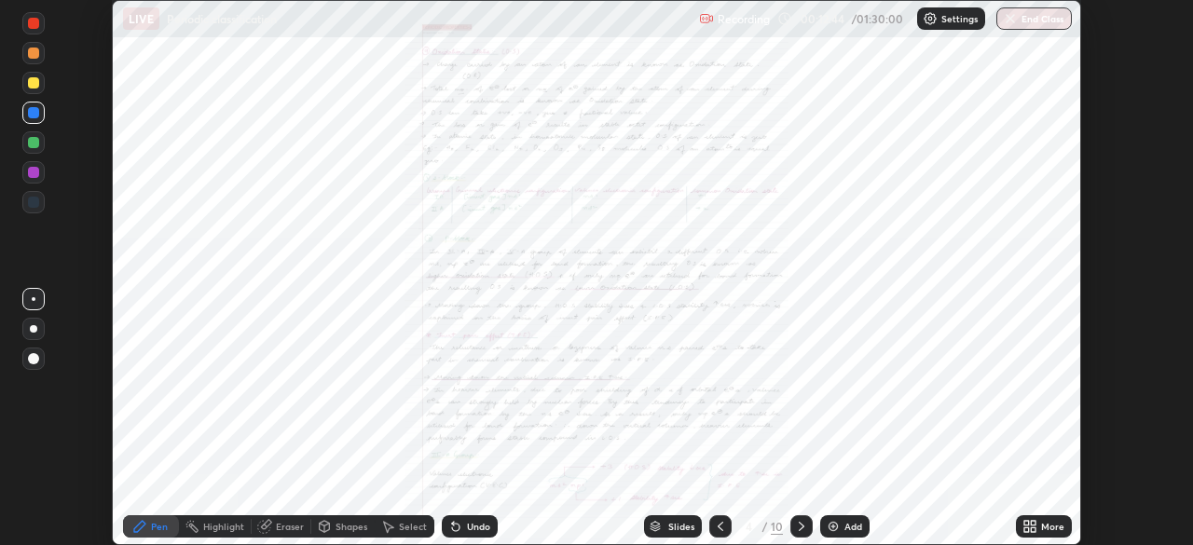
scroll to position [92677, 92029]
click at [1043, 533] on div "More" at bounding box center [1044, 527] width 56 height 22
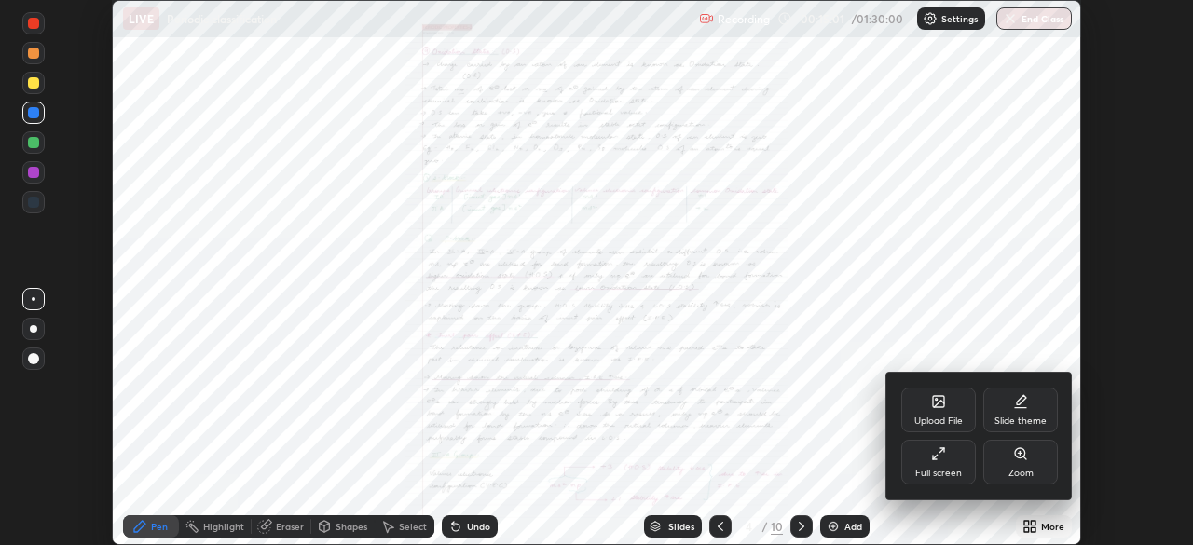
click at [1025, 458] on icon at bounding box center [1025, 458] width 3 height 3
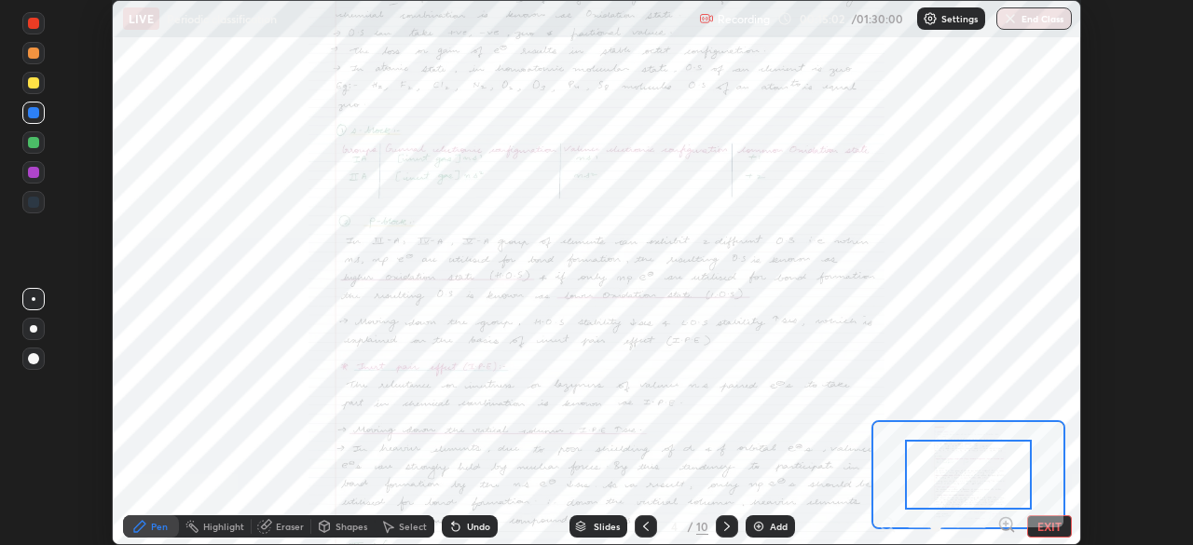
click at [1006, 524] on icon at bounding box center [1006, 524] width 5 height 0
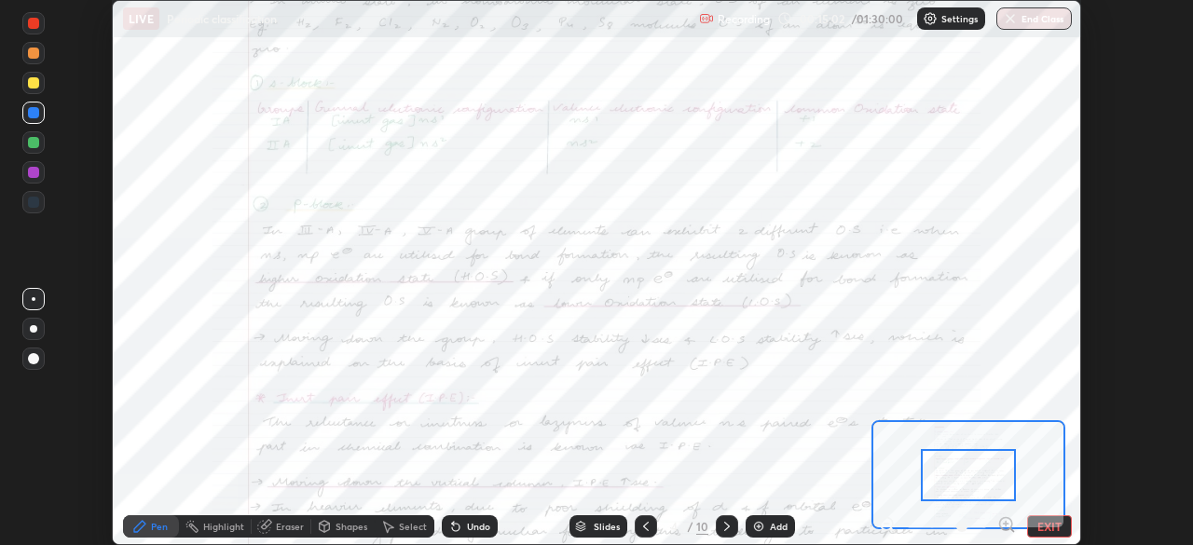
click at [1008, 522] on icon at bounding box center [1006, 525] width 19 height 19
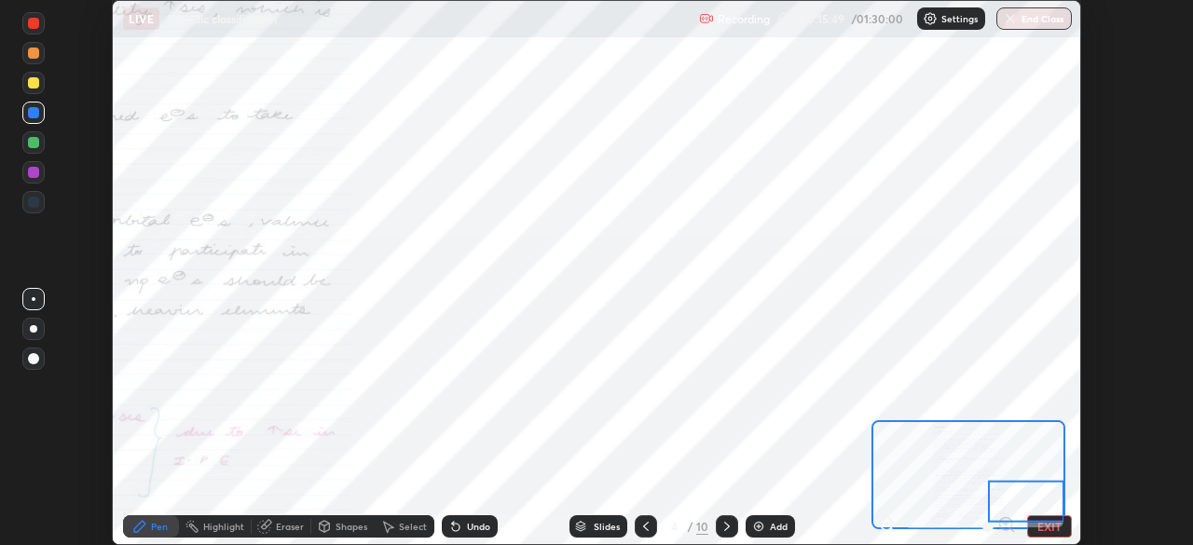
click at [37, 180] on div at bounding box center [33, 172] width 22 height 22
click at [34, 88] on div at bounding box center [33, 82] width 11 height 11
click at [31, 28] on div at bounding box center [33, 23] width 11 height 11
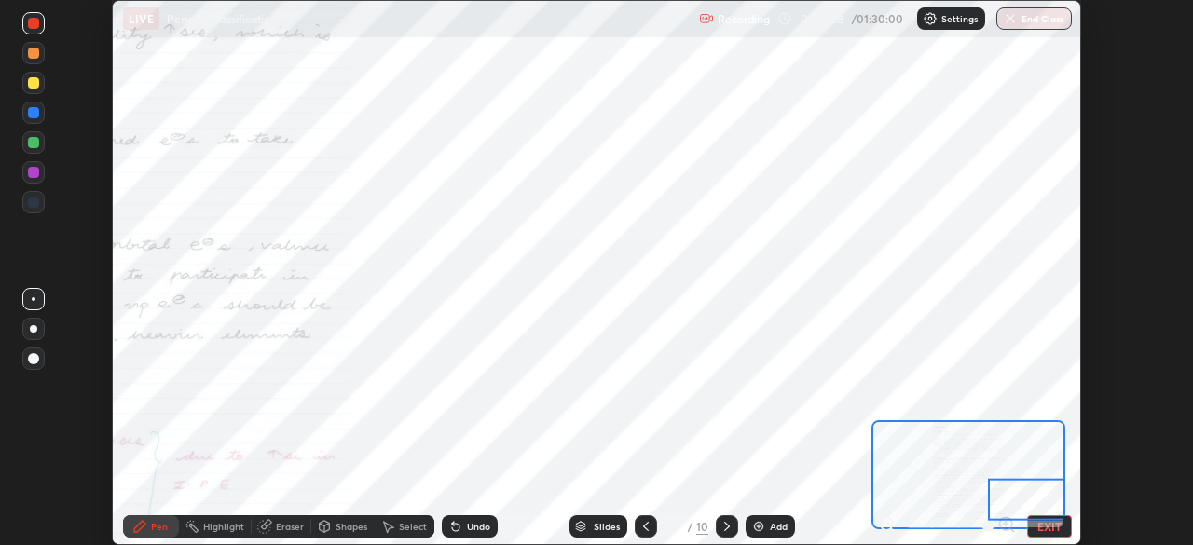
click at [34, 170] on div at bounding box center [33, 172] width 11 height 11
click at [30, 117] on div at bounding box center [33, 112] width 11 height 11
click at [725, 527] on icon at bounding box center [727, 526] width 15 height 15
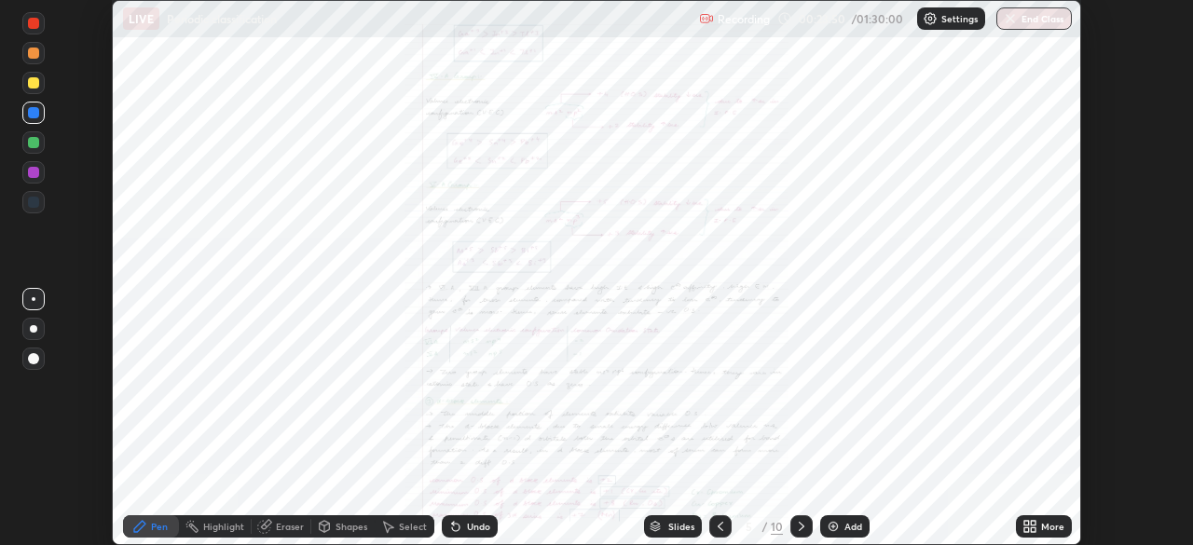
click at [1038, 529] on div "More" at bounding box center [1044, 527] width 56 height 22
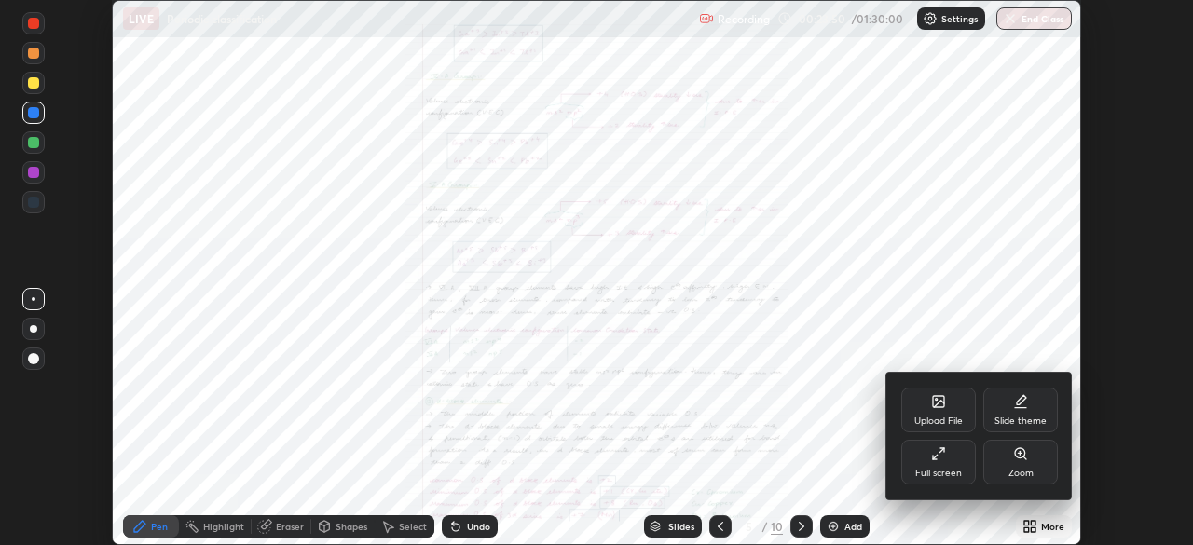
click at [1027, 469] on div "Zoom" at bounding box center [1021, 473] width 25 height 9
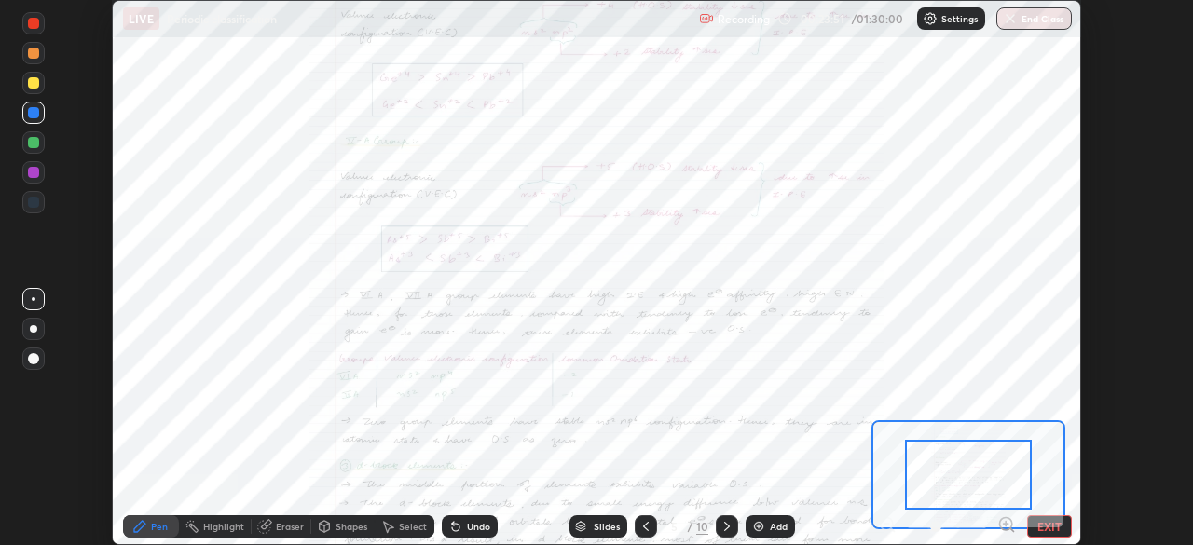
click at [1023, 464] on div at bounding box center [968, 475] width 127 height 70
click at [1021, 460] on div at bounding box center [968, 475] width 127 height 70
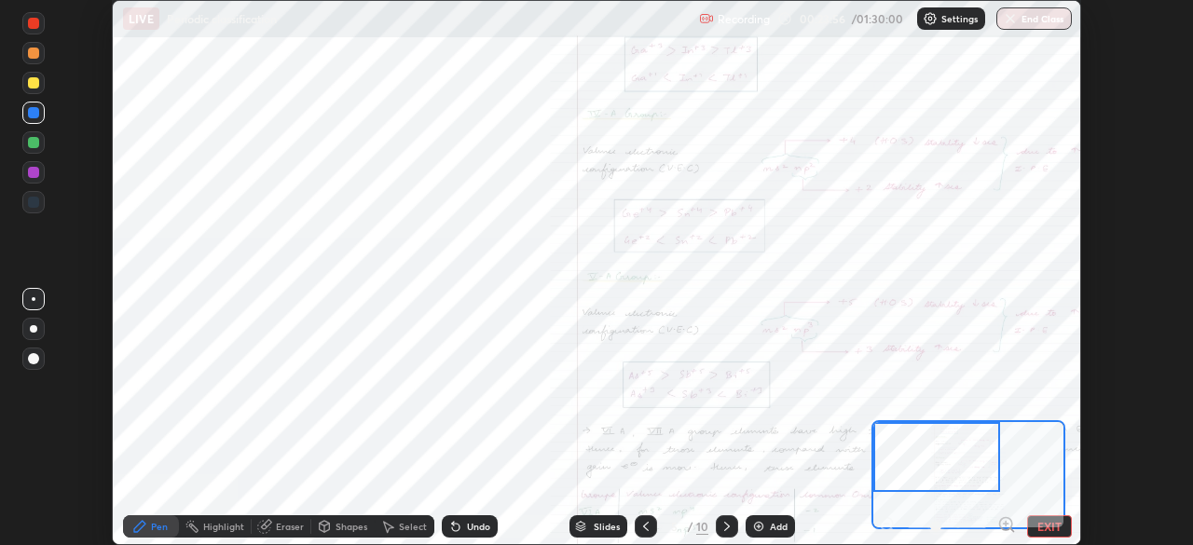
click at [34, 49] on div at bounding box center [33, 53] width 11 height 11
click at [452, 523] on icon at bounding box center [453, 523] width 2 height 2
click at [461, 528] on div "Undo" at bounding box center [470, 527] width 56 height 22
click at [35, 173] on div at bounding box center [33, 172] width 11 height 11
click at [470, 526] on div "Undo" at bounding box center [478, 526] width 23 height 9
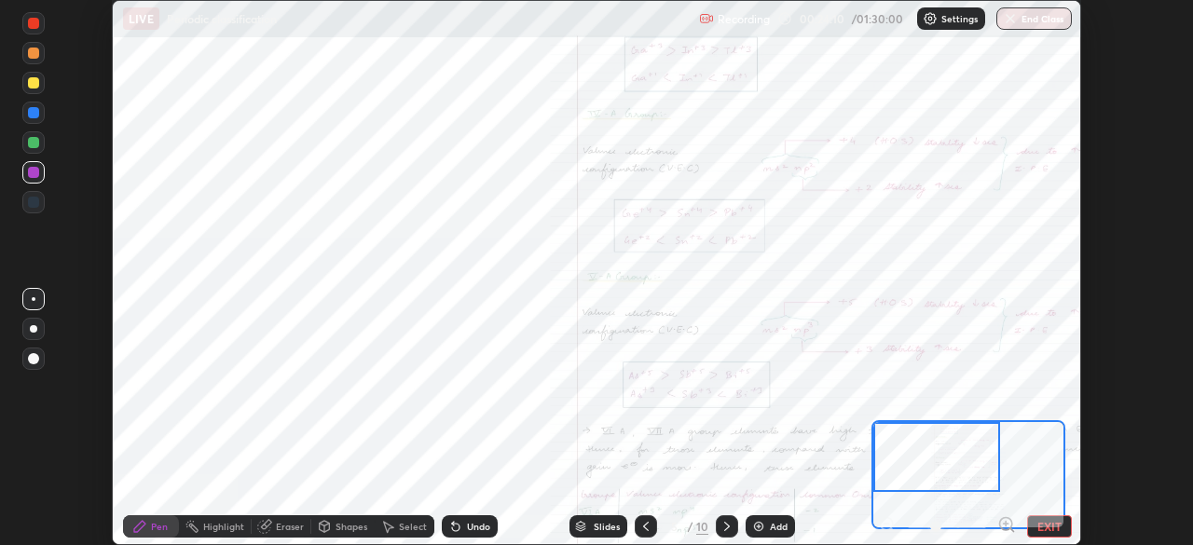
click at [469, 526] on div "Undo" at bounding box center [478, 526] width 23 height 9
click at [461, 530] on div "Undo" at bounding box center [470, 527] width 56 height 22
click at [462, 531] on div "Undo" at bounding box center [470, 527] width 56 height 22
click at [462, 532] on div "Undo" at bounding box center [470, 527] width 56 height 22
click at [460, 533] on icon at bounding box center [455, 526] width 15 height 15
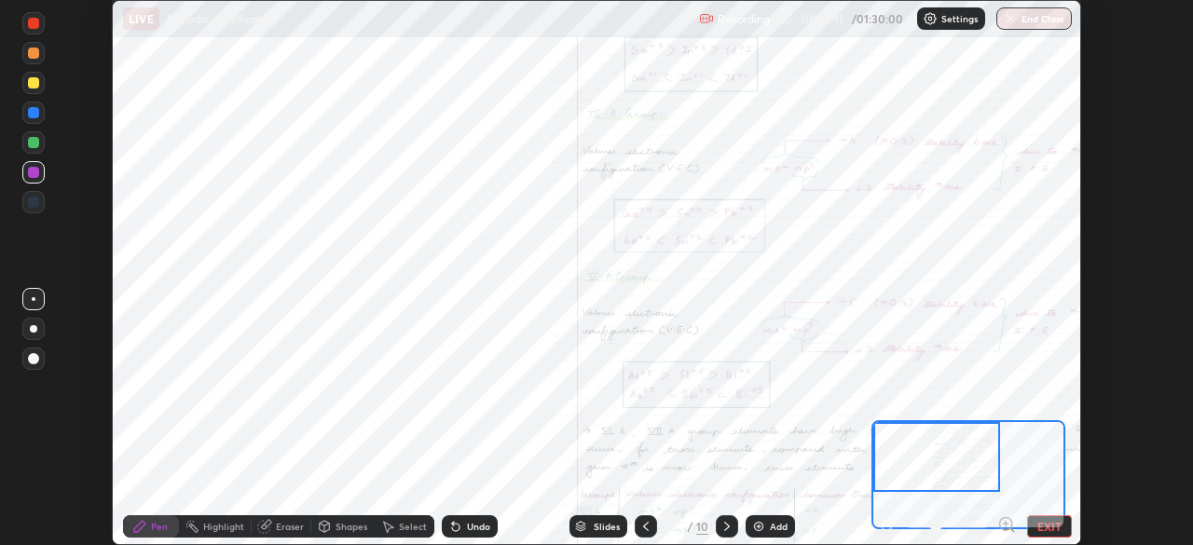
click at [461, 537] on div "Undo" at bounding box center [470, 527] width 56 height 22
click at [458, 536] on div "Undo" at bounding box center [470, 527] width 56 height 22
click at [458, 516] on div "Undo" at bounding box center [470, 527] width 56 height 22
click at [34, 113] on div at bounding box center [33, 112] width 11 height 11
click at [34, 146] on div at bounding box center [33, 142] width 11 height 11
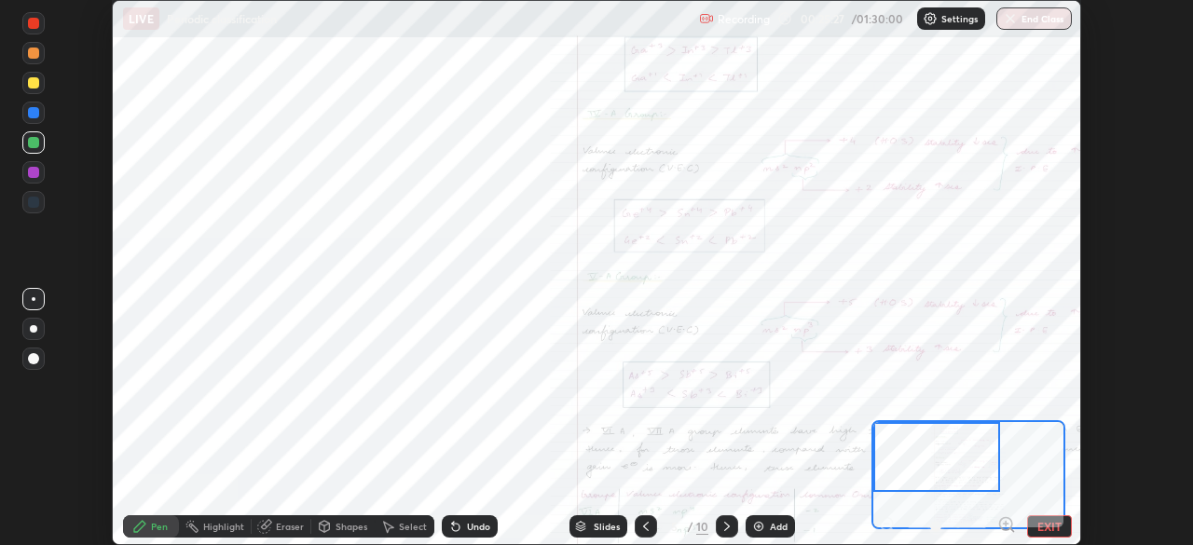
click at [34, 174] on div at bounding box center [33, 172] width 11 height 11
click at [33, 89] on div at bounding box center [33, 83] width 22 height 22
click at [34, 114] on div at bounding box center [33, 112] width 11 height 11
click at [34, 144] on div at bounding box center [33, 142] width 11 height 11
click at [39, 120] on div at bounding box center [33, 113] width 22 height 22
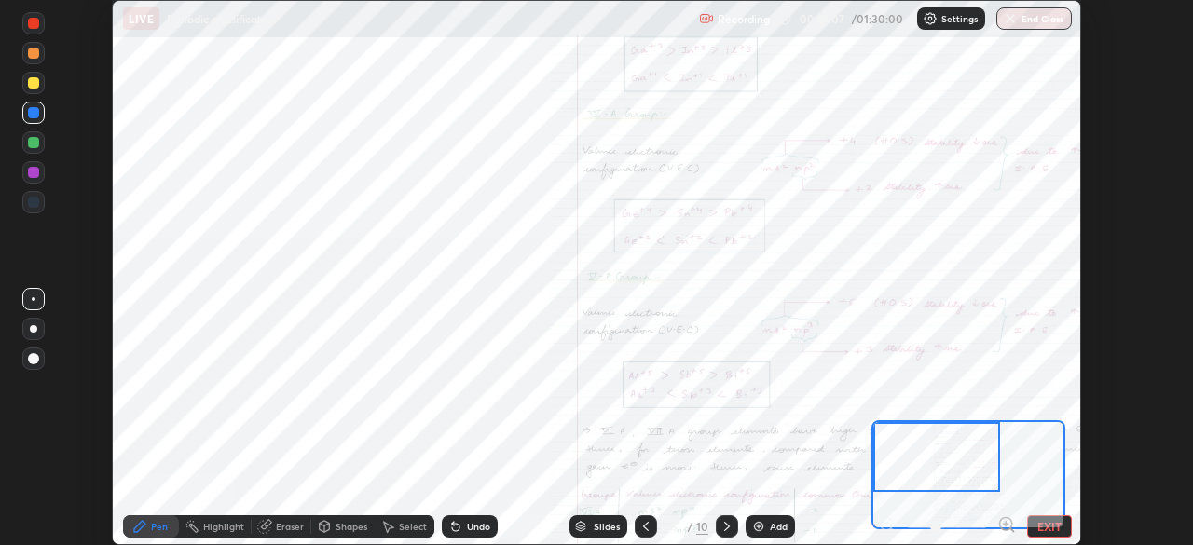
click at [34, 202] on div at bounding box center [33, 202] width 11 height 11
click at [643, 529] on icon at bounding box center [646, 526] width 15 height 15
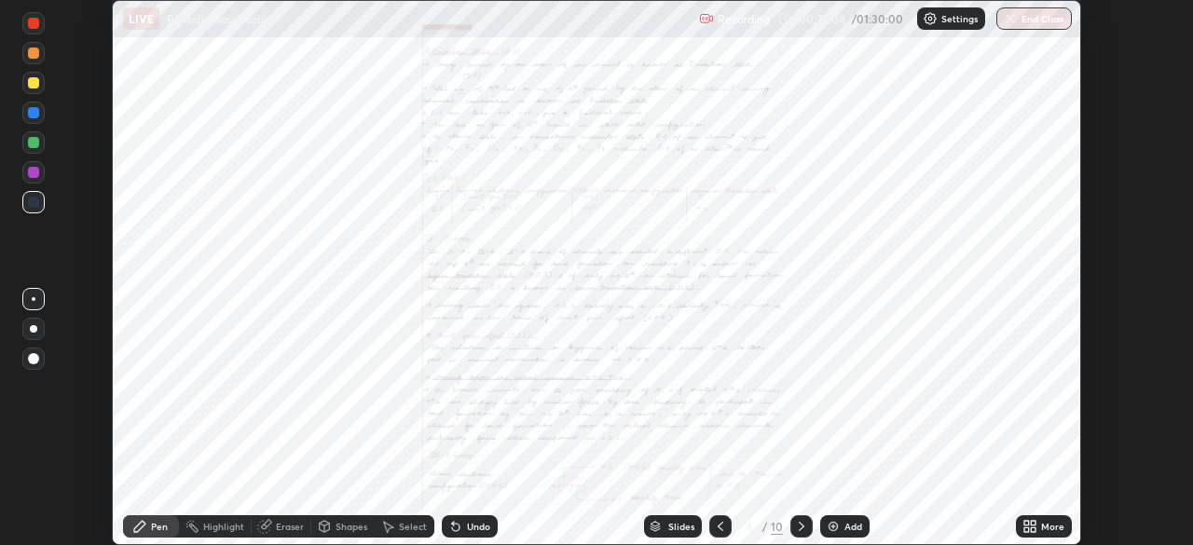
click at [1033, 526] on icon at bounding box center [1033, 523] width 5 height 5
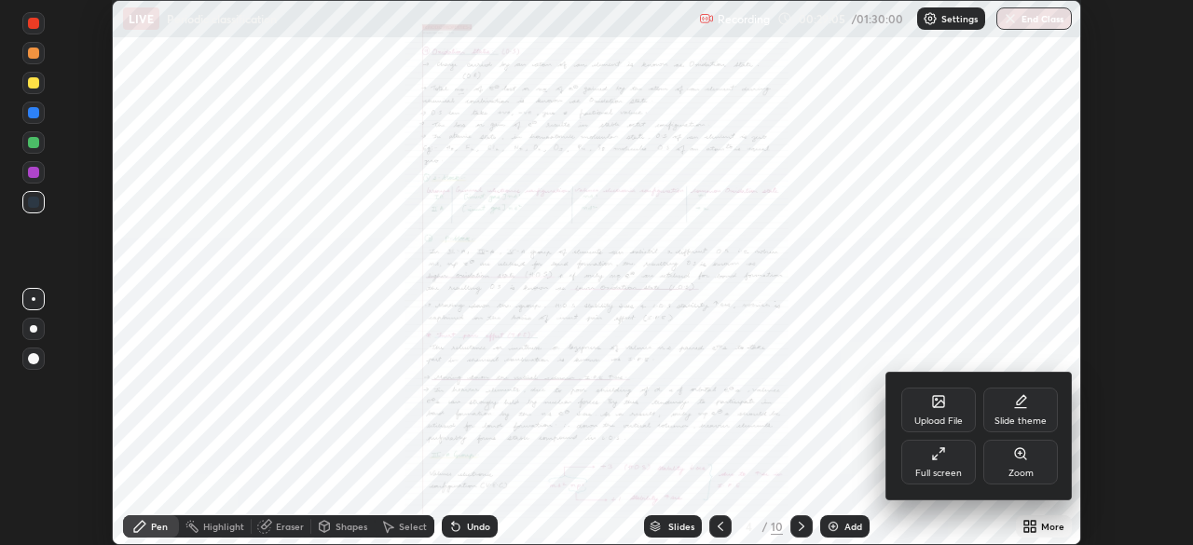
click at [1022, 460] on icon at bounding box center [1020, 454] width 15 height 15
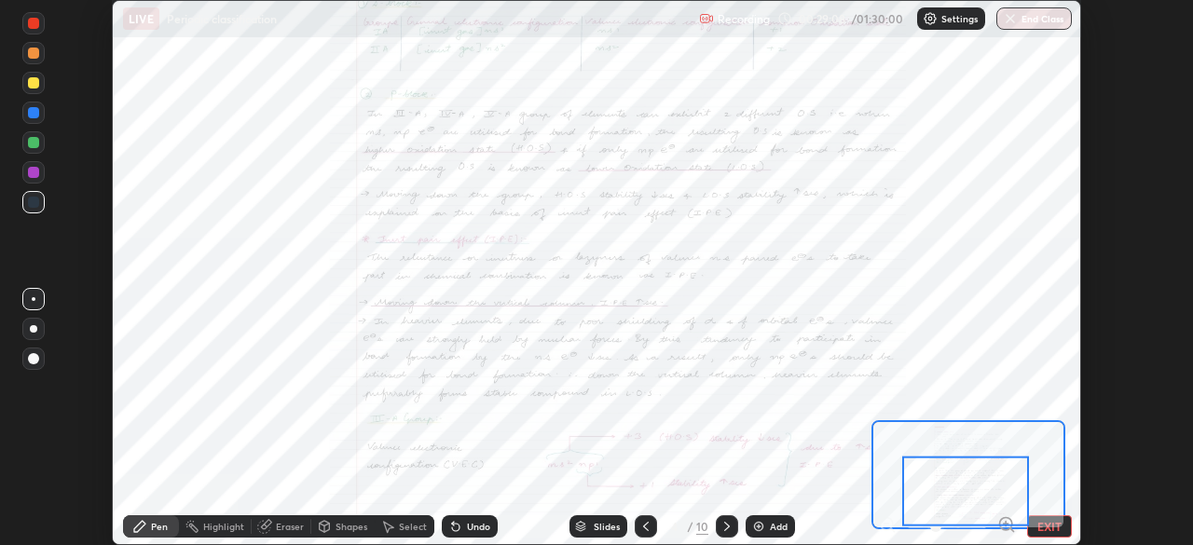
click at [1006, 524] on div at bounding box center [965, 492] width 127 height 70
click at [1006, 527] on icon at bounding box center [1006, 524] width 0 height 5
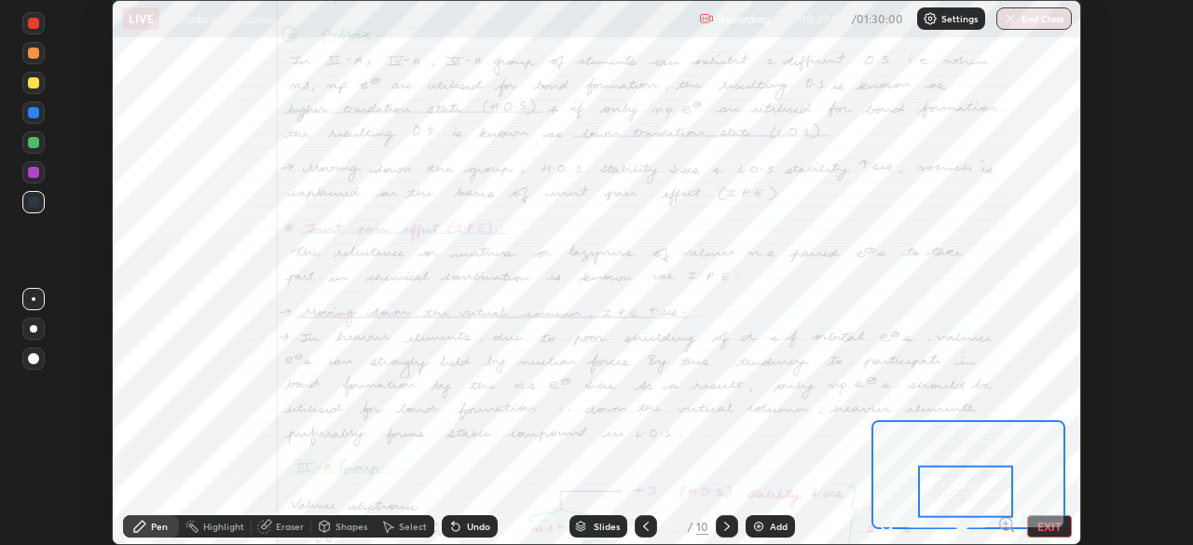
click at [1007, 523] on icon at bounding box center [1006, 525] width 19 height 19
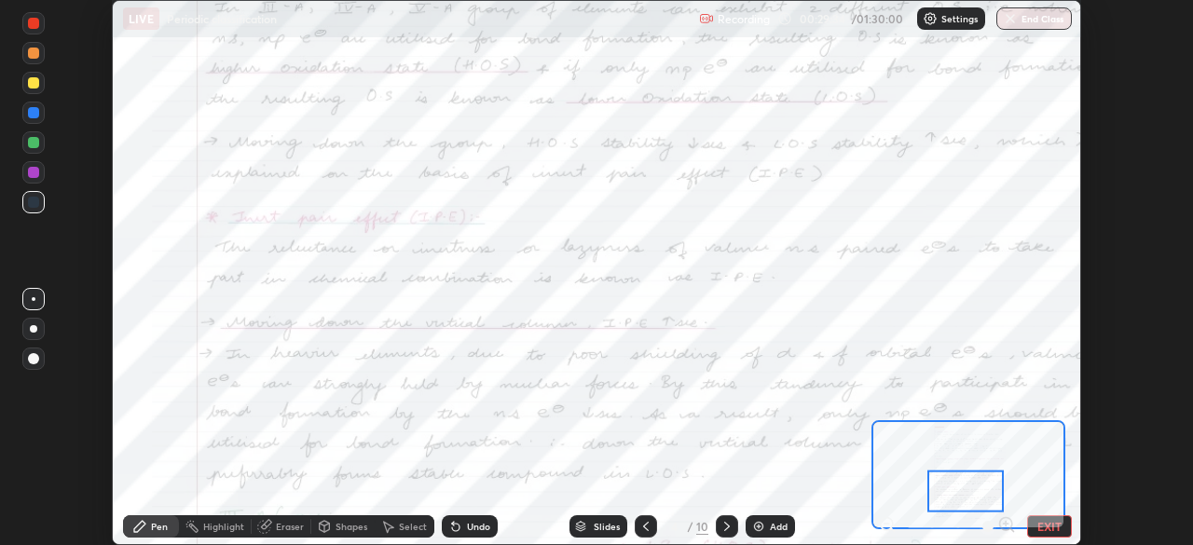
click at [34, 172] on div at bounding box center [33, 172] width 11 height 11
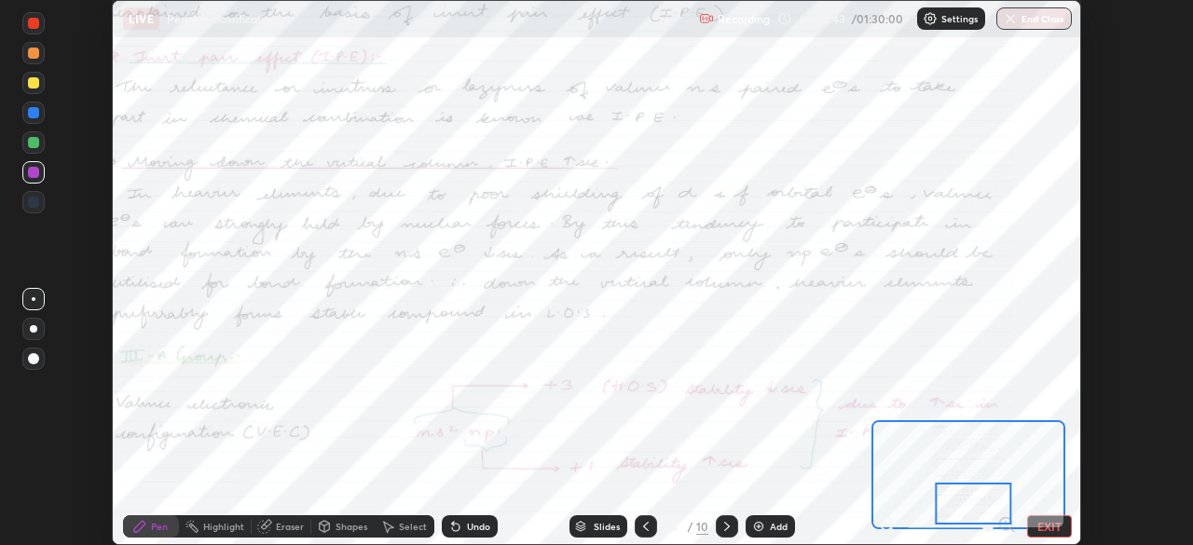
click at [966, 523] on div at bounding box center [974, 504] width 76 height 42
click at [948, 524] on div at bounding box center [974, 504] width 76 height 42
click at [938, 517] on div at bounding box center [974, 504] width 76 height 42
click at [885, 524] on icon at bounding box center [887, 524] width 5 height 0
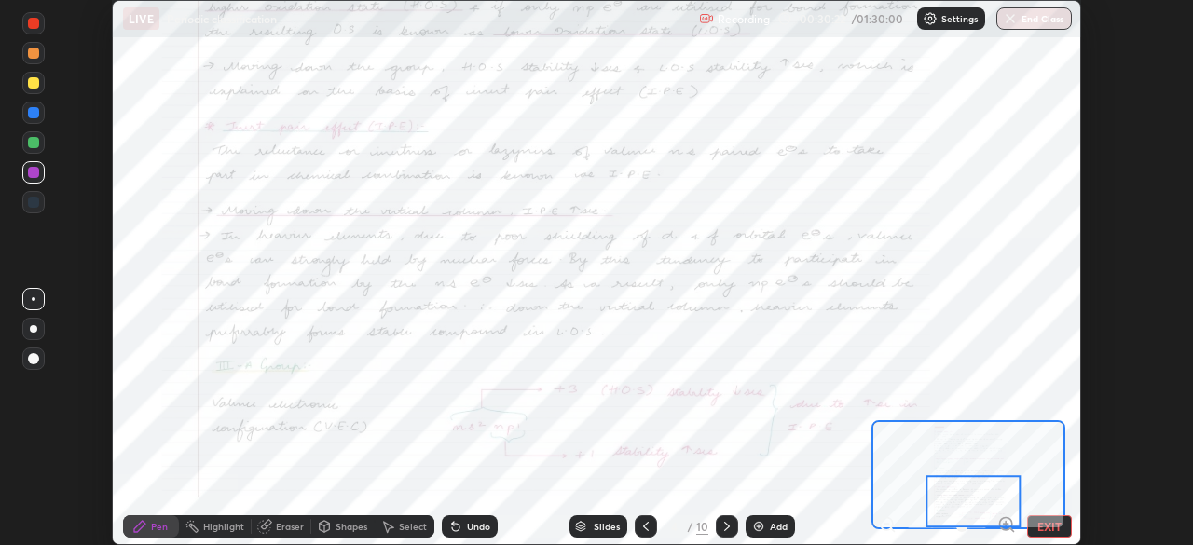
click at [734, 524] on div at bounding box center [727, 527] width 22 height 22
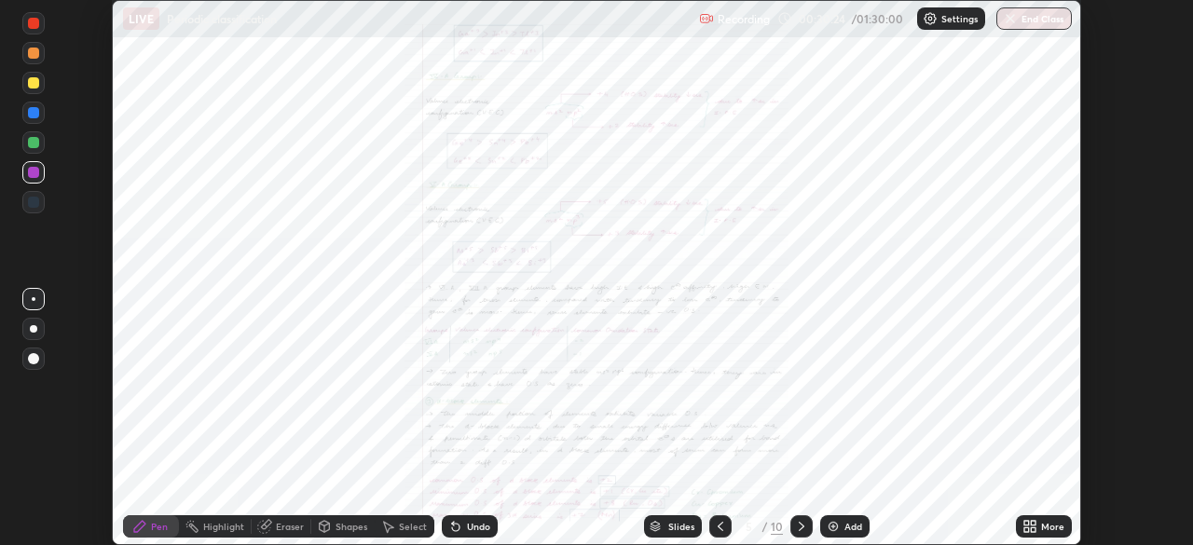
click at [1037, 527] on icon at bounding box center [1030, 526] width 15 height 15
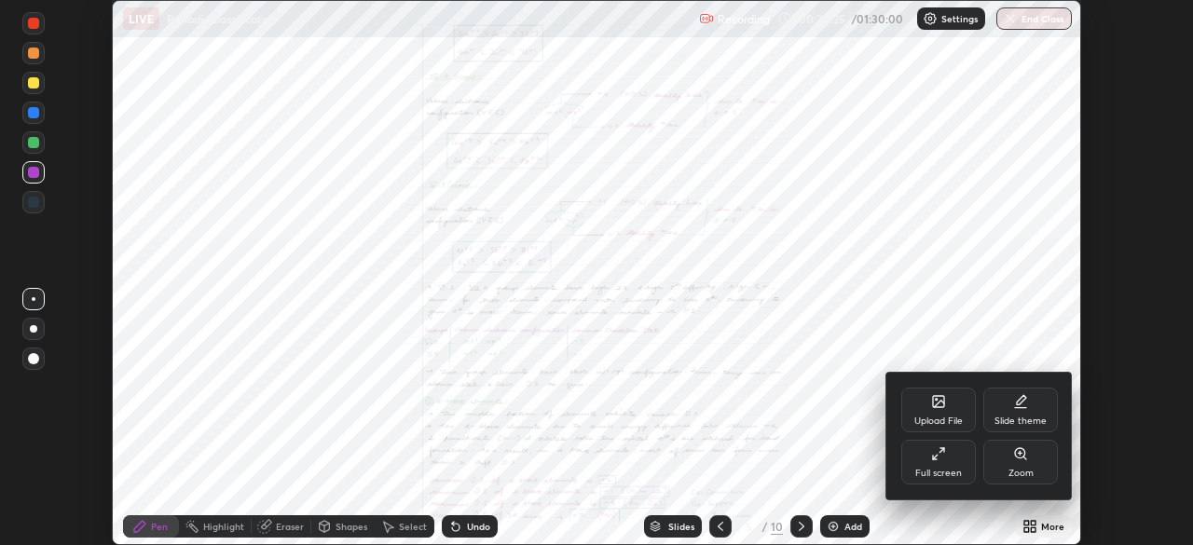
click at [1027, 457] on icon at bounding box center [1020, 454] width 15 height 15
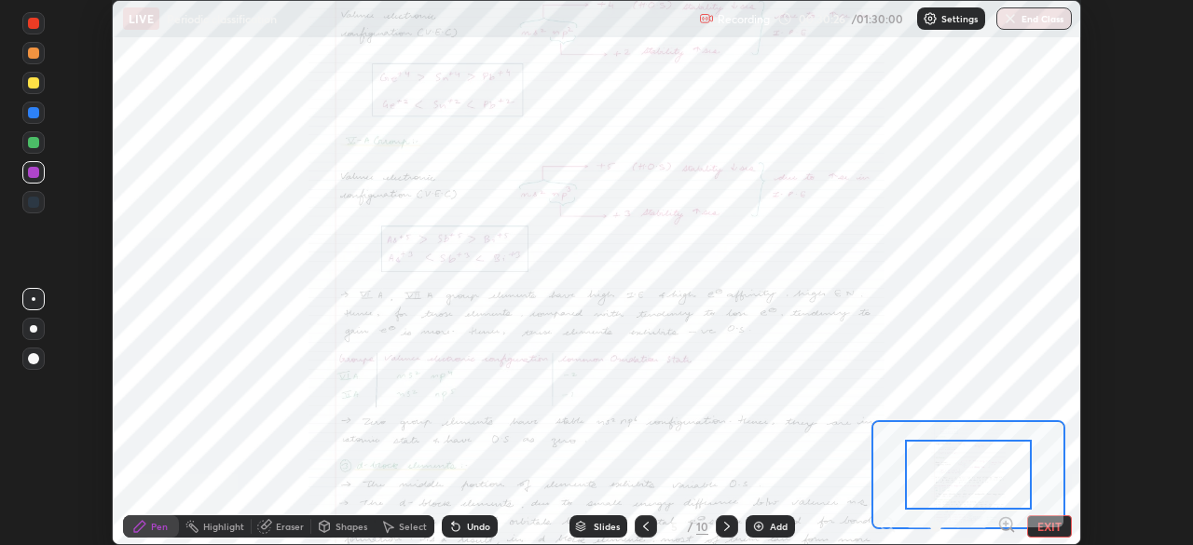
click at [1006, 522] on icon at bounding box center [1006, 524] width 0 height 5
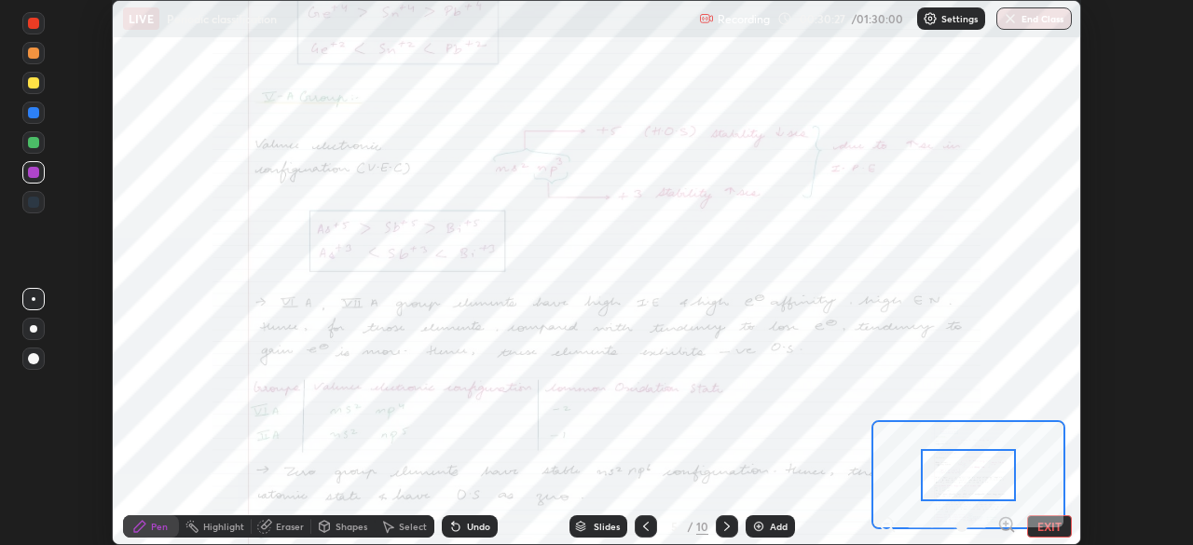
click at [1005, 523] on icon at bounding box center [1006, 525] width 19 height 19
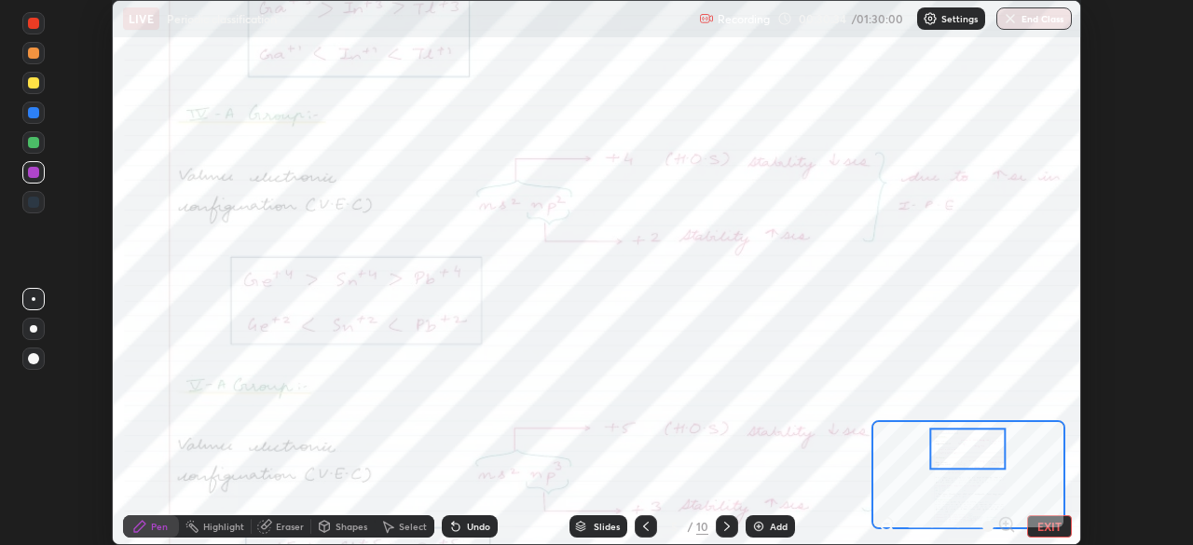
click at [455, 530] on icon at bounding box center [455, 527] width 7 height 7
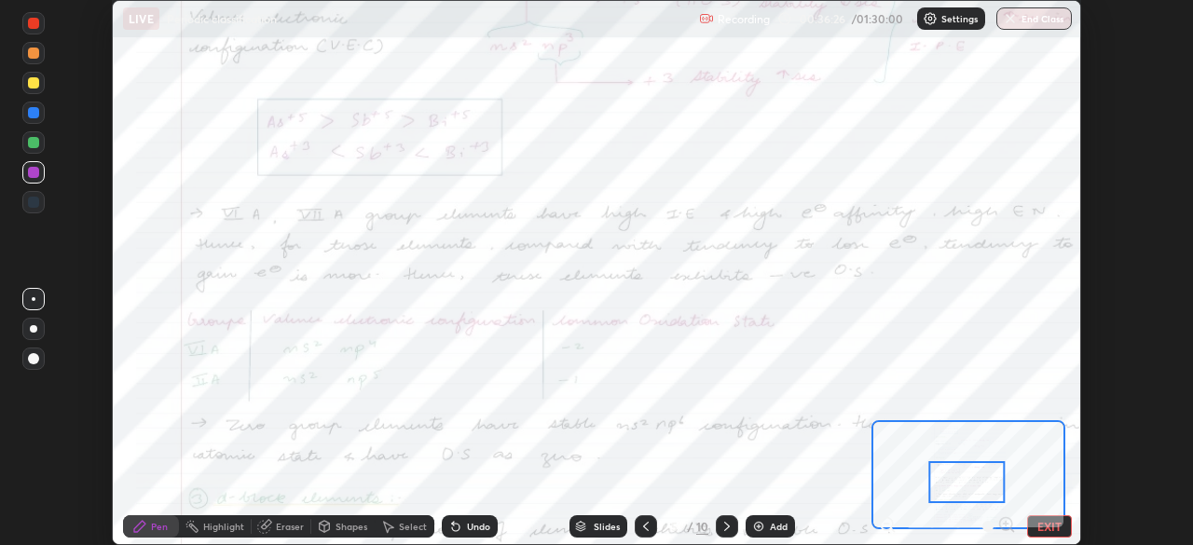
click at [34, 113] on div at bounding box center [33, 112] width 11 height 11
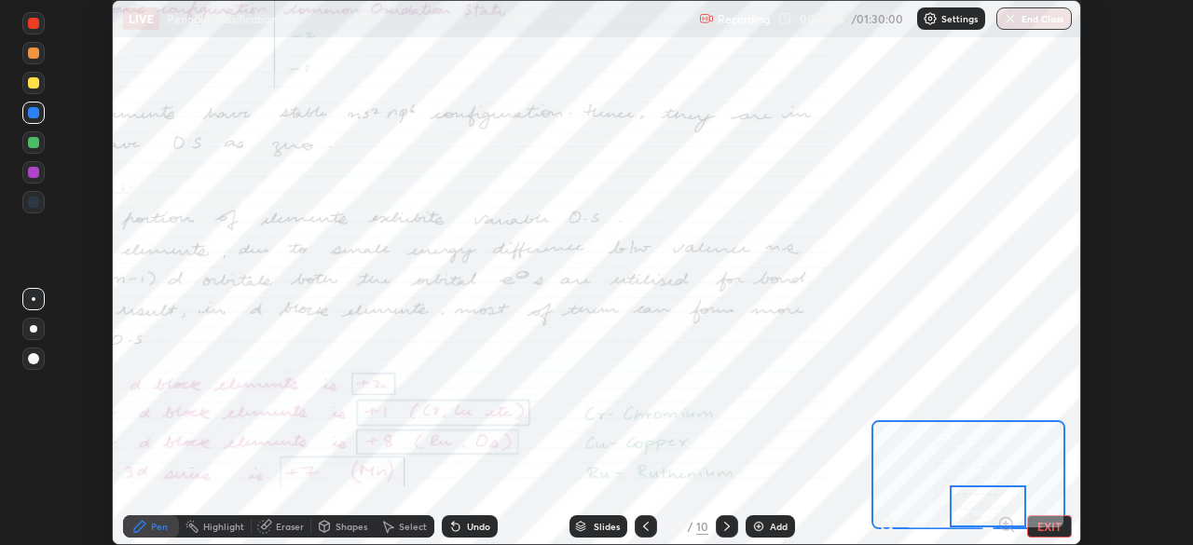
click at [723, 532] on icon at bounding box center [727, 526] width 15 height 15
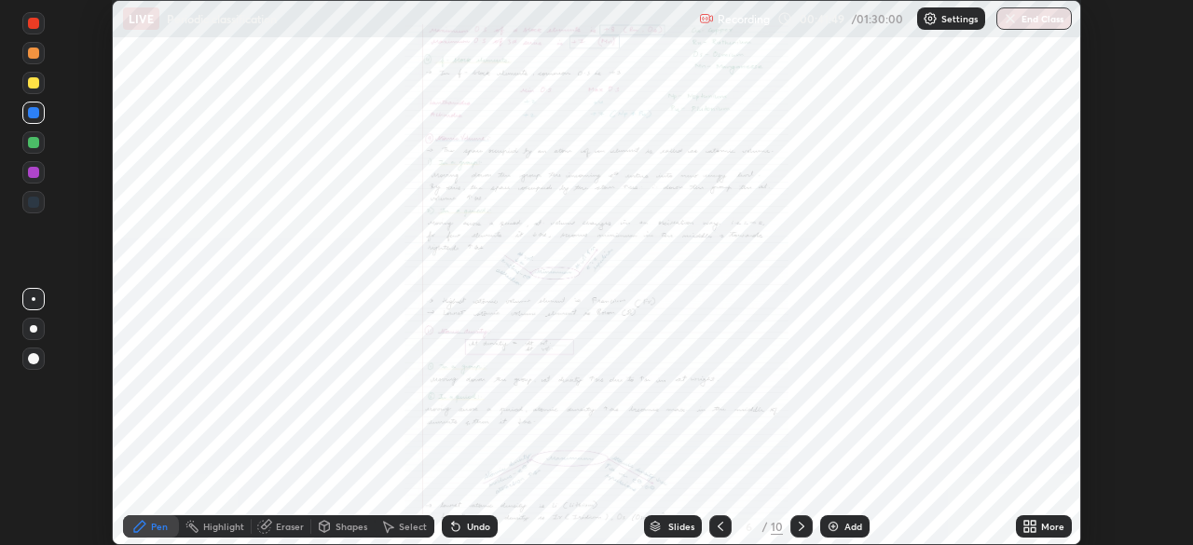
click at [719, 527] on icon at bounding box center [720, 526] width 15 height 15
click at [800, 527] on icon at bounding box center [801, 526] width 15 height 15
click at [1033, 523] on icon at bounding box center [1033, 523] width 5 height 5
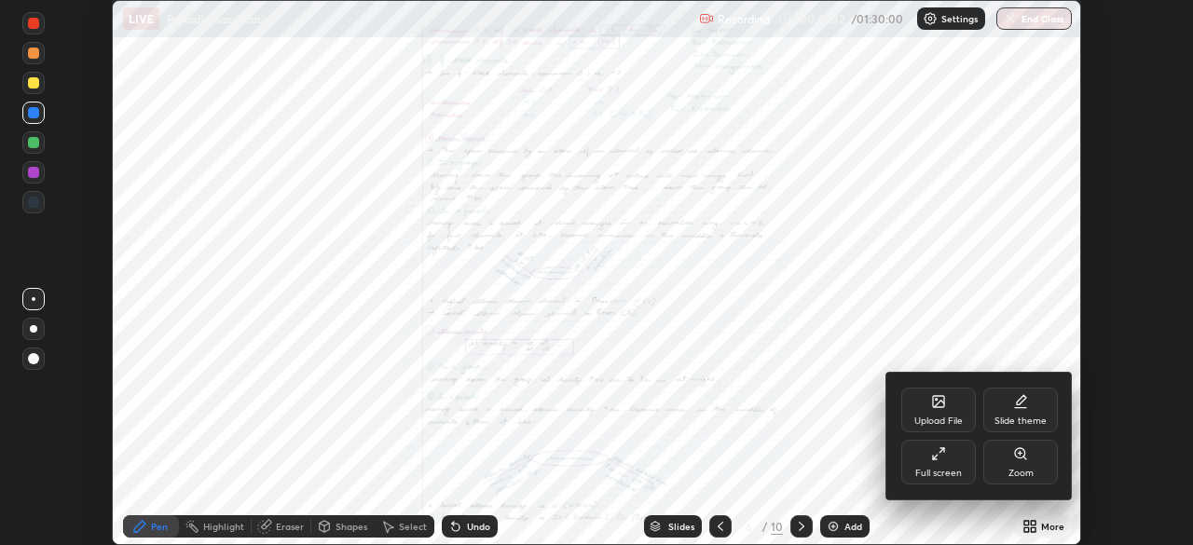
click at [1021, 462] on div "Zoom" at bounding box center [1020, 462] width 75 height 45
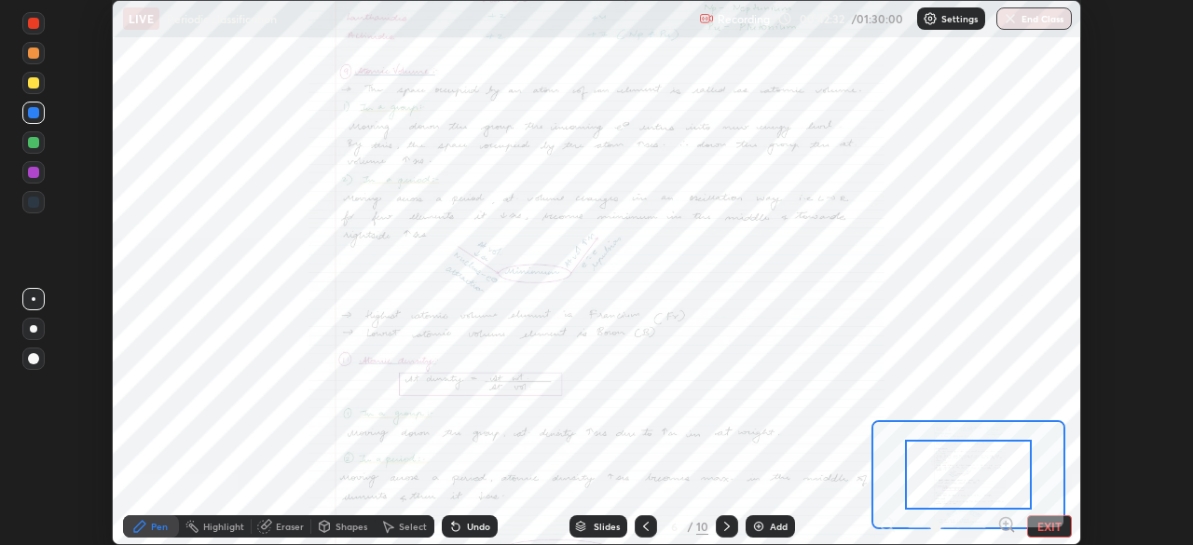
click at [963, 479] on div at bounding box center [968, 475] width 127 height 70
click at [1006, 524] on icon at bounding box center [1006, 524] width 5 height 0
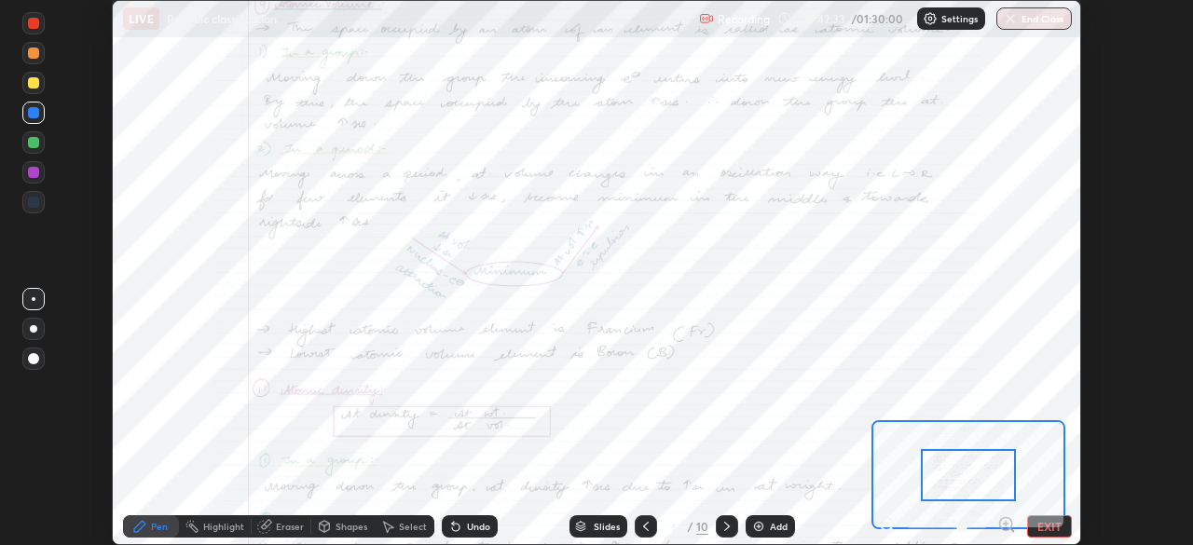
click at [1006, 524] on icon at bounding box center [1006, 524] width 5 height 0
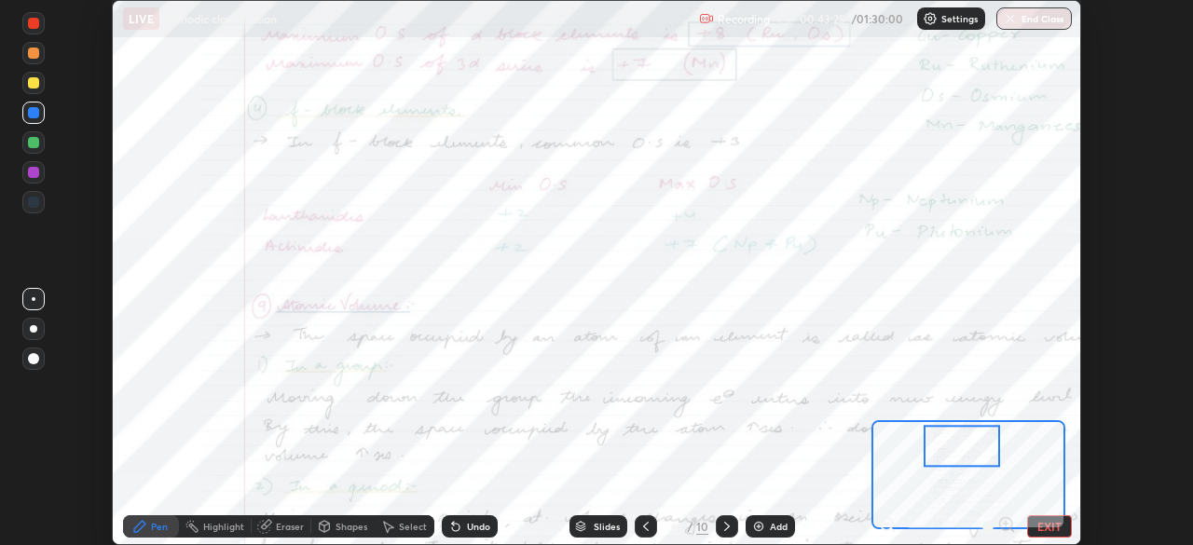
click at [651, 514] on div at bounding box center [646, 526] width 22 height 37
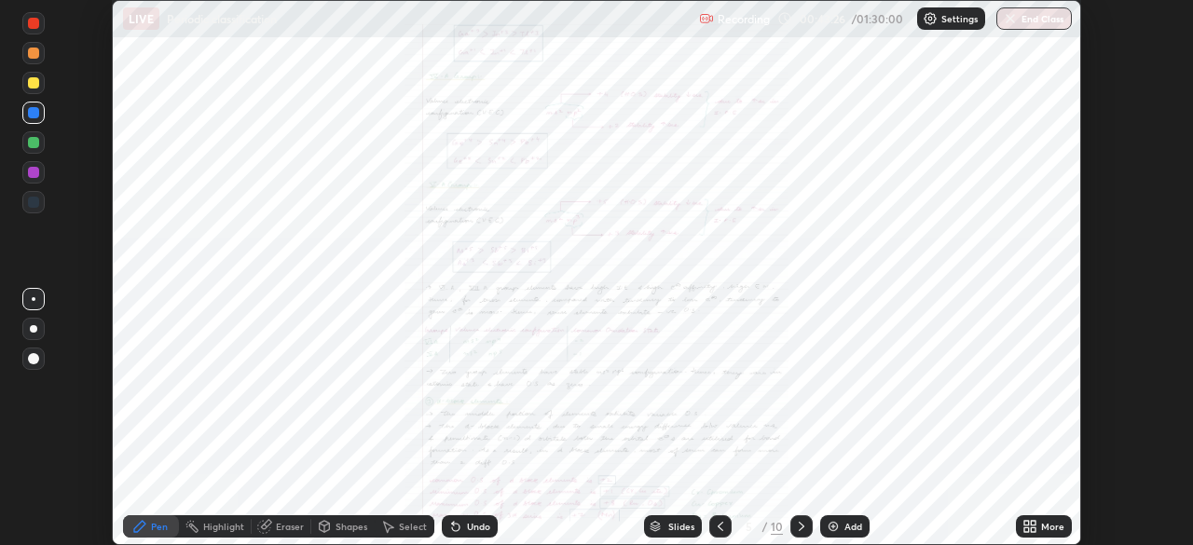
click at [1033, 523] on icon at bounding box center [1033, 523] width 5 height 5
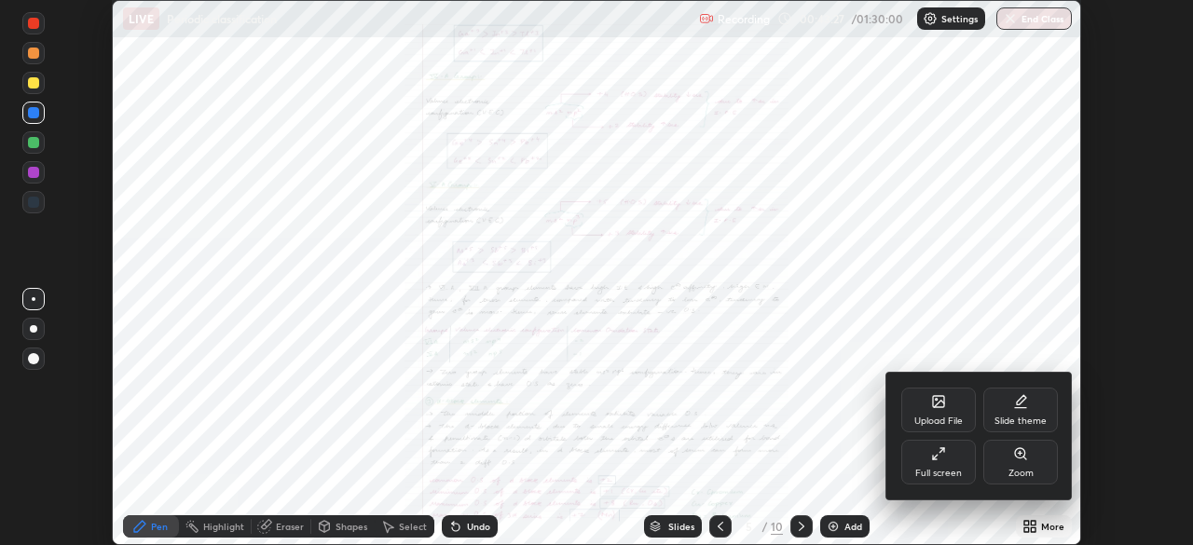
click at [1020, 459] on icon at bounding box center [1020, 454] width 15 height 15
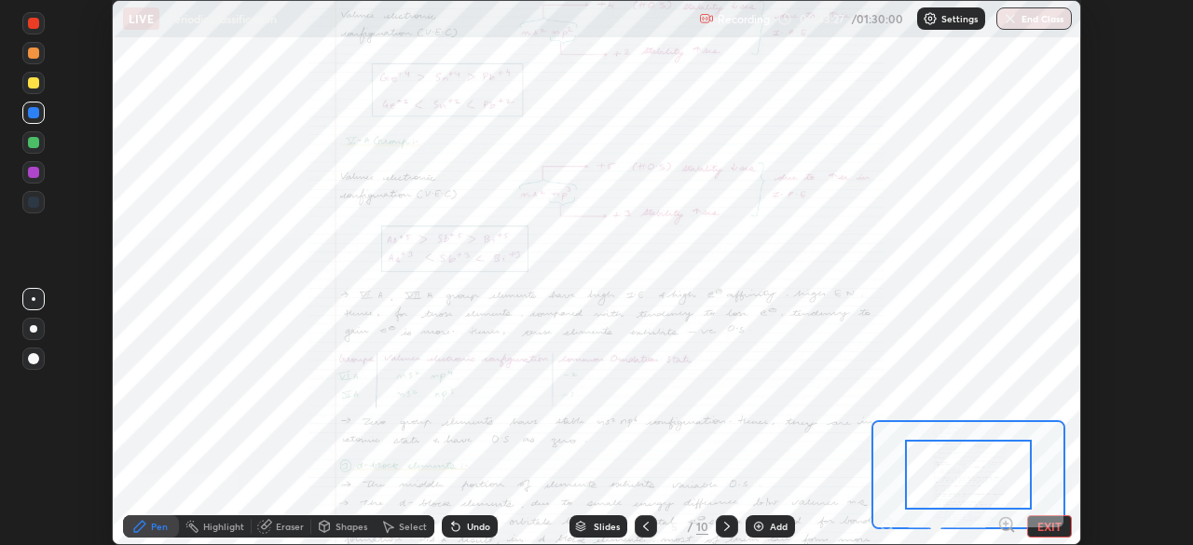
click at [1020, 455] on div at bounding box center [968, 475] width 127 height 70
click at [725, 527] on icon at bounding box center [727, 526] width 15 height 15
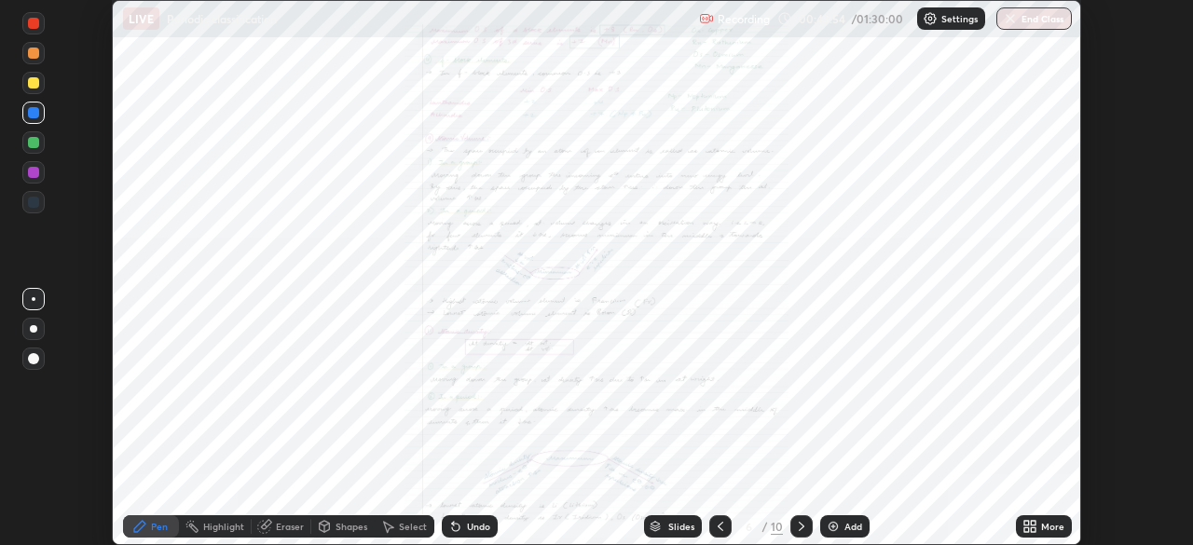
click at [1033, 523] on icon at bounding box center [1033, 523] width 5 height 5
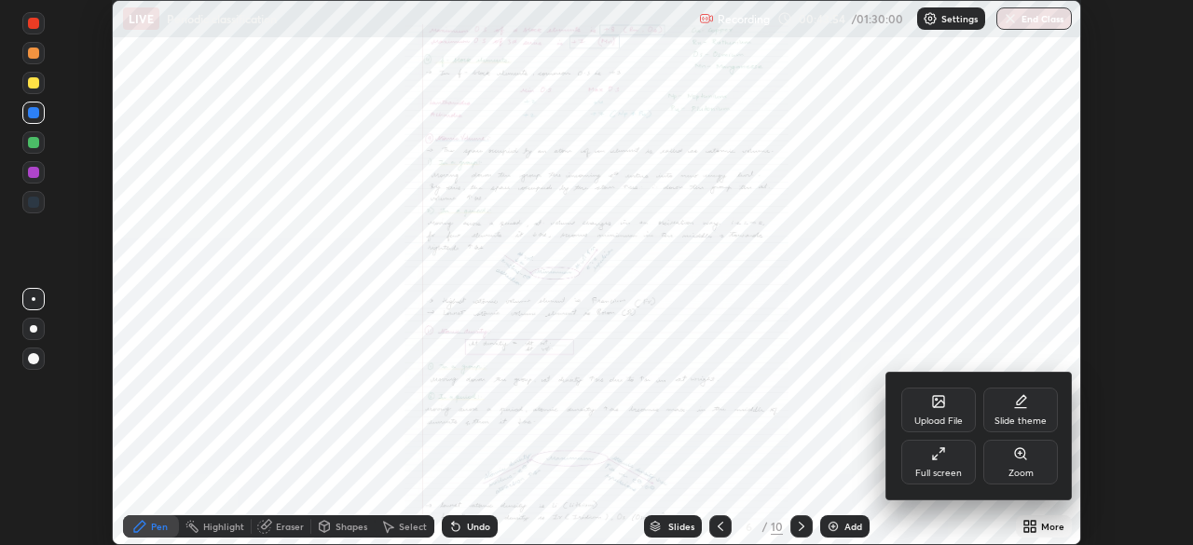
click at [1018, 450] on icon at bounding box center [1020, 453] width 10 height 10
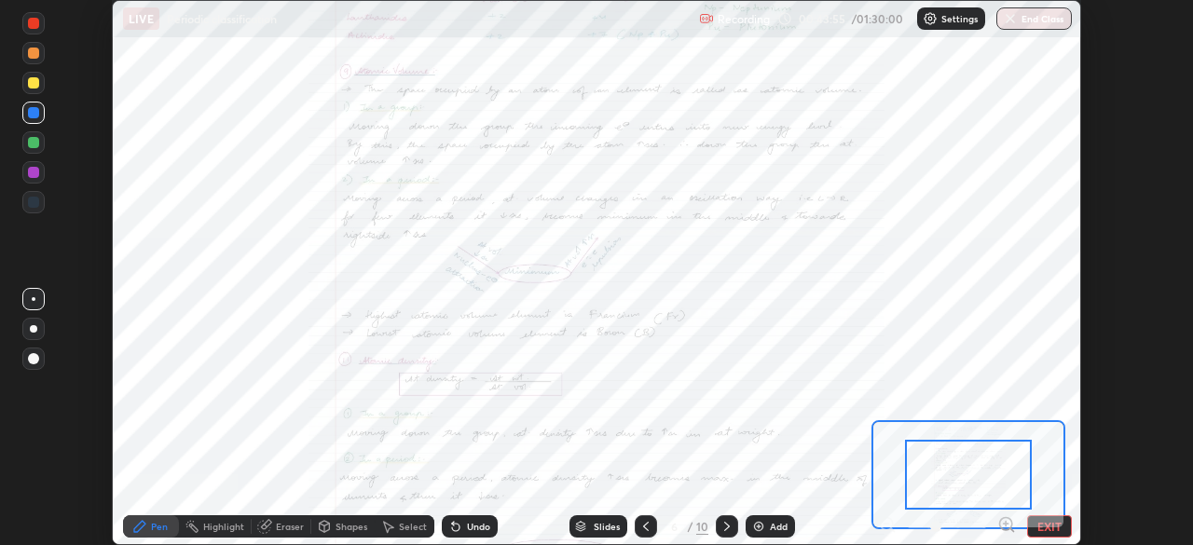
click at [1004, 524] on icon at bounding box center [1006, 524] width 5 height 0
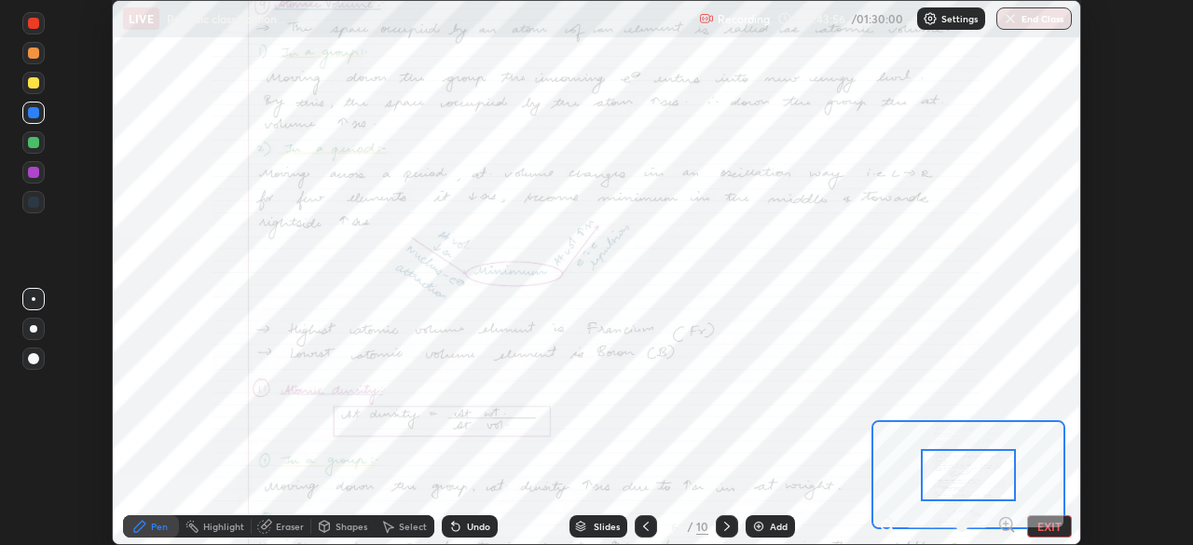
click at [1006, 524] on icon at bounding box center [1006, 524] width 5 height 0
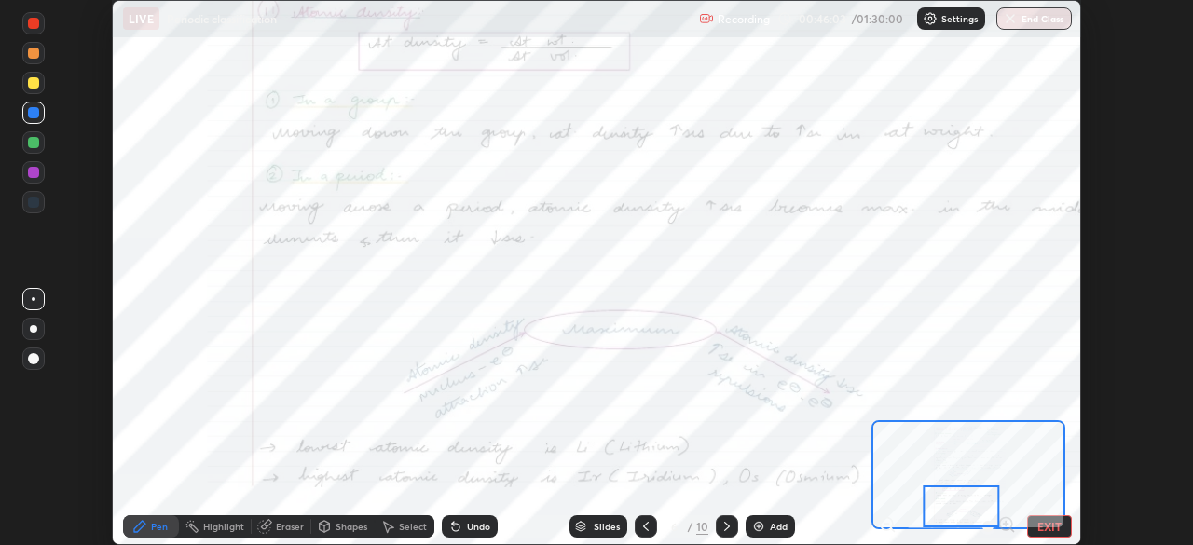
click at [727, 526] on icon at bounding box center [727, 526] width 6 height 9
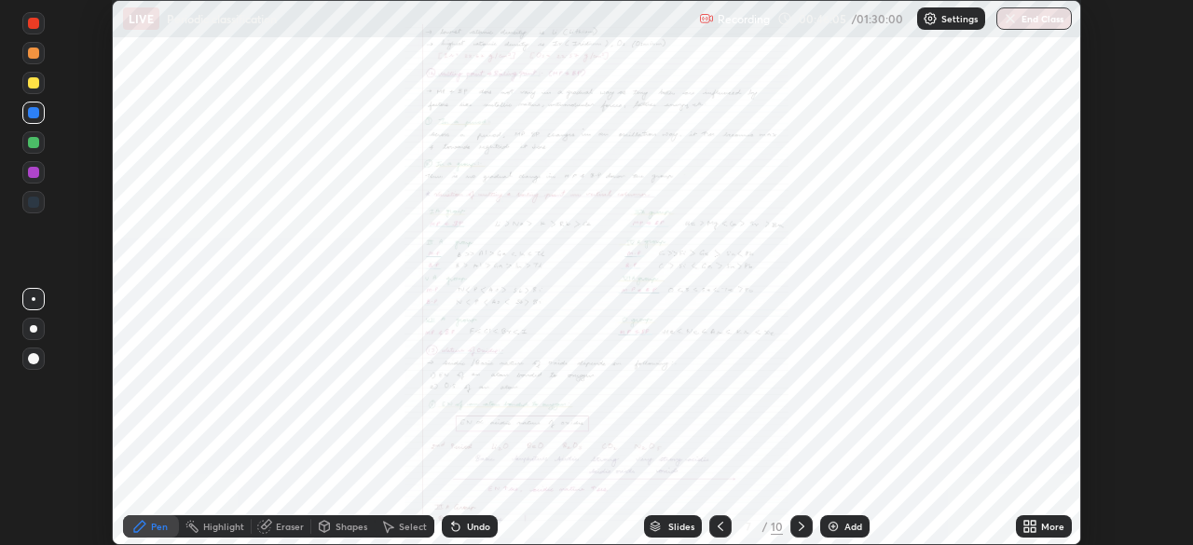
click at [1037, 527] on icon at bounding box center [1030, 526] width 15 height 15
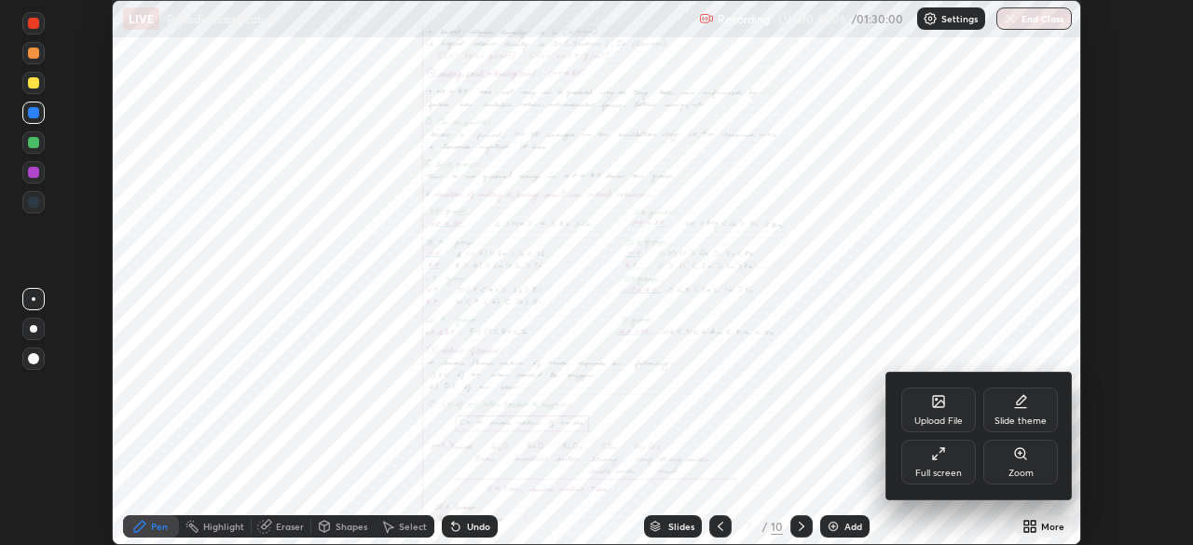
click at [1024, 461] on icon at bounding box center [1020, 454] width 15 height 15
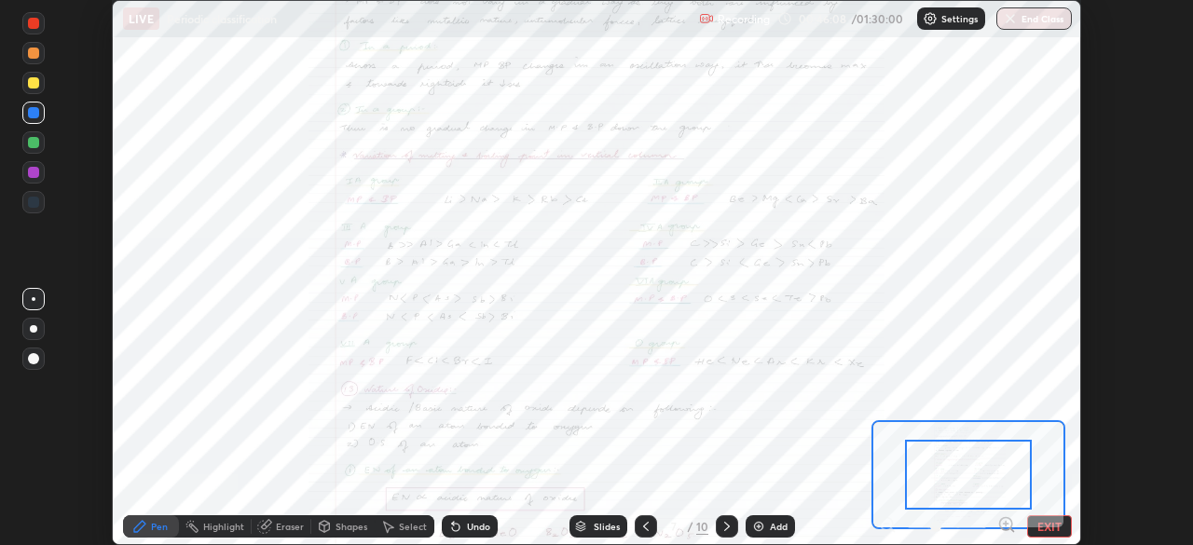
click at [1006, 524] on icon at bounding box center [1006, 524] width 5 height 0
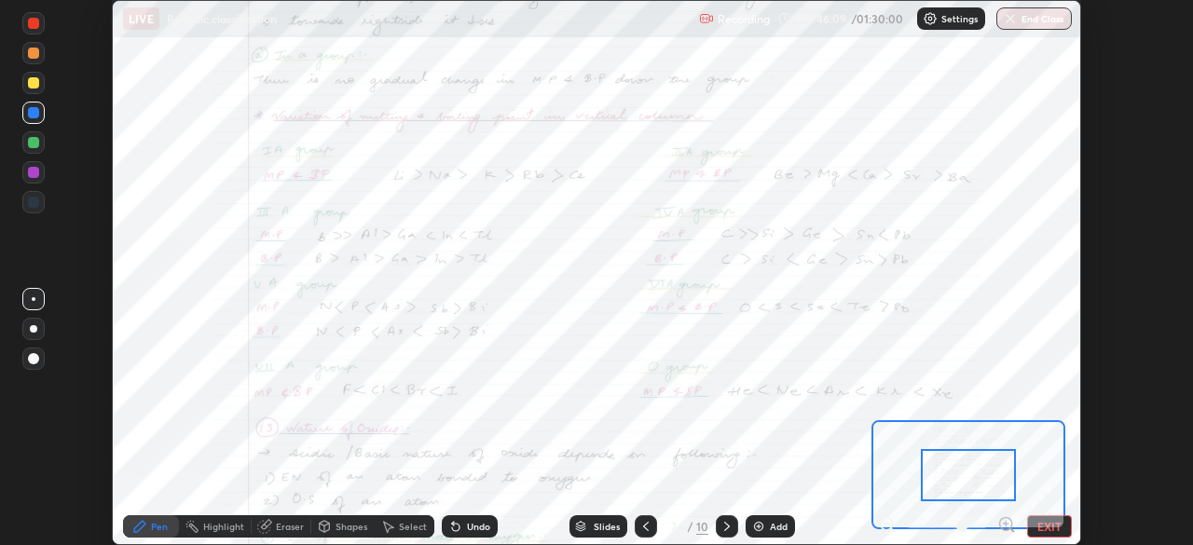
click at [1006, 524] on icon at bounding box center [1006, 524] width 5 height 0
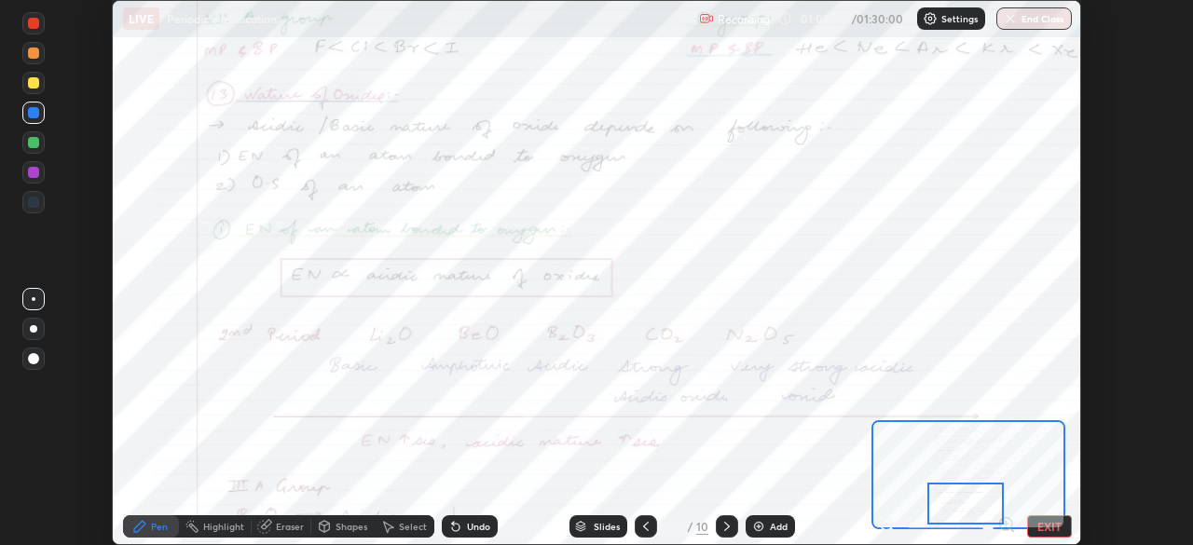
click at [25, 117] on div at bounding box center [33, 113] width 22 height 22
click at [725, 527] on icon at bounding box center [727, 526] width 15 height 15
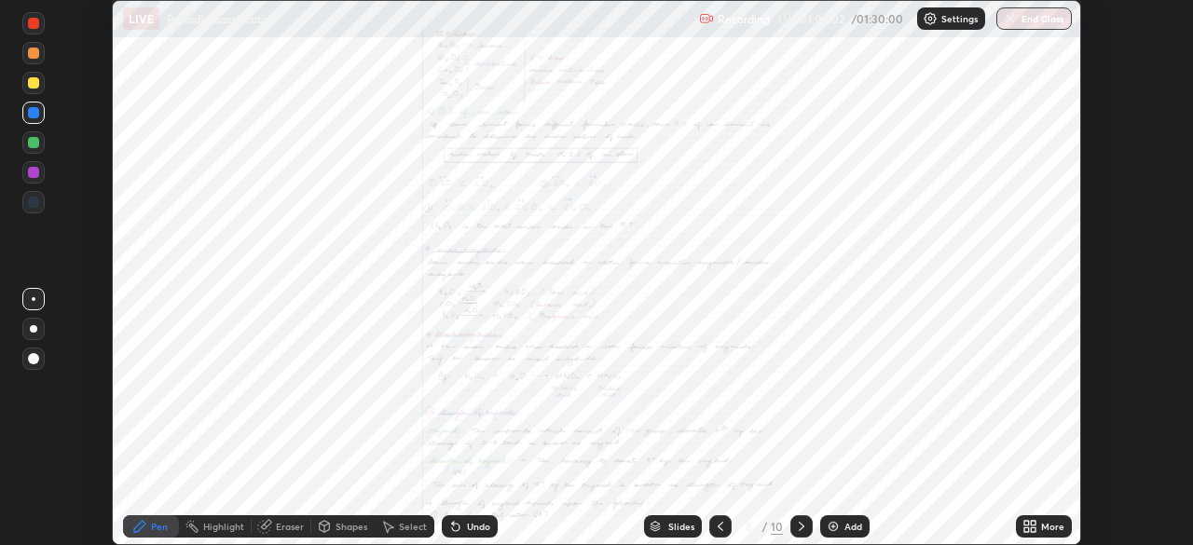
click at [1031, 530] on icon at bounding box center [1033, 530] width 5 height 5
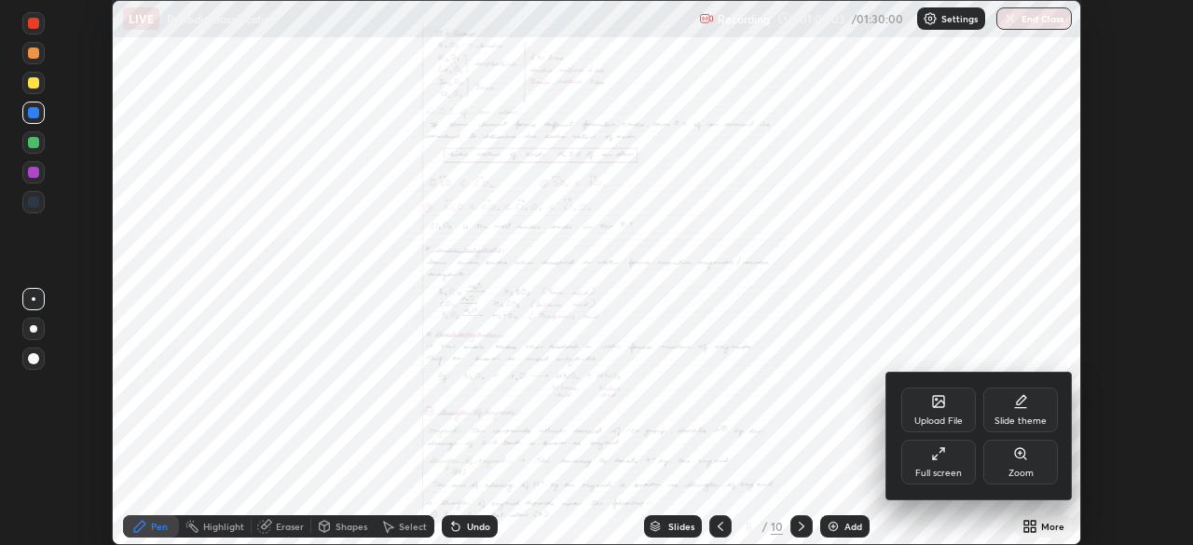
click at [1027, 458] on icon at bounding box center [1020, 454] width 15 height 15
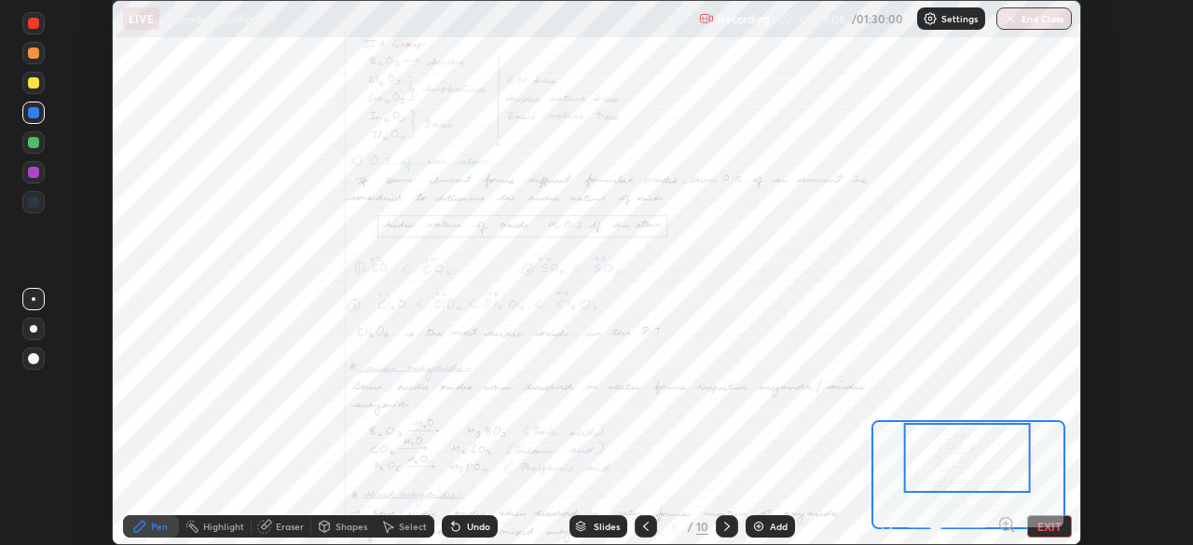
click at [1008, 516] on icon at bounding box center [1006, 525] width 19 height 19
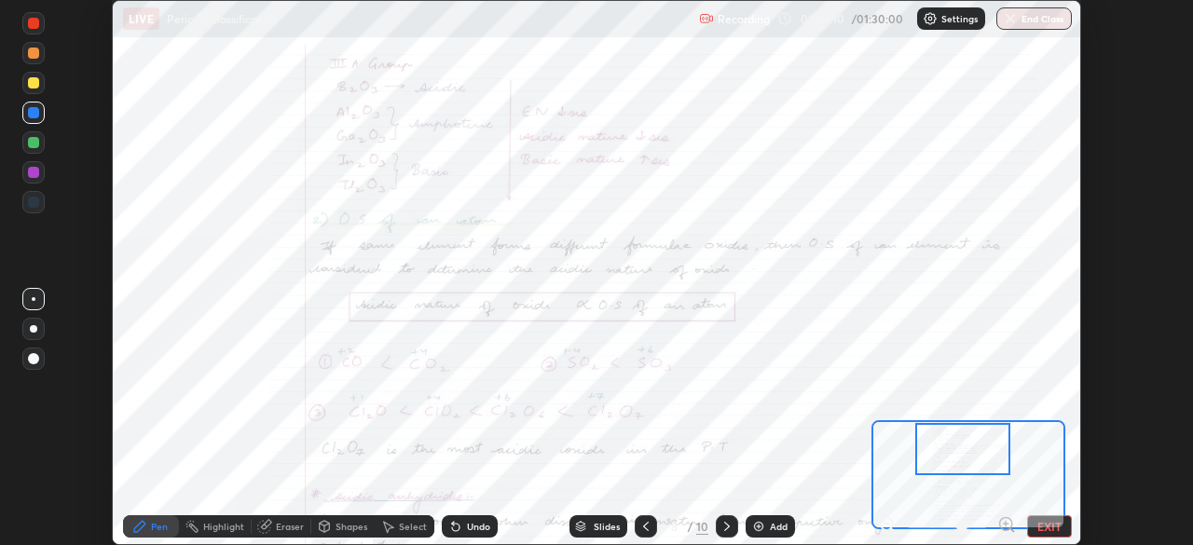
click at [38, 177] on div at bounding box center [33, 172] width 22 height 22
click at [38, 113] on div at bounding box center [33, 112] width 11 height 11
click at [36, 172] on div at bounding box center [33, 172] width 11 height 11
click at [35, 207] on div at bounding box center [33, 202] width 11 height 11
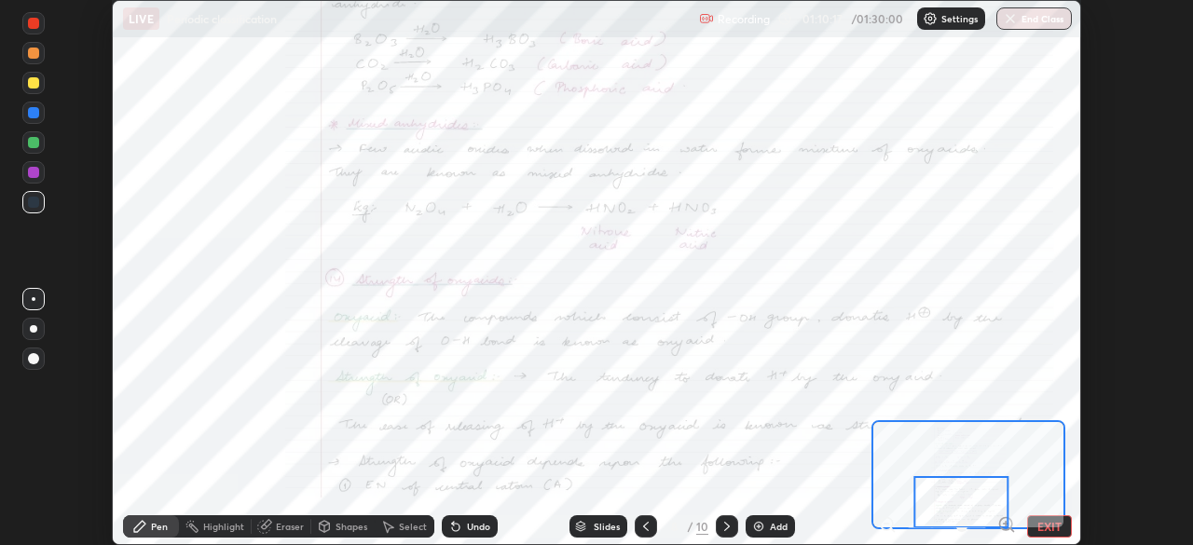
click at [722, 528] on icon at bounding box center [727, 526] width 15 height 15
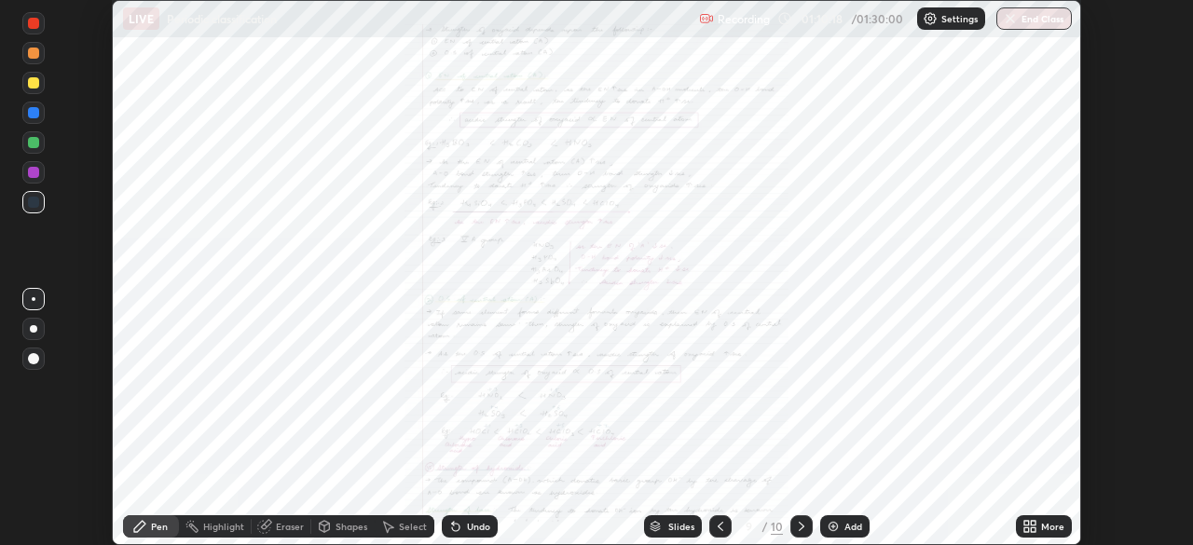
click at [1036, 525] on icon at bounding box center [1033, 523] width 5 height 5
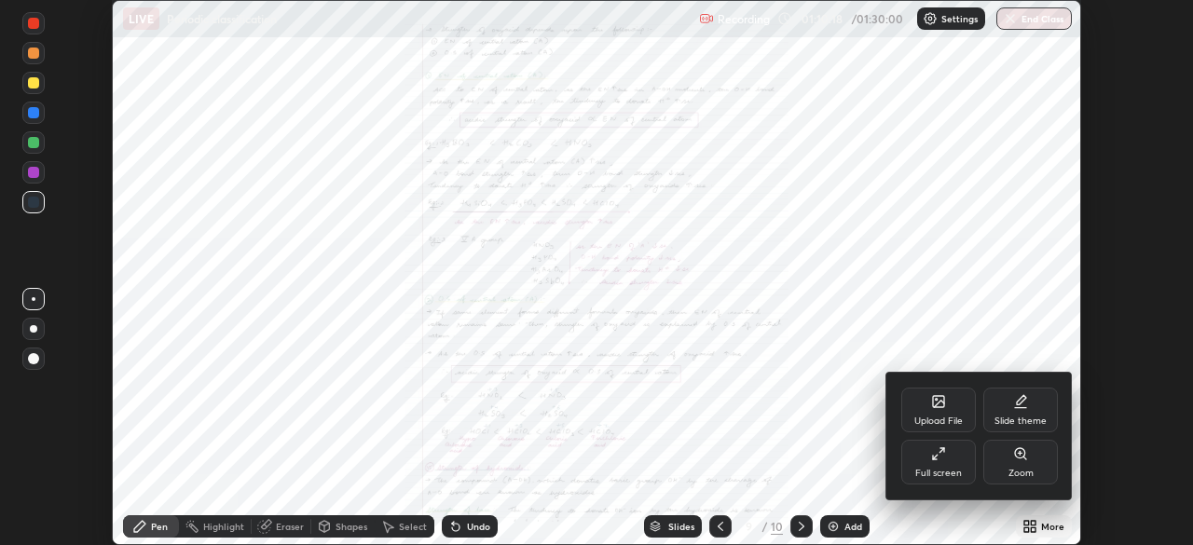
click at [1031, 460] on div "Zoom" at bounding box center [1020, 462] width 75 height 45
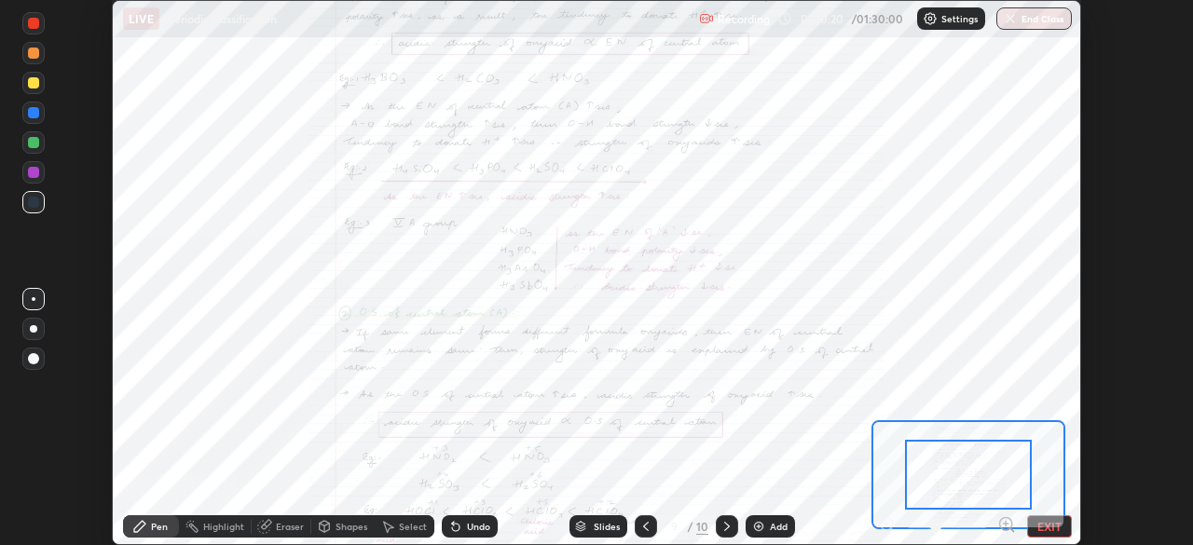
click at [1006, 522] on icon at bounding box center [1006, 524] width 0 height 5
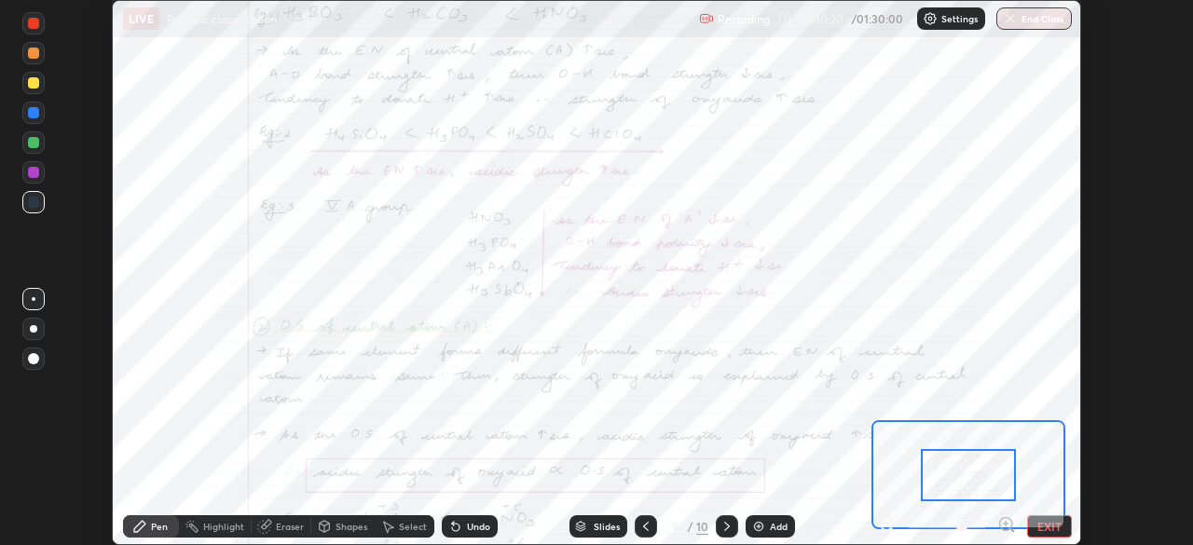
click at [1006, 522] on icon at bounding box center [1006, 524] width 0 height 5
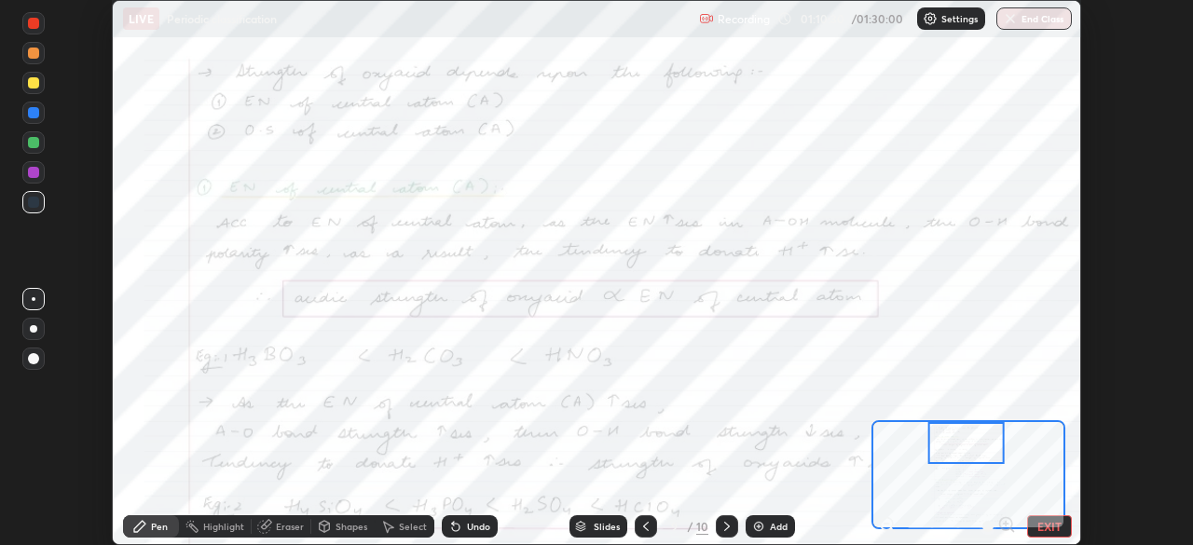
click at [34, 173] on div at bounding box center [33, 172] width 11 height 11
click at [227, 528] on div "Highlight" at bounding box center [223, 526] width 41 height 9
click at [42, 146] on div at bounding box center [33, 142] width 22 height 22
click at [164, 525] on div "Pen" at bounding box center [159, 526] width 17 height 9
click at [725, 527] on icon at bounding box center [727, 526] width 15 height 15
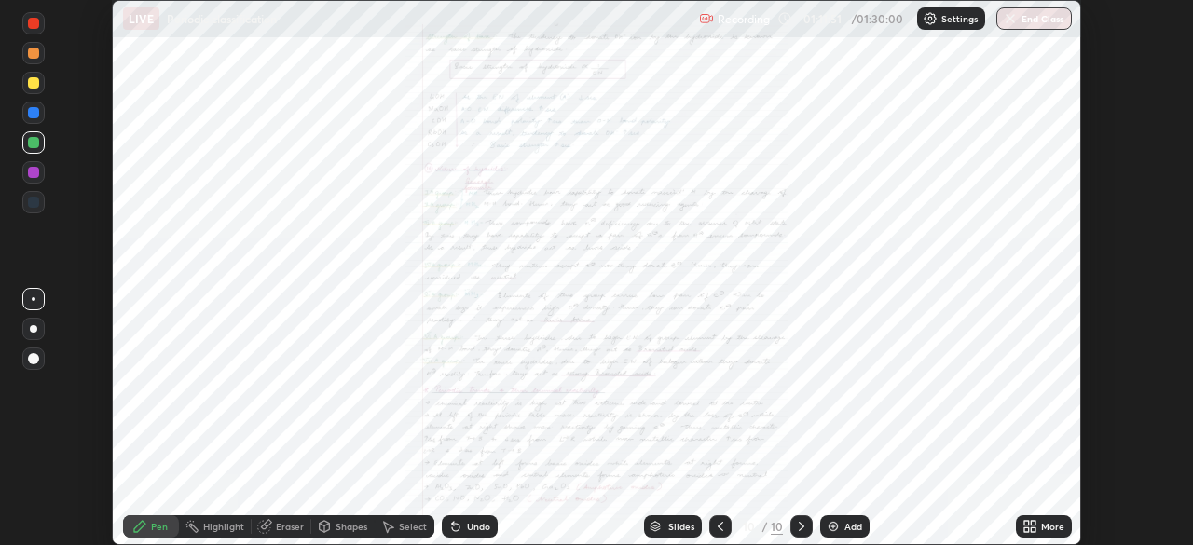
click at [719, 525] on icon at bounding box center [721, 526] width 6 height 9
click at [1026, 523] on icon at bounding box center [1027, 523] width 5 height 5
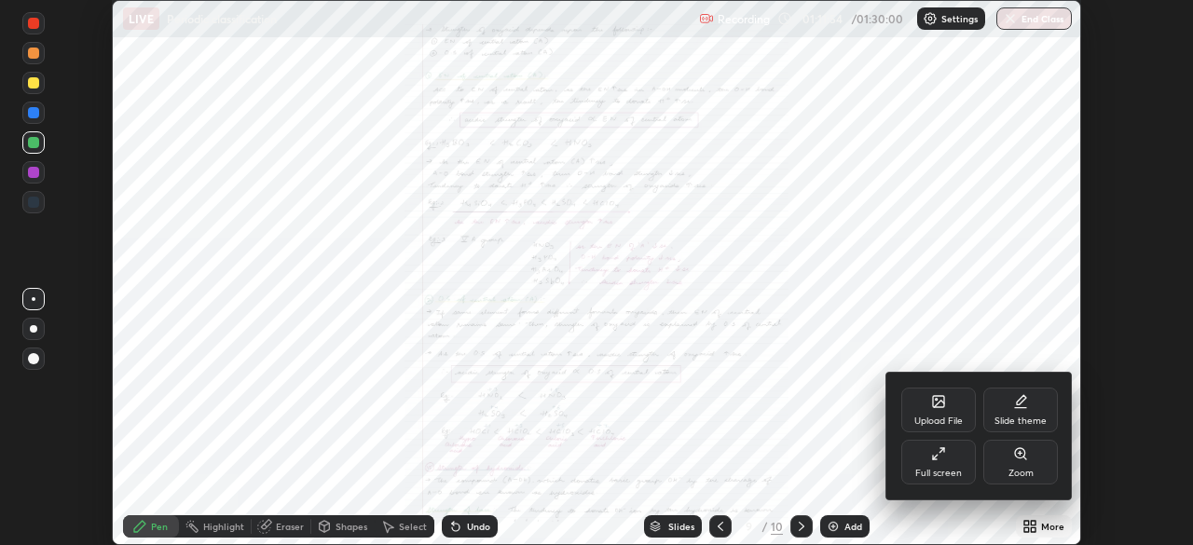
click at [1021, 458] on icon at bounding box center [1020, 453] width 10 height 10
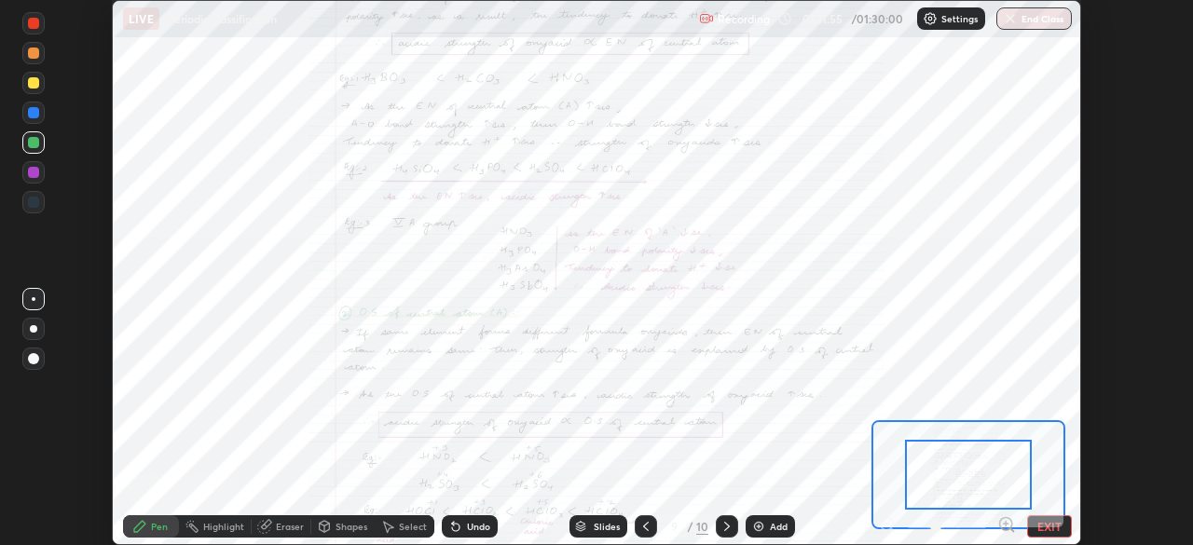
click at [1008, 522] on icon at bounding box center [1006, 525] width 19 height 19
click at [1005, 524] on icon at bounding box center [1006, 524] width 5 height 0
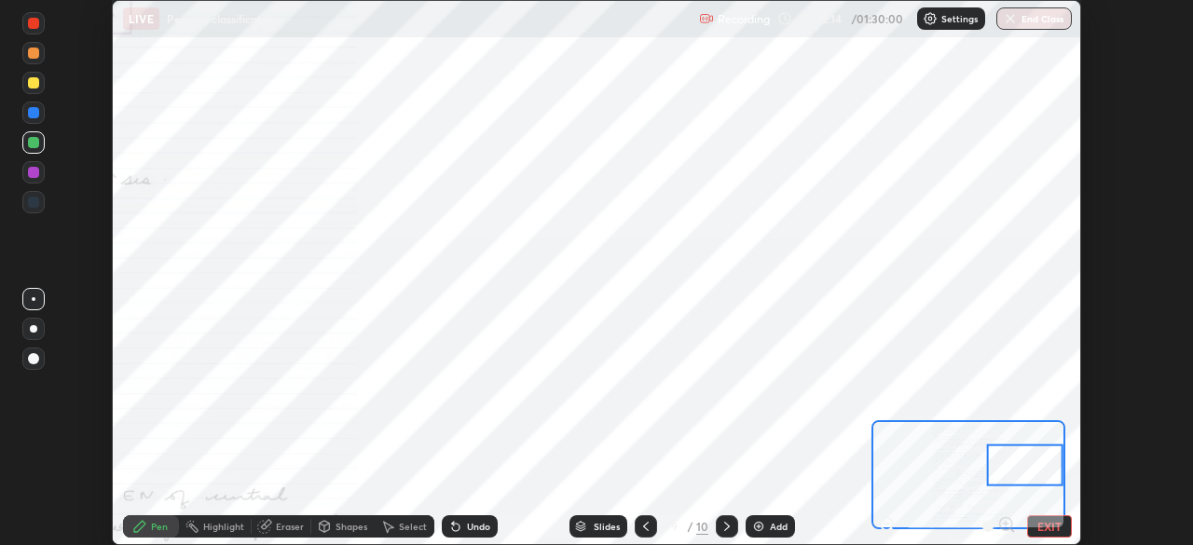
click at [28, 117] on div at bounding box center [33, 113] width 22 height 22
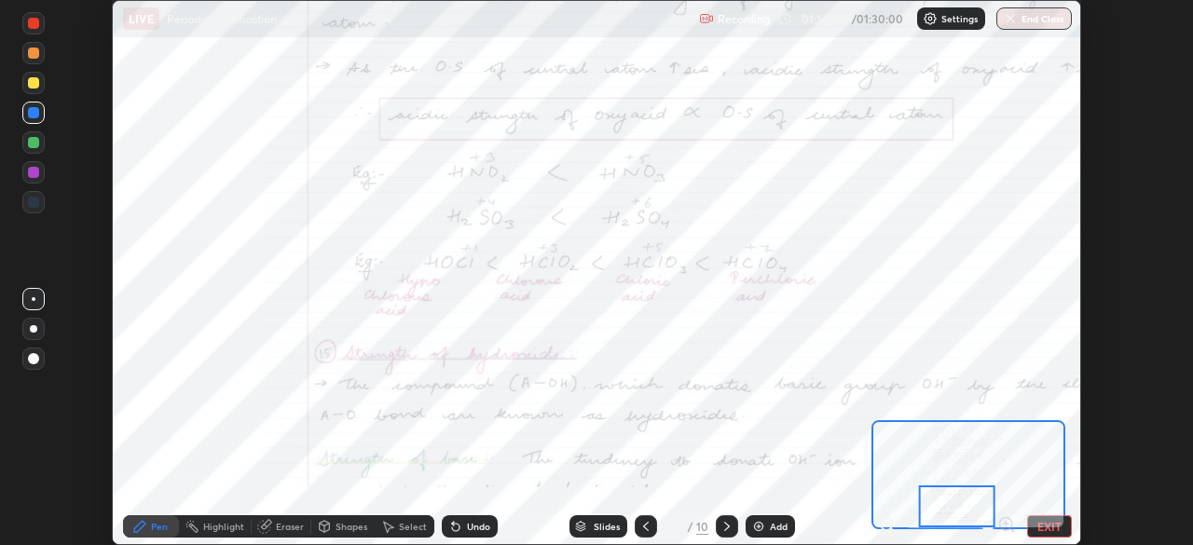
click at [727, 527] on icon at bounding box center [727, 526] width 6 height 9
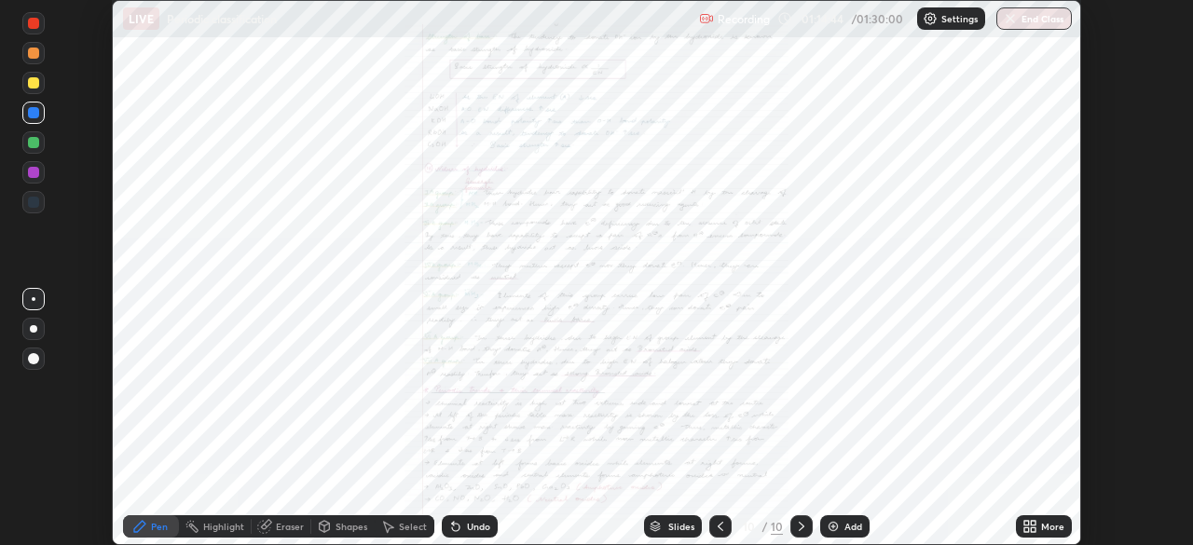
click at [1037, 525] on icon at bounding box center [1030, 526] width 15 height 15
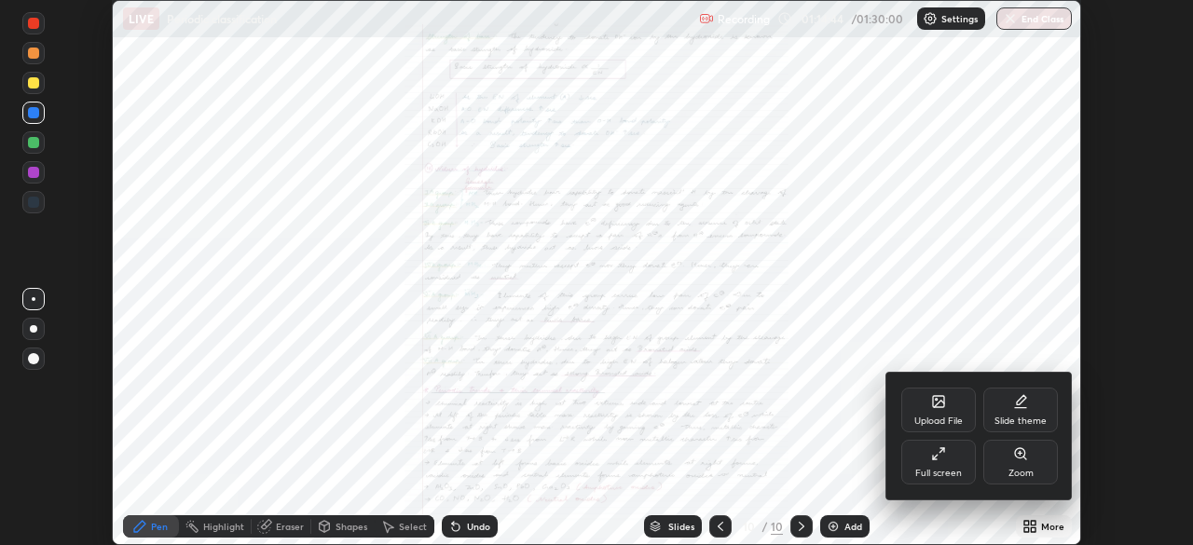
click at [1024, 458] on icon at bounding box center [1025, 458] width 3 height 3
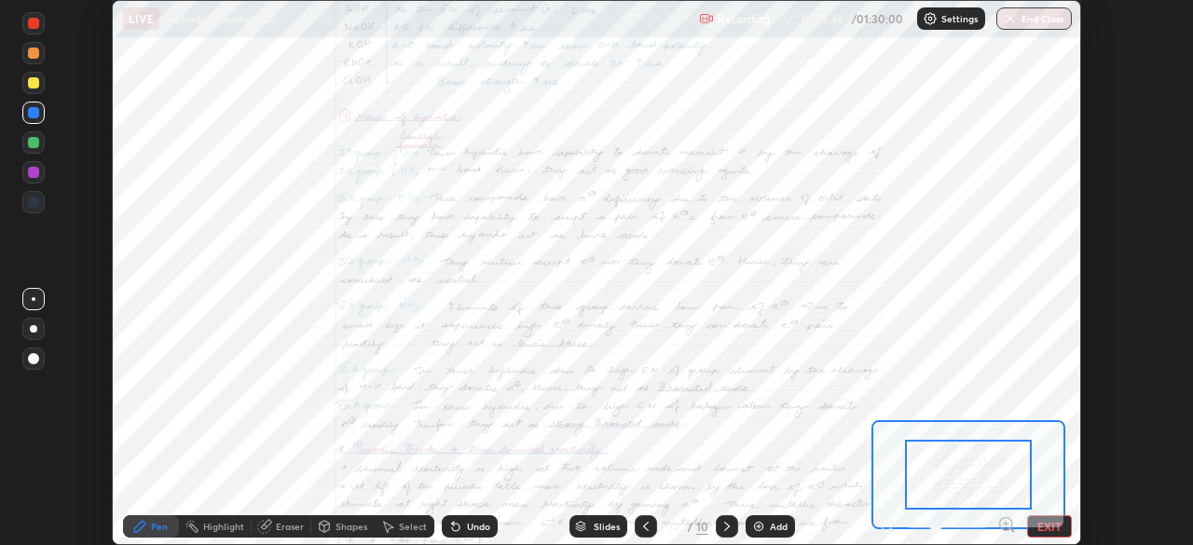
click at [1005, 520] on icon at bounding box center [1006, 525] width 19 height 19
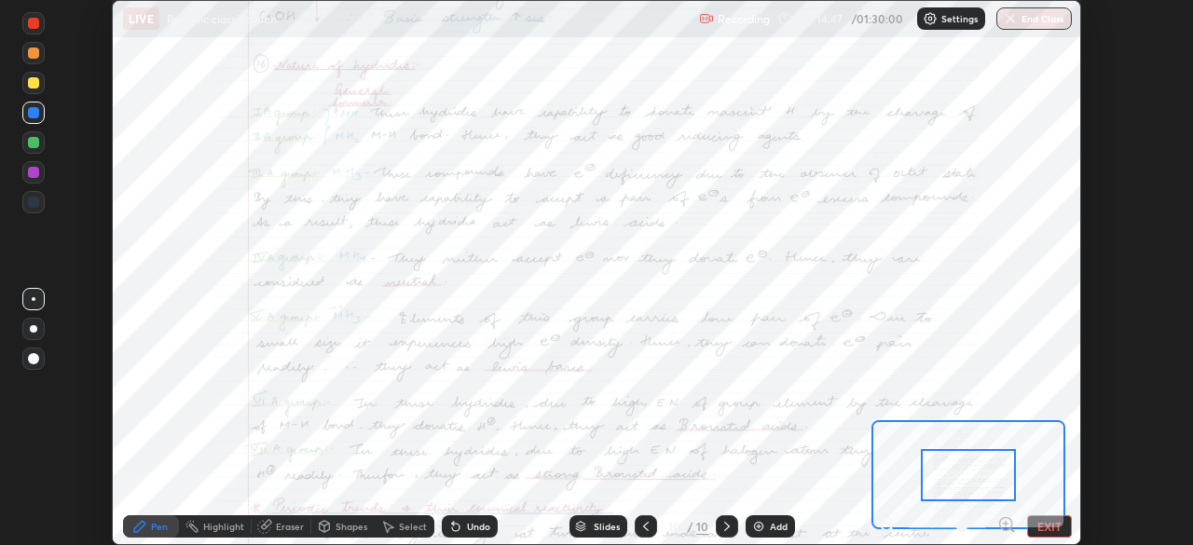
click at [1004, 522] on icon at bounding box center [1006, 525] width 19 height 19
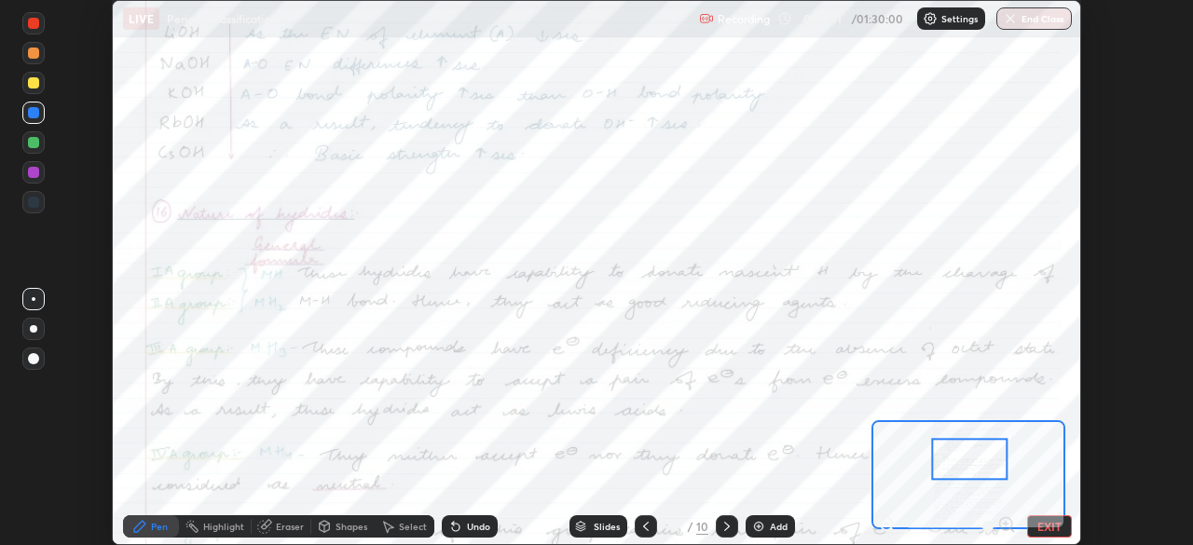
click at [37, 174] on div at bounding box center [33, 172] width 11 height 11
click at [33, 26] on div at bounding box center [33, 23] width 11 height 11
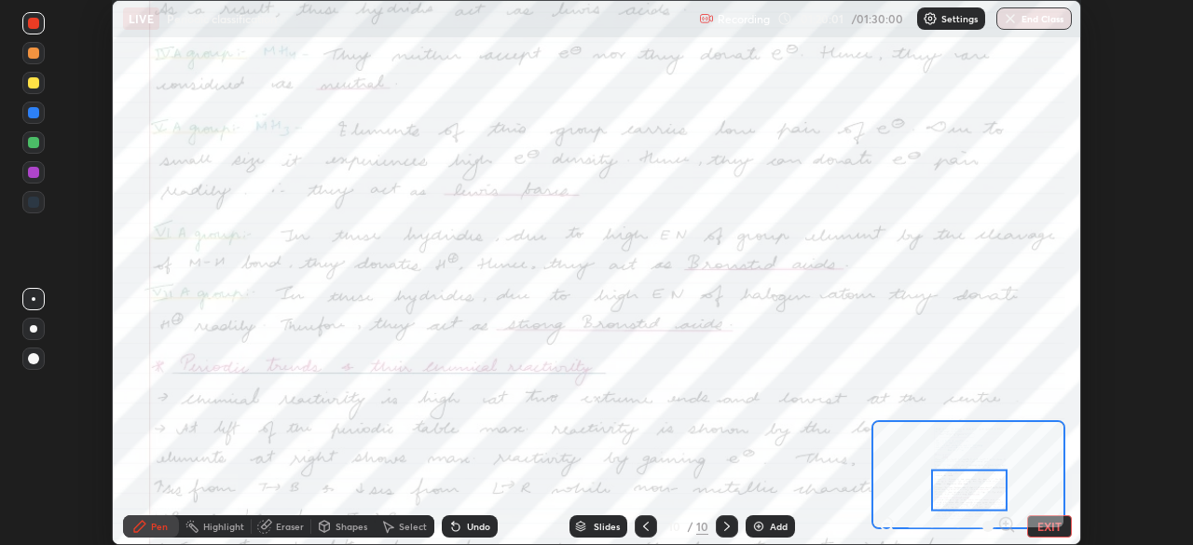
click at [1048, 532] on button "EXIT" at bounding box center [1049, 527] width 45 height 22
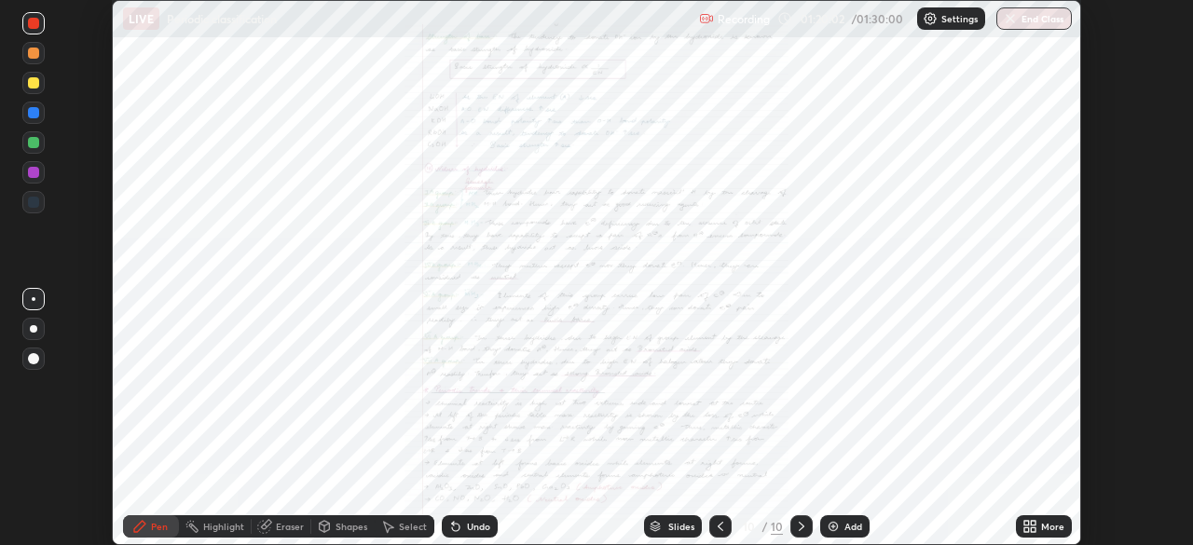
click at [1042, 527] on div "More" at bounding box center [1052, 526] width 23 height 9
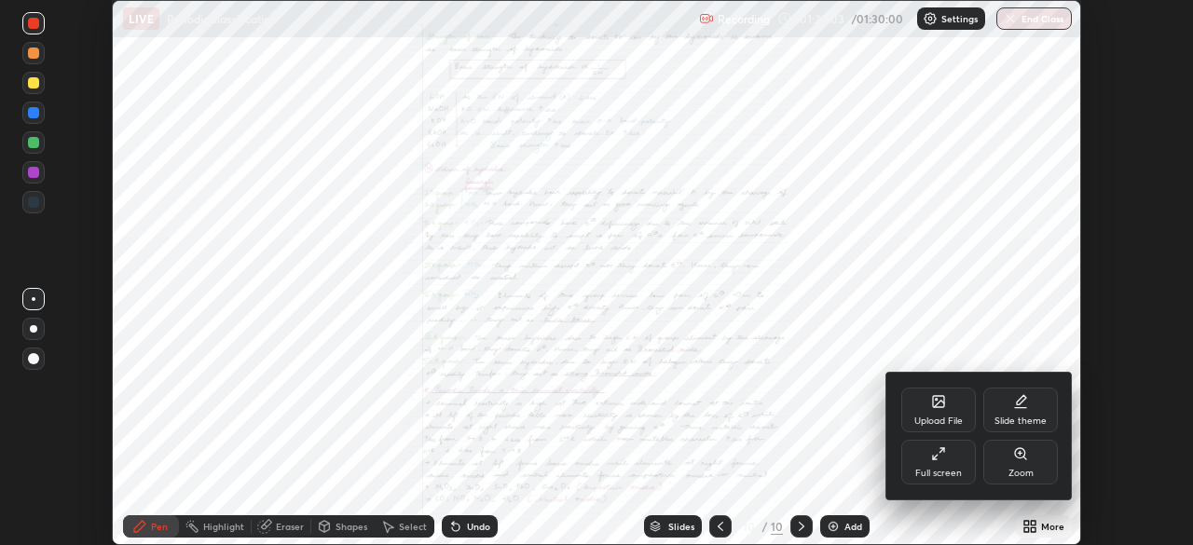
click at [941, 411] on div "Upload File" at bounding box center [938, 410] width 75 height 45
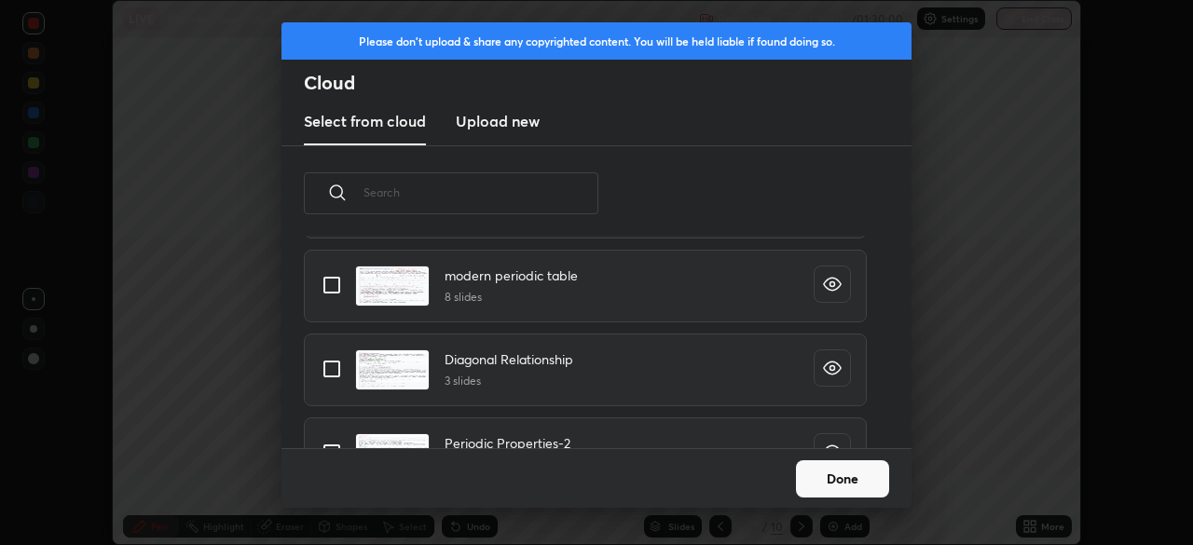
scroll to position [127, 0]
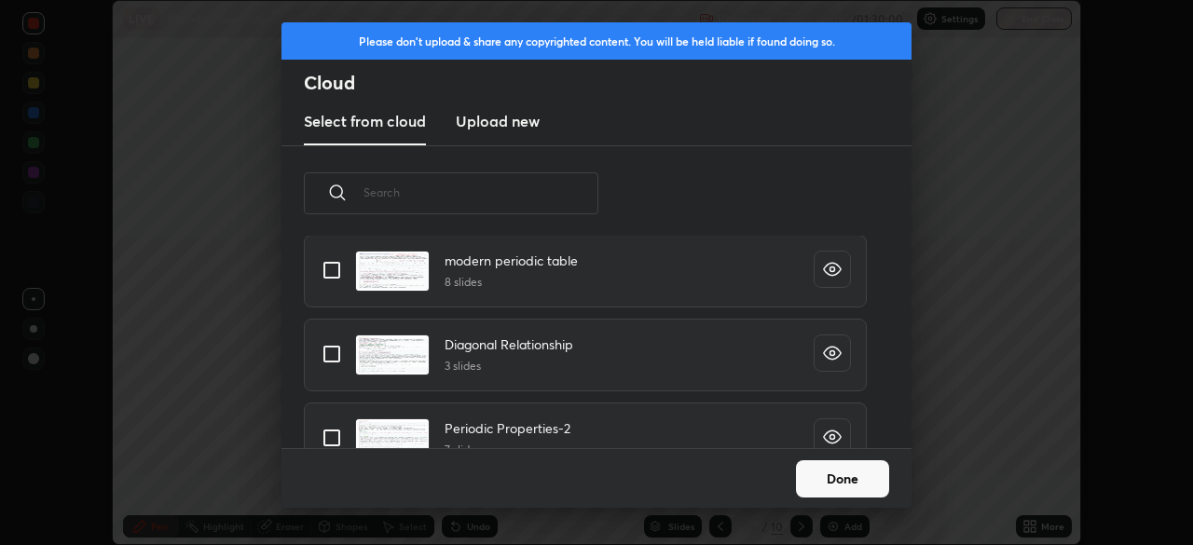
click at [338, 355] on input "grid" at bounding box center [331, 354] width 39 height 39
checkbox input "true"
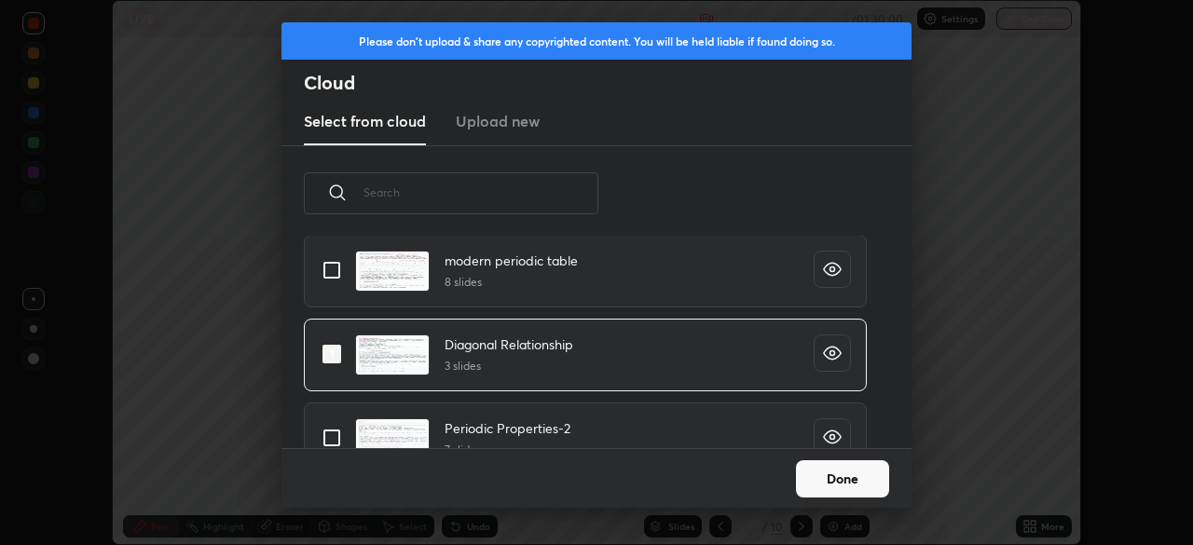
click at [845, 479] on button "Done" at bounding box center [842, 479] width 93 height 37
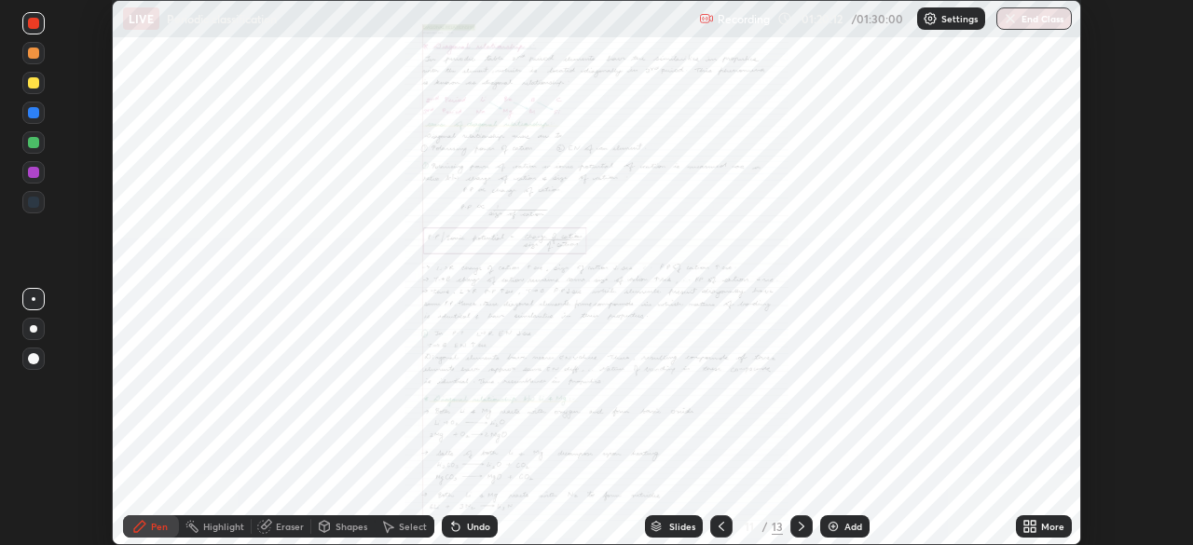
click at [1026, 523] on icon at bounding box center [1027, 523] width 5 height 5
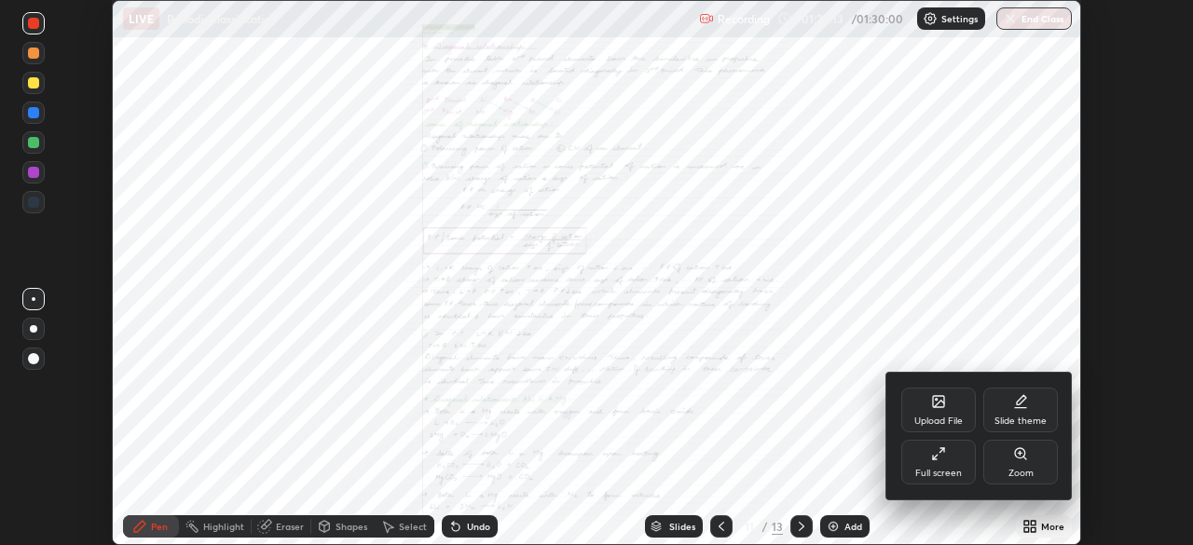
click at [1016, 461] on icon at bounding box center [1020, 454] width 15 height 15
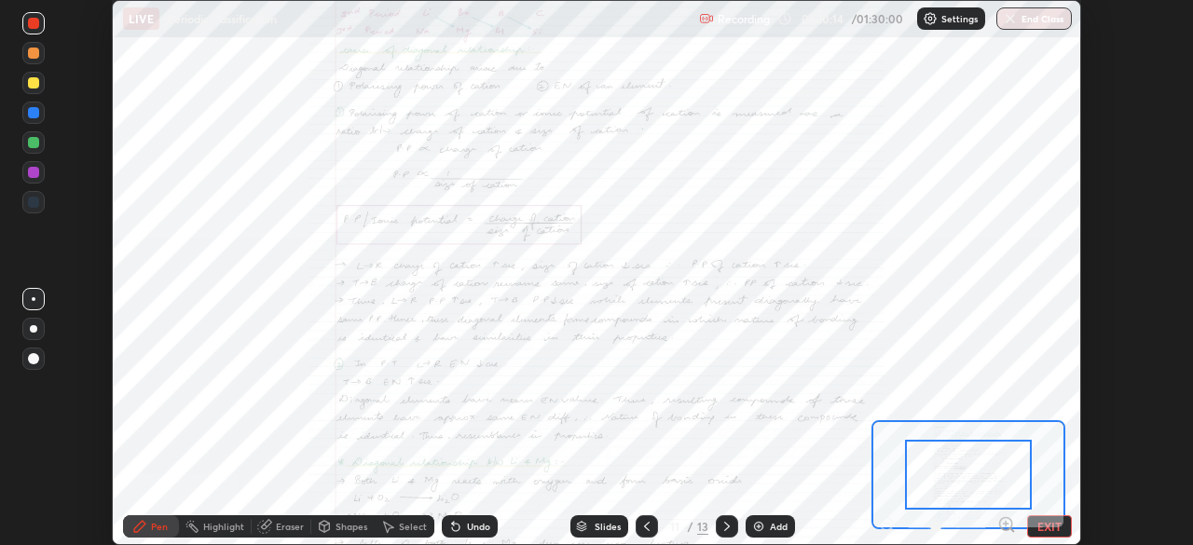
click at [1006, 524] on icon at bounding box center [1006, 524] width 5 height 0
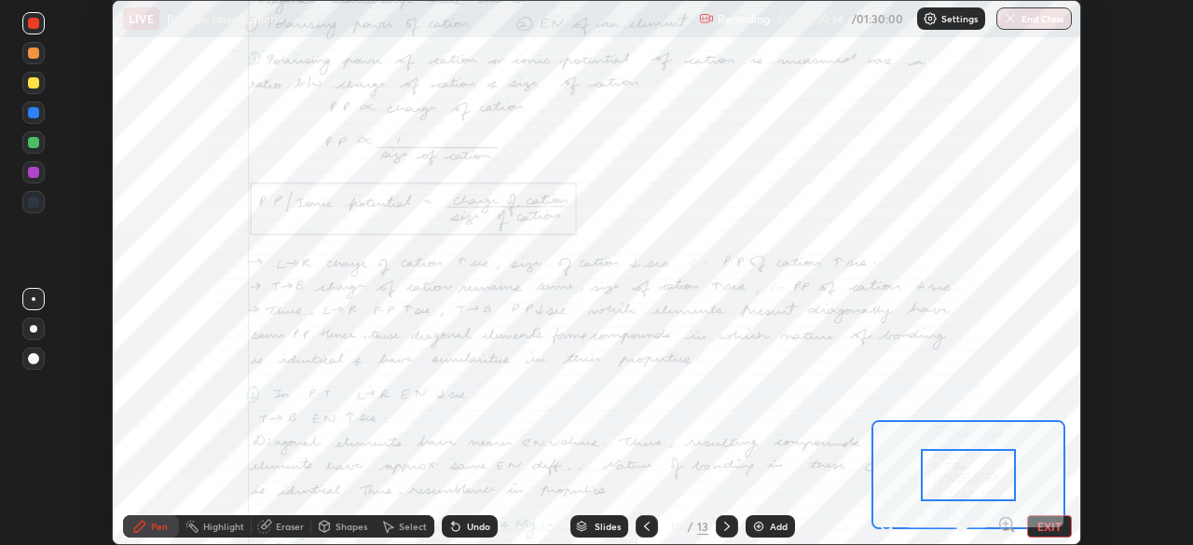
click at [1006, 524] on icon at bounding box center [1006, 524] width 5 height 0
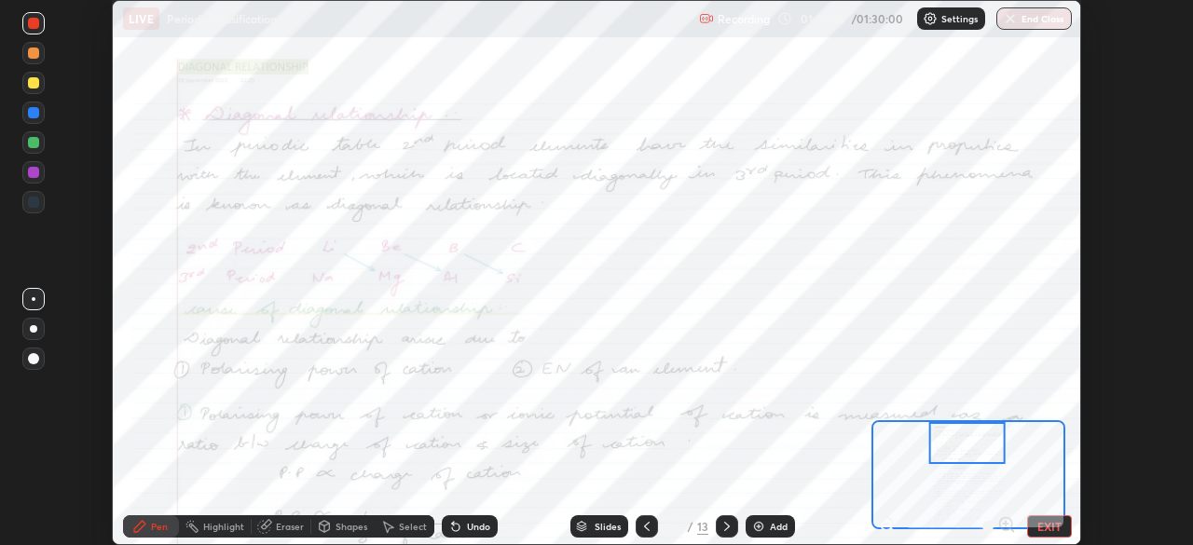
click at [101, 462] on div "Setting up your live class" at bounding box center [596, 272] width 1193 height 545
click at [460, 521] on icon at bounding box center [455, 526] width 15 height 15
click at [37, 112] on div at bounding box center [33, 112] width 11 height 11
click at [32, 173] on div at bounding box center [33, 172] width 11 height 11
click at [725, 527] on icon at bounding box center [727, 526] width 15 height 15
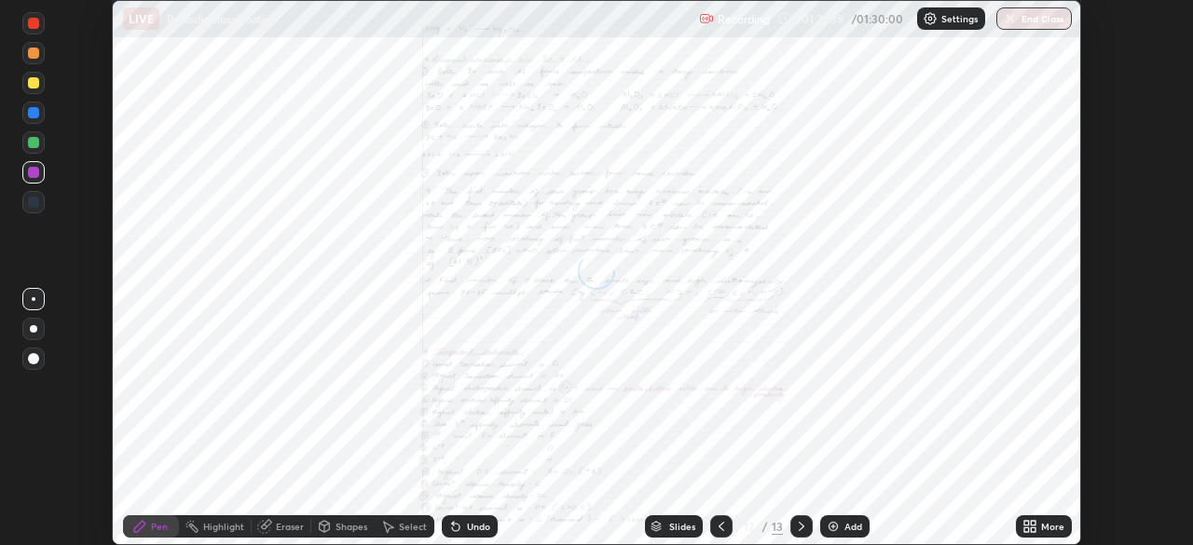
click at [719, 528] on icon at bounding box center [722, 526] width 6 height 9
click at [797, 530] on icon at bounding box center [801, 526] width 15 height 15
click at [1047, 520] on div "More" at bounding box center [1044, 527] width 56 height 22
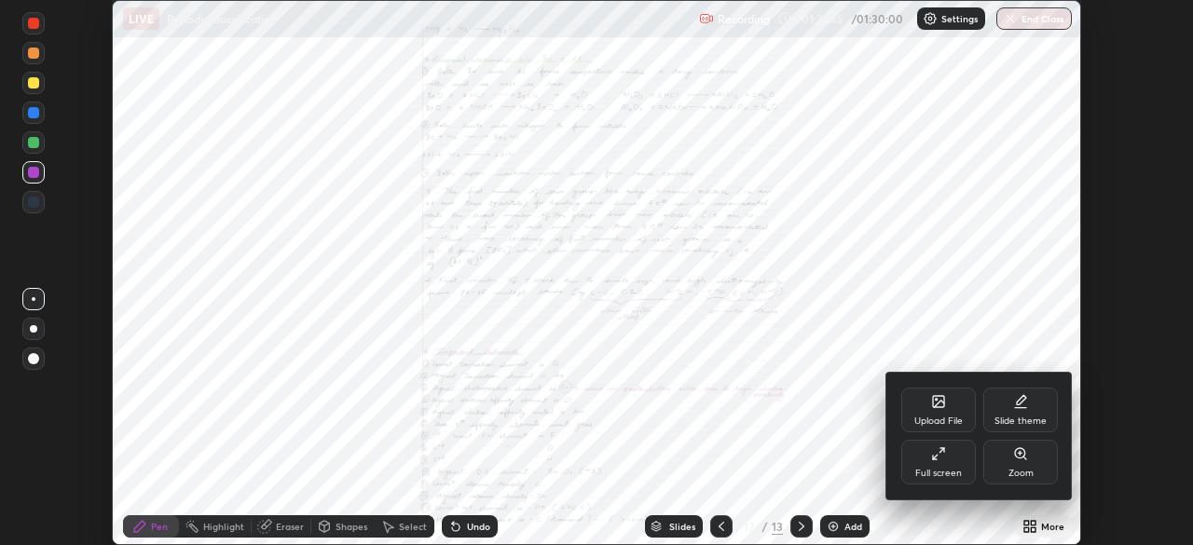
click at [1024, 454] on icon at bounding box center [1020, 453] width 10 height 10
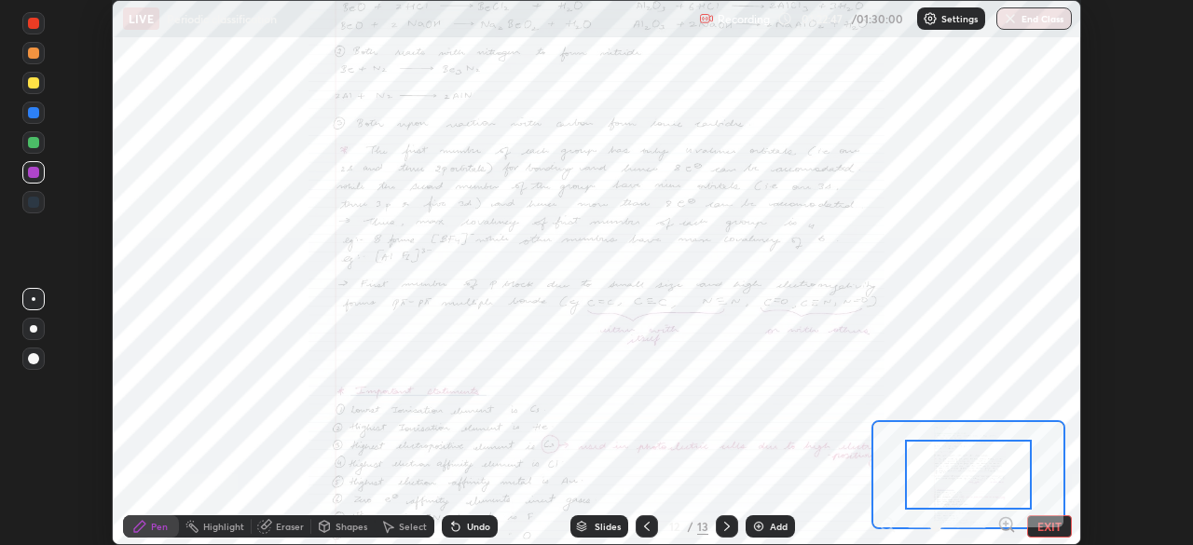
click at [1006, 524] on icon at bounding box center [1006, 524] width 5 height 0
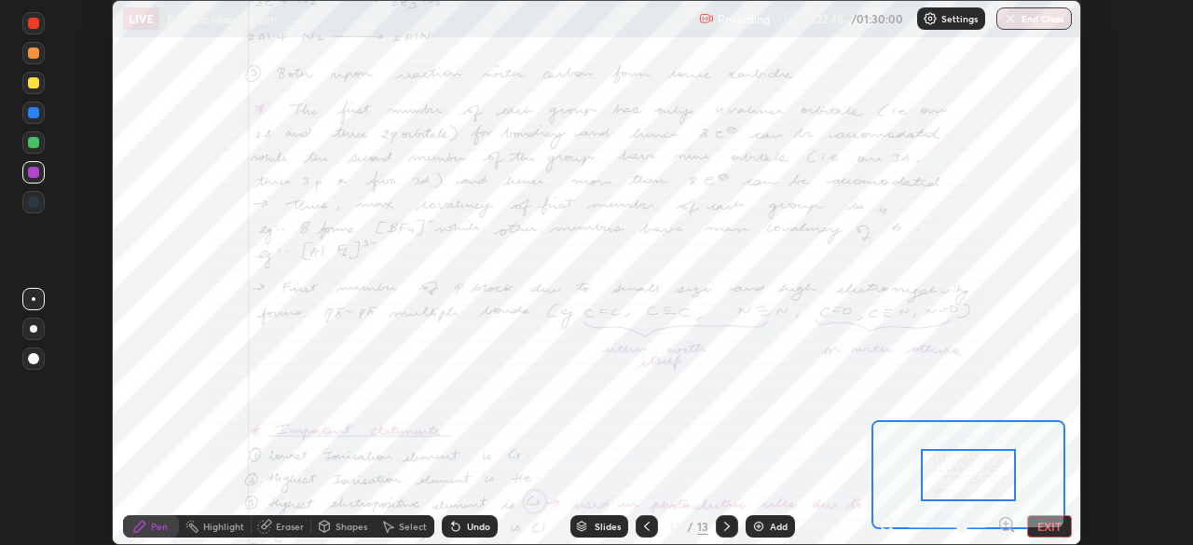
click at [1005, 524] on icon at bounding box center [1006, 524] width 5 height 0
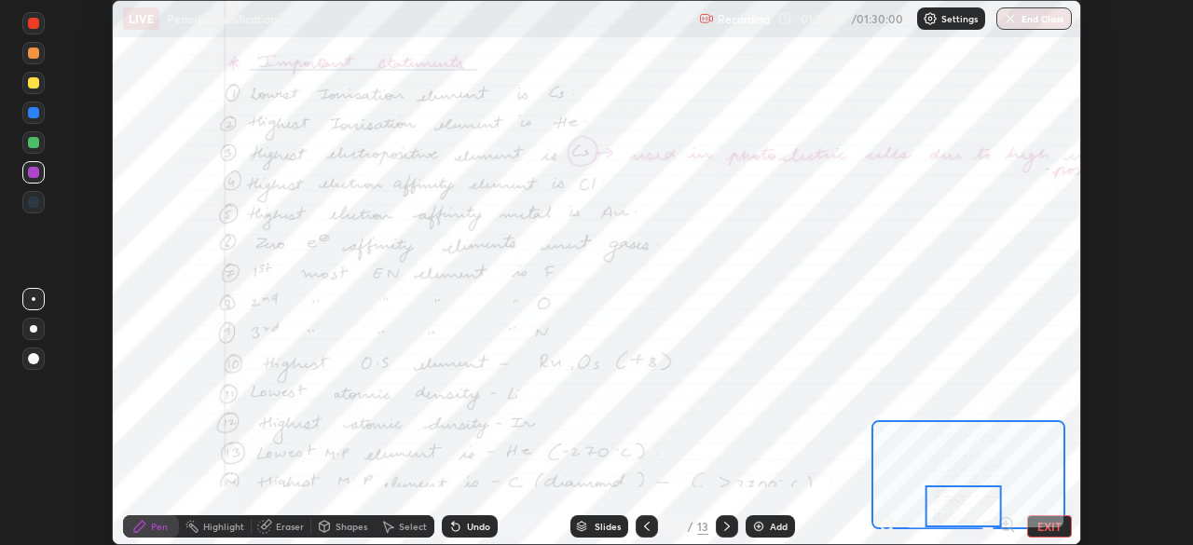
click at [887, 524] on icon at bounding box center [887, 524] width 5 height 0
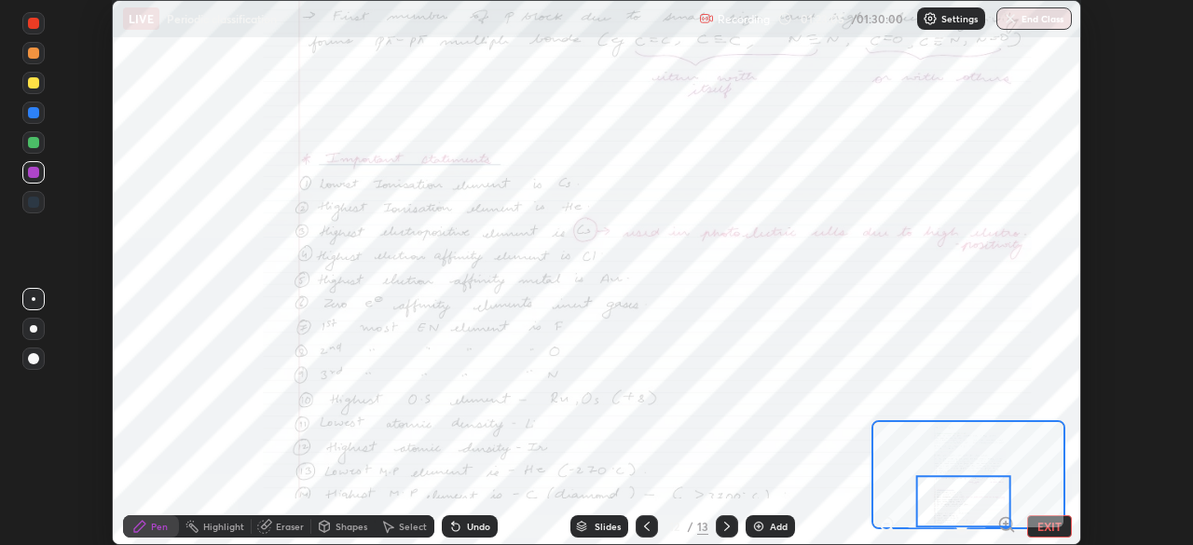
click at [652, 519] on icon at bounding box center [647, 526] width 15 height 15
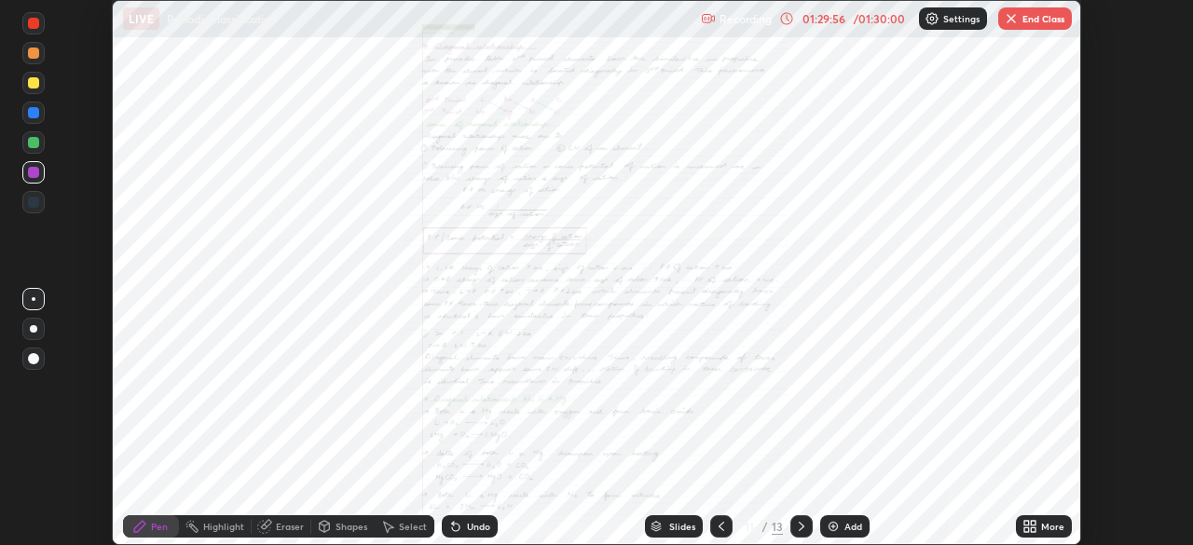
click at [1029, 16] on button "End Class" at bounding box center [1035, 18] width 74 height 22
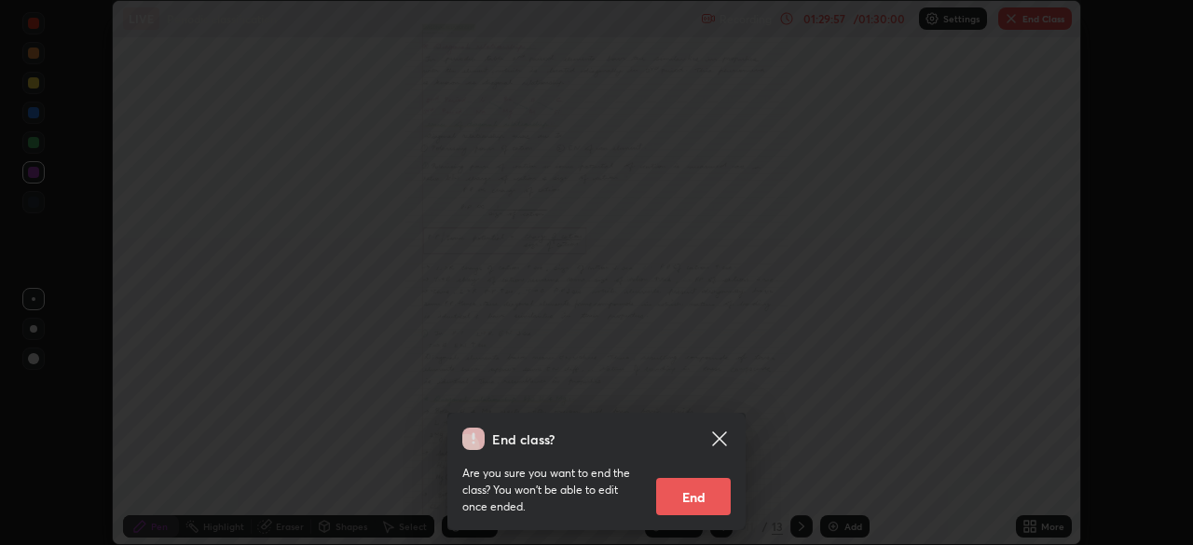
click at [693, 494] on button "End" at bounding box center [693, 496] width 75 height 37
